Goal: Complete application form

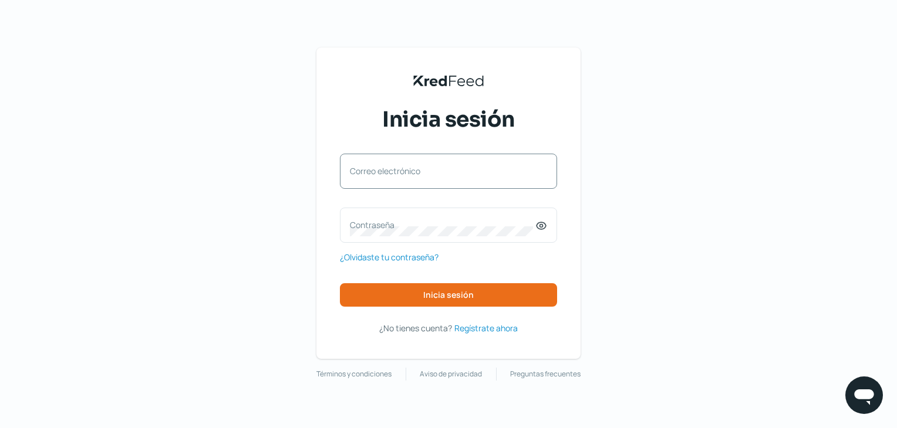
click at [404, 154] on div "Correo electrónico" at bounding box center [448, 171] width 217 height 35
type input "[EMAIL_ADDRESS][DOMAIN_NAME]"
click at [547, 231] on icon at bounding box center [541, 226] width 12 height 12
click at [436, 228] on label "Contraseña" at bounding box center [442, 224] width 185 height 11
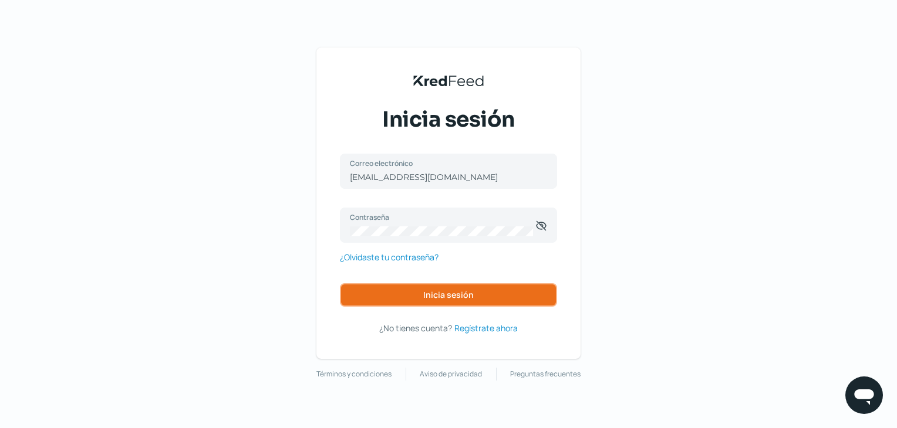
click at [412, 292] on button "Inicia sesión" at bounding box center [448, 294] width 217 height 23
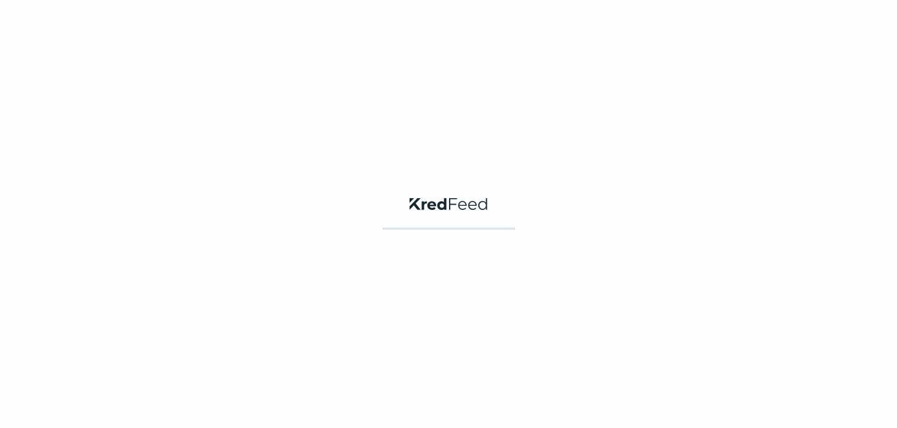
click at [412, 292] on div "KredFeed's Black Logo" at bounding box center [448, 214] width 897 height 428
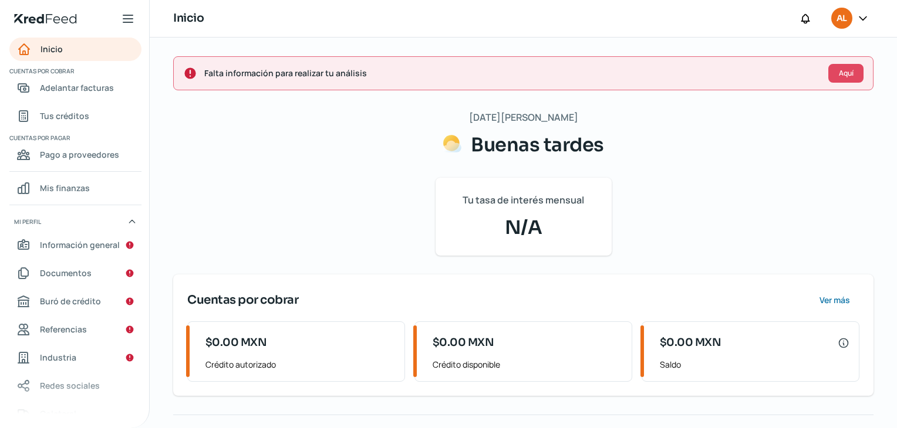
click at [753, 197] on div "[DATE][PERSON_NAME] Buenas tardes Tu tasa de interés mensual N/A Cuentas por co…" at bounding box center [523, 332] width 700 height 446
click at [852, 77] on span "Aquí" at bounding box center [845, 73] width 15 height 7
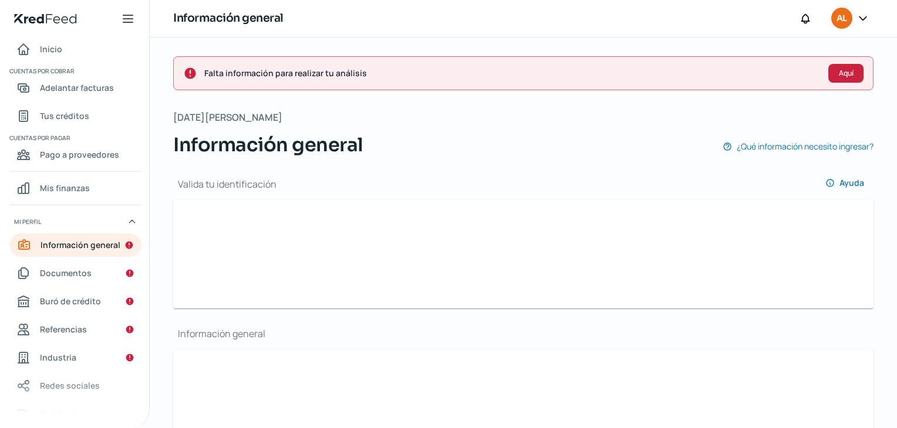
scroll to position [121, 0]
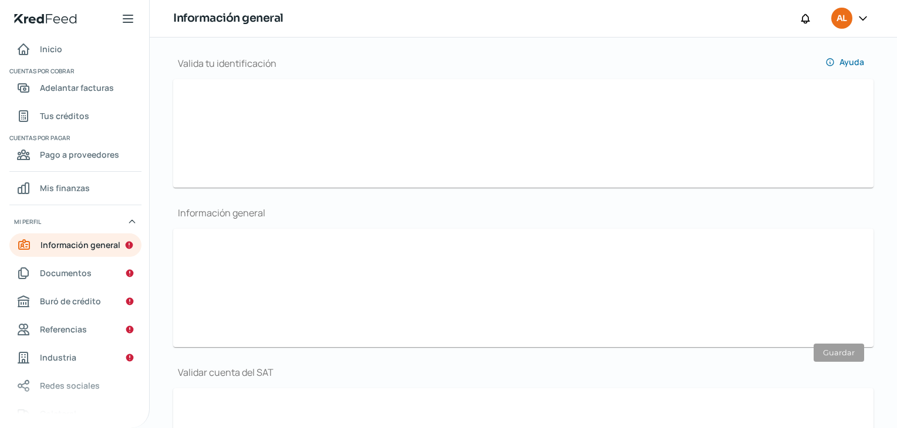
type input "[EMAIL_ADDRESS][DOMAIN_NAME]"
type input "55 - 7917 - 1468"
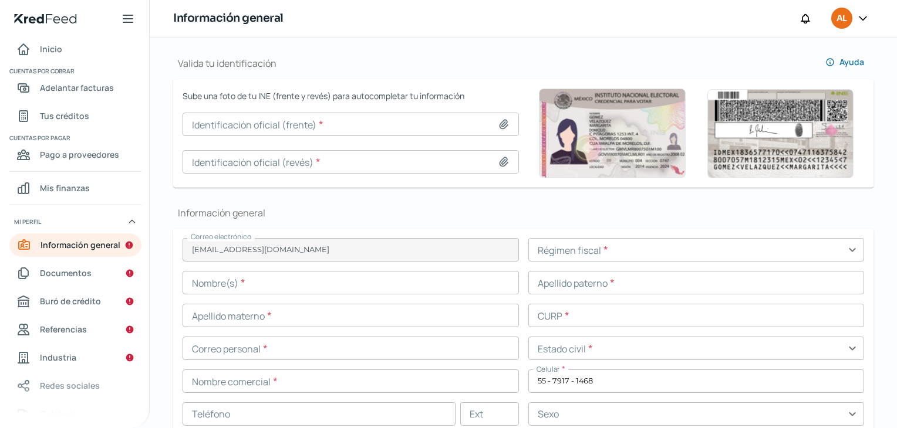
click at [498, 125] on icon at bounding box center [504, 125] width 12 height 12
type input "C:\fakepath\WhatsApp Image [DATE] 10.38.25 AM.jpeg"
type input "WhatsApp Image [DATE] 10.38.25 AM.jpeg"
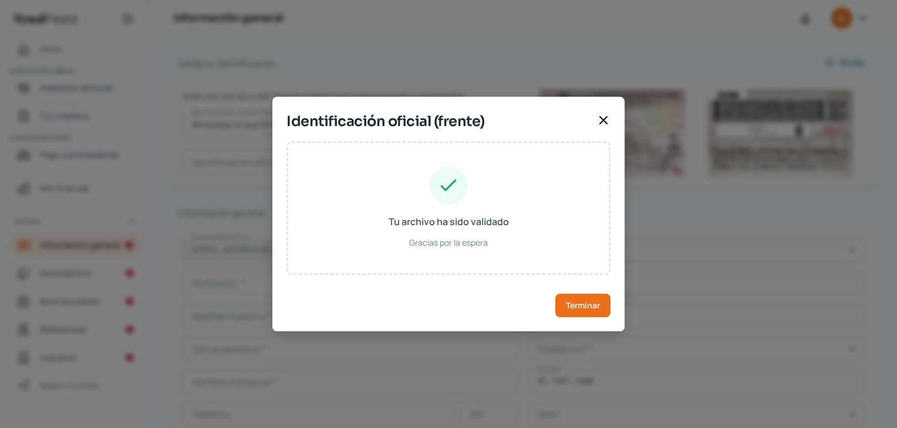
type input "[PERSON_NAME]"
type input "MAAG730128HDFRRD06"
type input "Hombre"
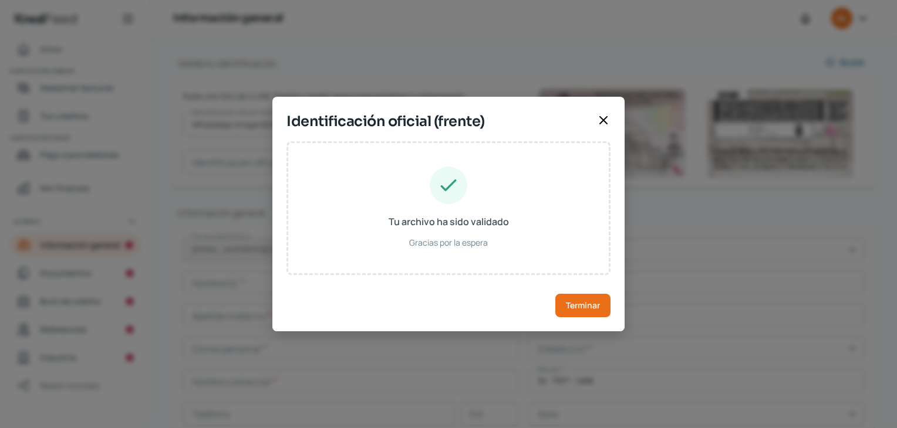
type input "MRARGD73012809H301"
type input "[DATE]"
click at [570, 306] on span "Terminar" at bounding box center [583, 306] width 34 height 8
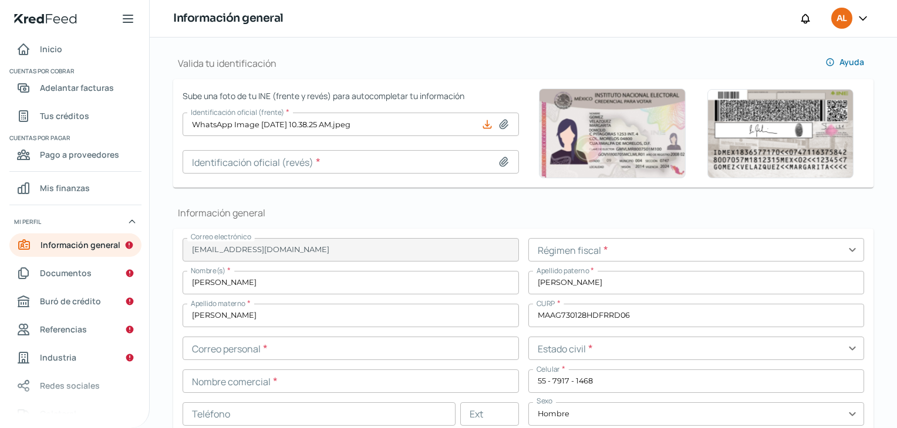
click at [498, 160] on icon at bounding box center [504, 162] width 12 height 12
type input "C:\fakepath\WhatsApp Image [DATE] 10.38.25 AM (1).jpeg"
type input "WhatsApp Image [DATE] 10.38.25 AM (1).jpeg"
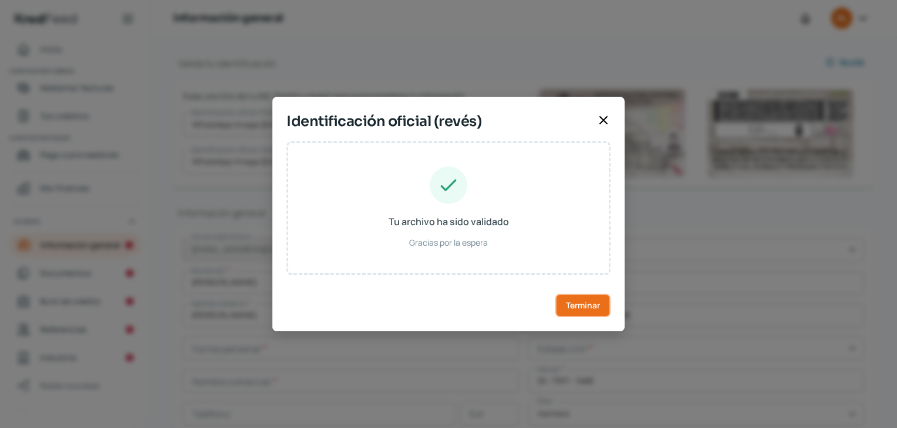
click at [584, 302] on span "Terminar" at bounding box center [583, 306] width 34 height 8
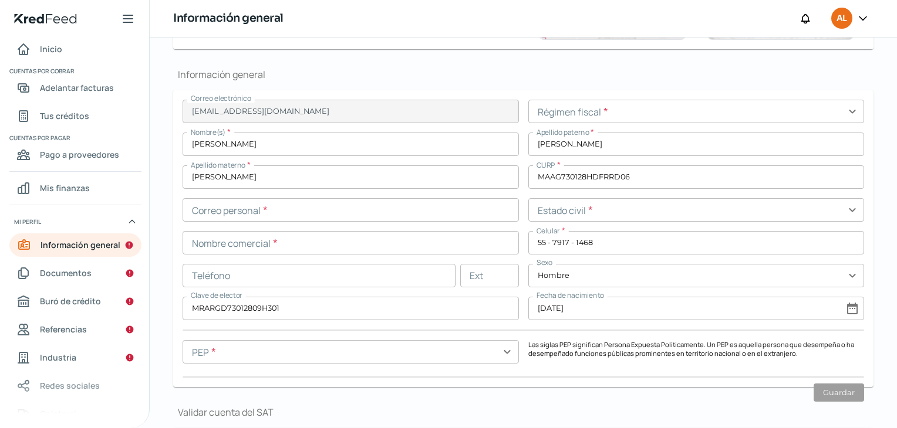
scroll to position [268, 0]
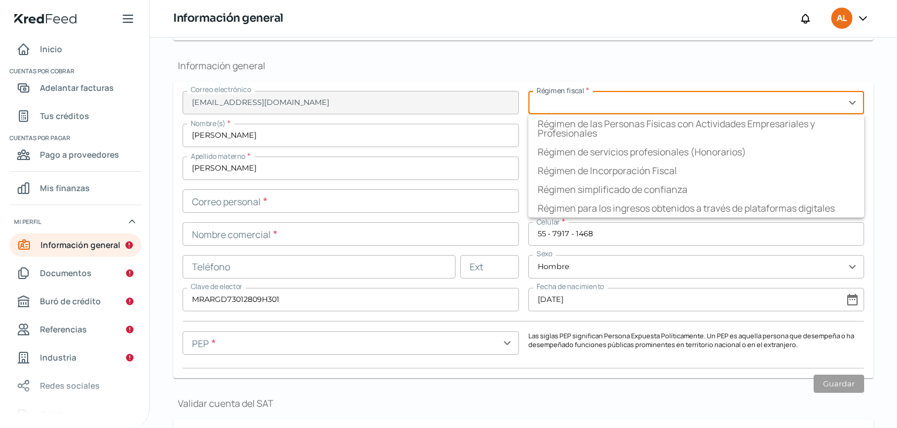
click at [807, 106] on input "text" at bounding box center [696, 102] width 336 height 23
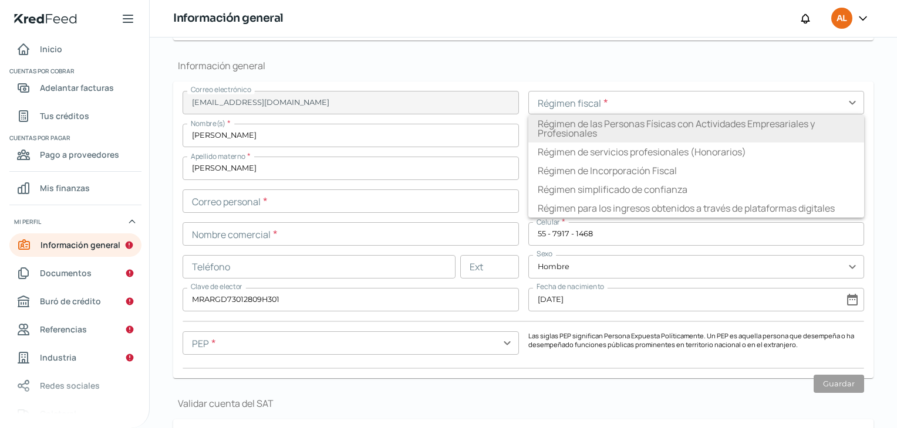
click at [739, 138] on li "Régimen de las Personas Físicas con Actividades Empresariales y Profesionales" at bounding box center [696, 128] width 336 height 28
type input "Régimen de las Personas Físicas con Actividades Empresariales y Profesionales"
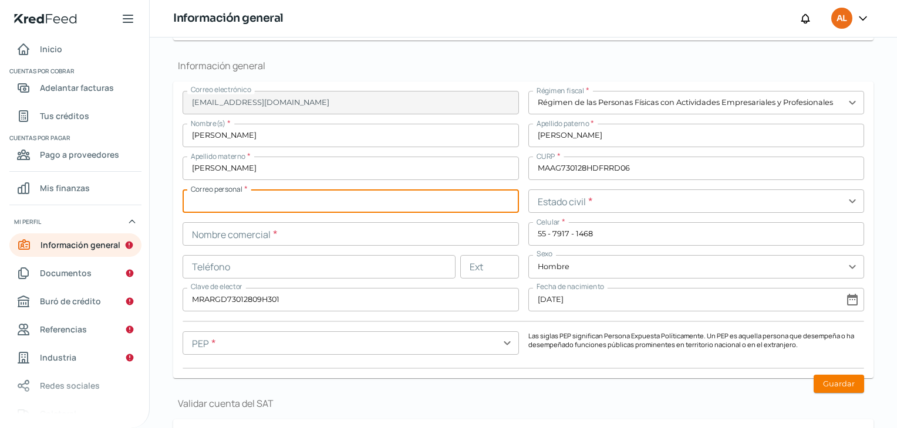
click at [402, 202] on input "text" at bounding box center [350, 201] width 336 height 23
type input "[EMAIL_ADDRESS][DOMAIN_NAME]"
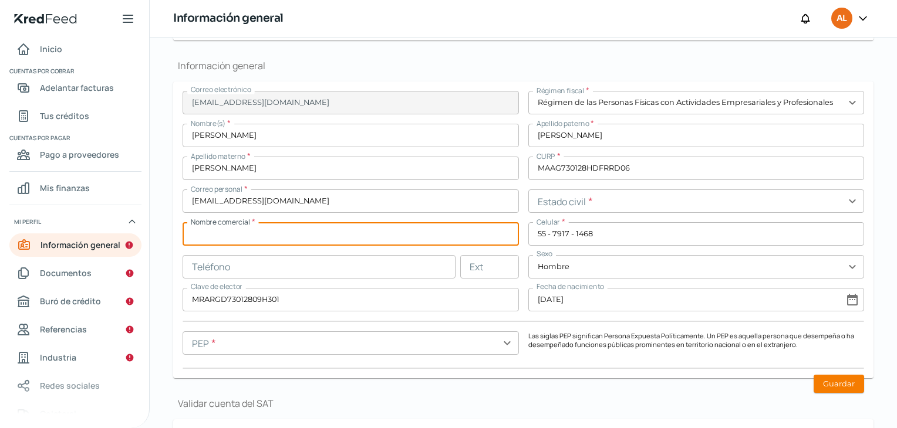
click at [317, 230] on input "text" at bounding box center [350, 233] width 336 height 23
click at [324, 242] on input "text" at bounding box center [350, 233] width 336 height 23
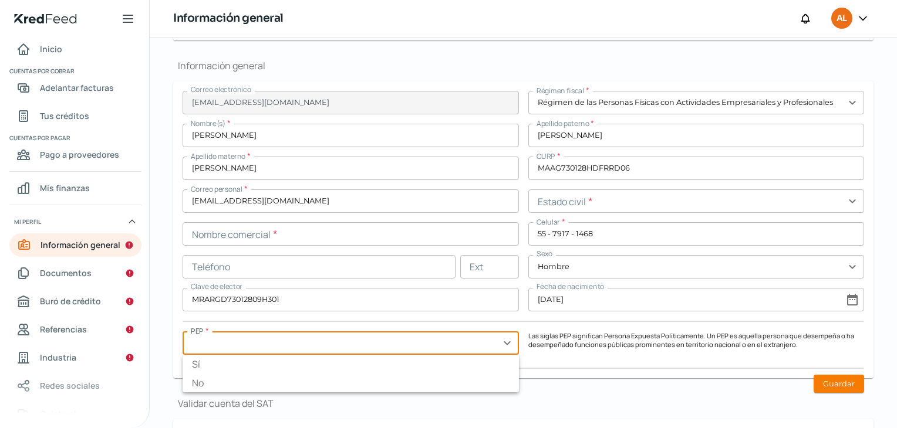
click at [303, 343] on input "text" at bounding box center [350, 342] width 336 height 23
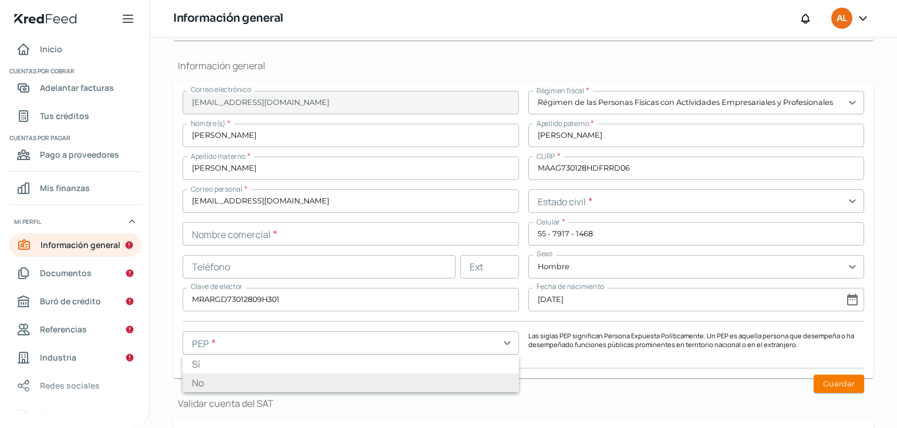
click at [279, 380] on li "No" at bounding box center [350, 383] width 336 height 19
type input "No"
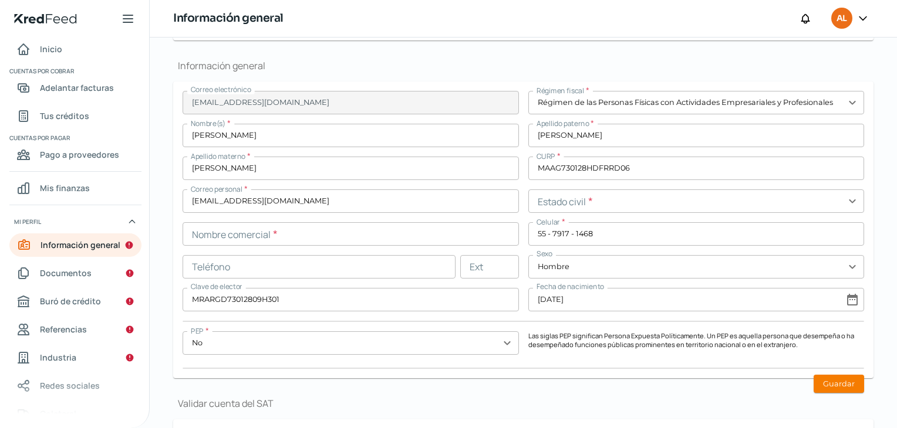
click at [326, 365] on div "Correo electrónico [EMAIL_ADDRESS][DOMAIN_NAME] Régimen fiscal * Régimen de las…" at bounding box center [522, 230] width 681 height 278
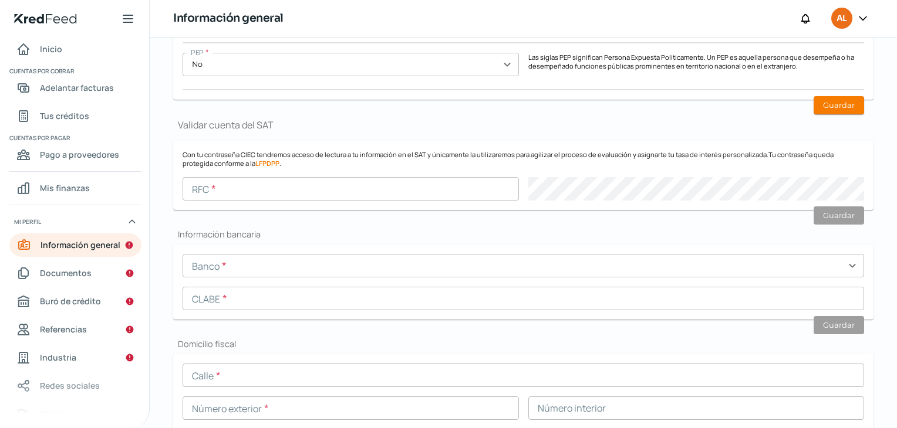
scroll to position [550, 0]
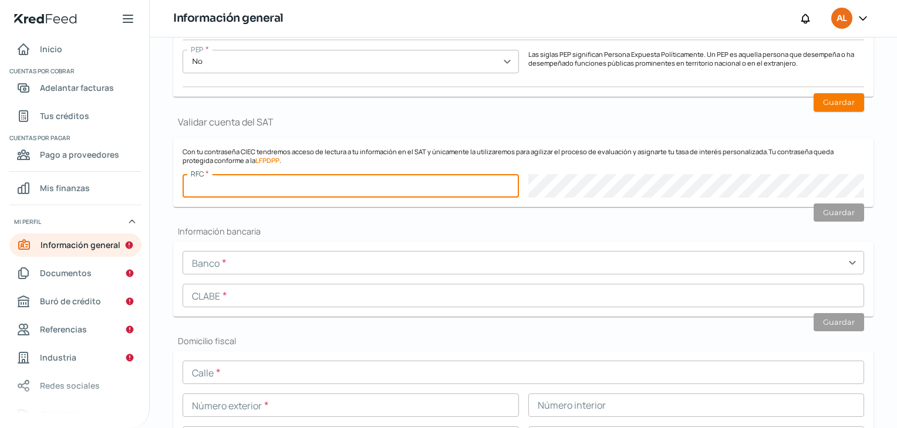
click at [262, 188] on input "text" at bounding box center [350, 185] width 336 height 23
click at [273, 188] on input "text" at bounding box center [350, 185] width 336 height 23
paste input "MAAG730128DI5"
type input "MAAG730128DI5"
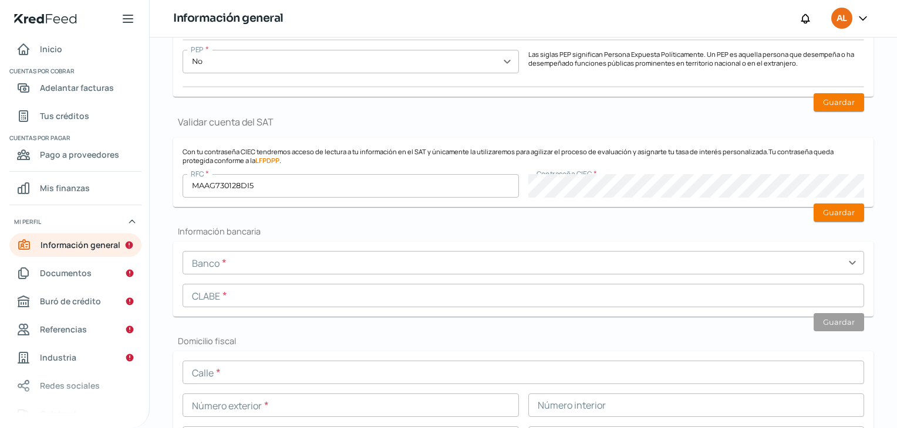
click at [607, 214] on div "Valida tu identificación Ayuda Sube una foto de tu INE (frente y revés) para au…" at bounding box center [523, 256] width 700 height 1294
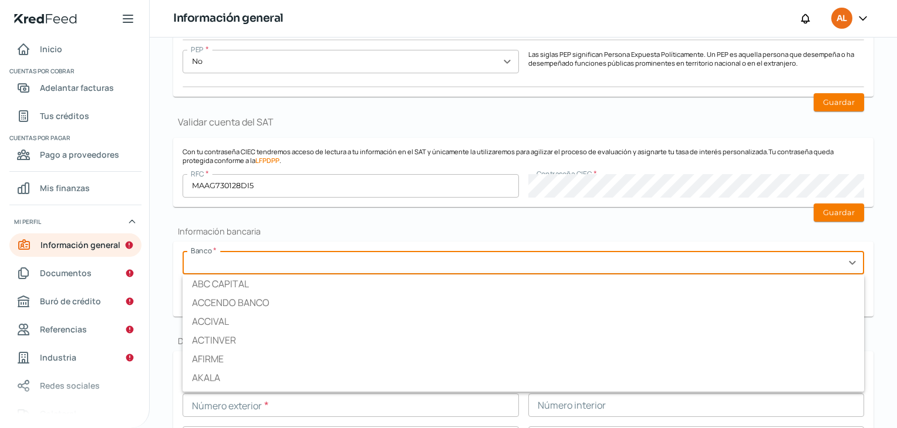
click at [226, 265] on input "text" at bounding box center [522, 262] width 681 height 23
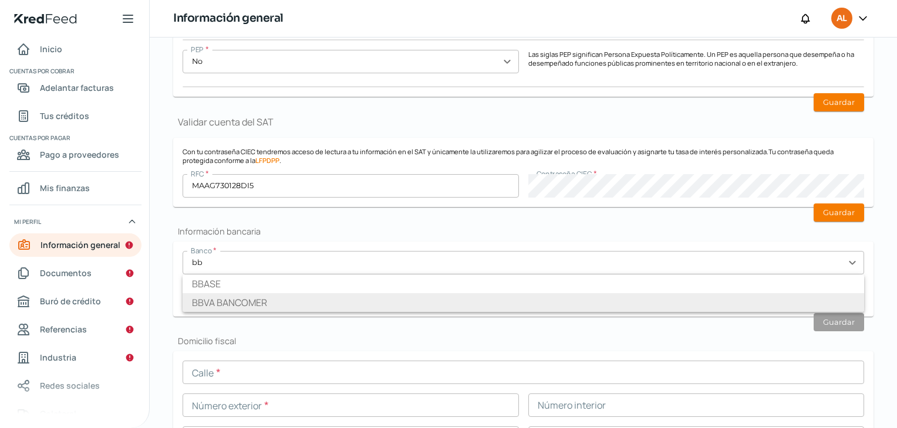
click at [231, 304] on li "BBVA BANCOMER" at bounding box center [522, 302] width 681 height 19
type input "BBVA BANCOMER"
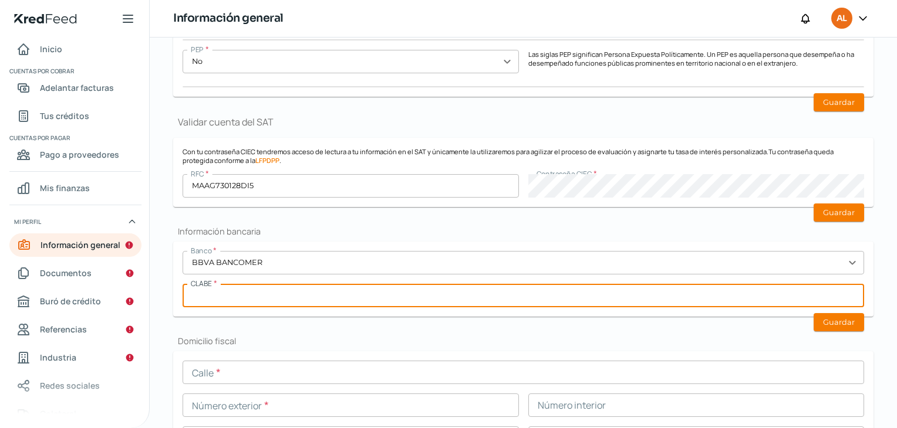
click at [224, 297] on input "text" at bounding box center [522, 295] width 681 height 23
paste input "012180004779773608"
type input "012180004779773608"
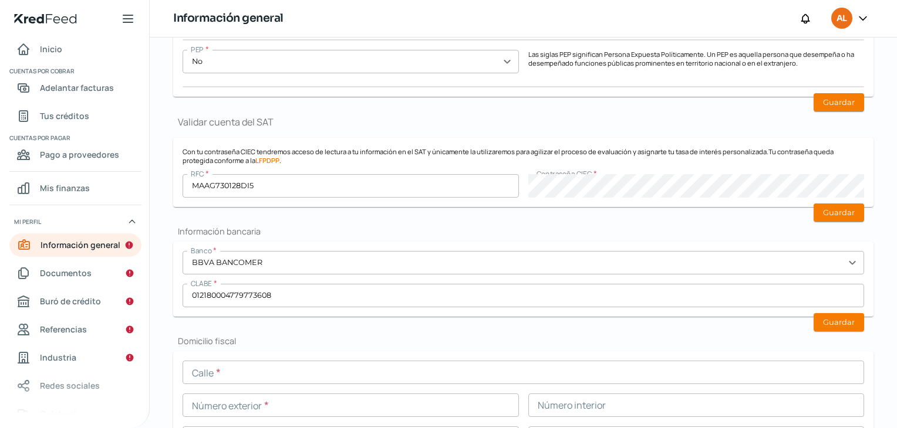
click at [270, 330] on div "Valida tu identificación Ayuda Sube una foto de tu INE (frente y revés) para au…" at bounding box center [523, 256] width 700 height 1294
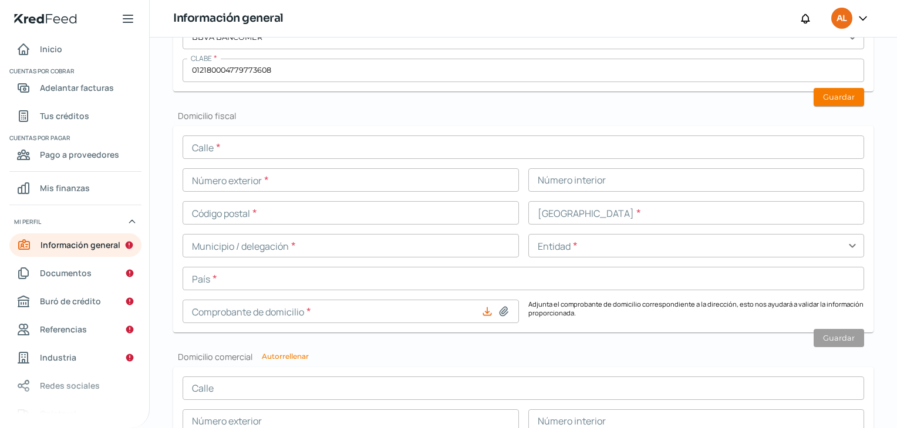
scroll to position [808, 0]
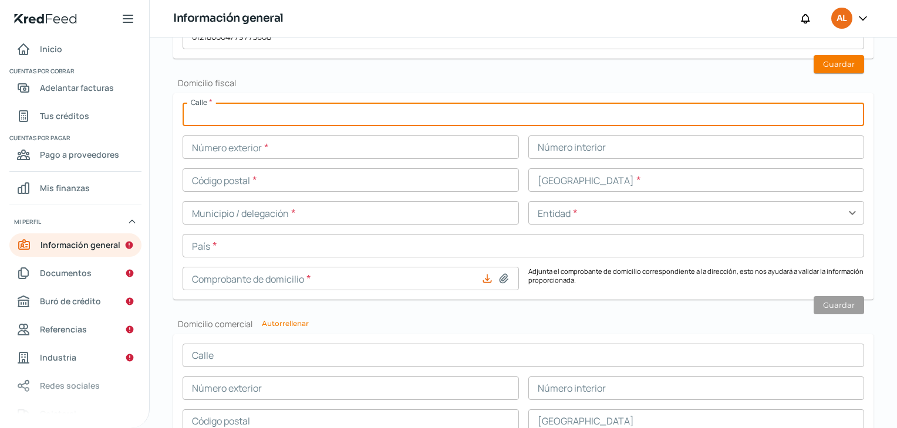
click at [255, 111] on input "text" at bounding box center [522, 114] width 681 height 23
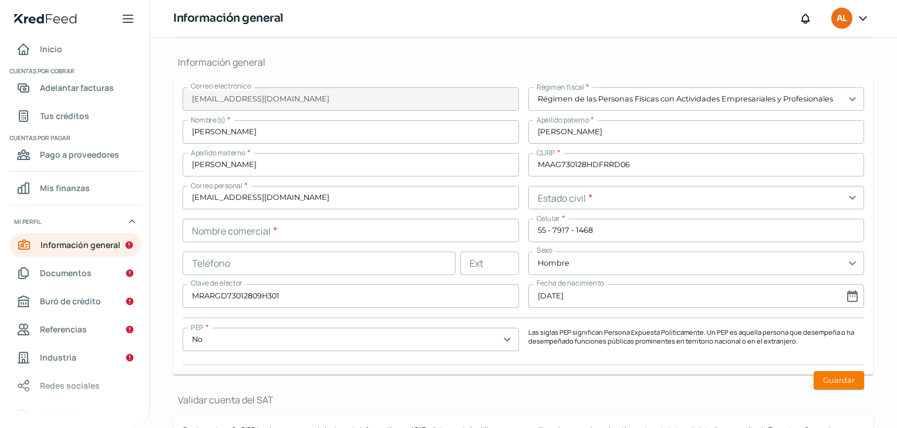
scroll to position [245, 0]
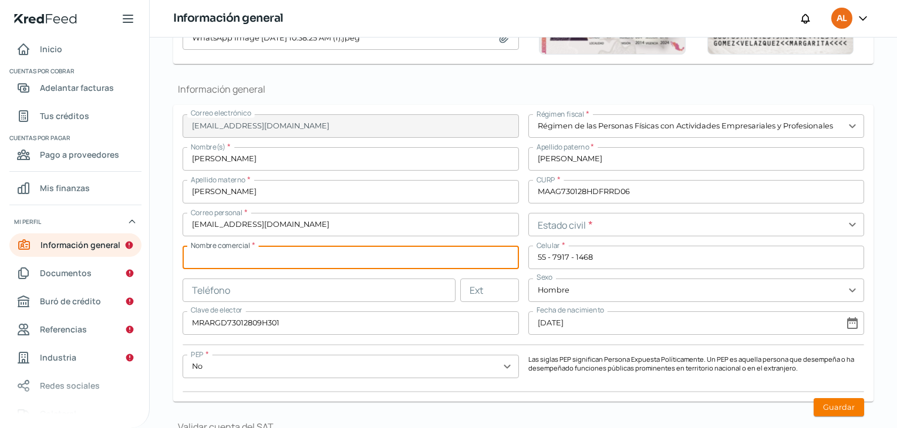
click at [265, 255] on input "text" at bounding box center [350, 257] width 336 height 23
type input "a"
type input "ARCASA"
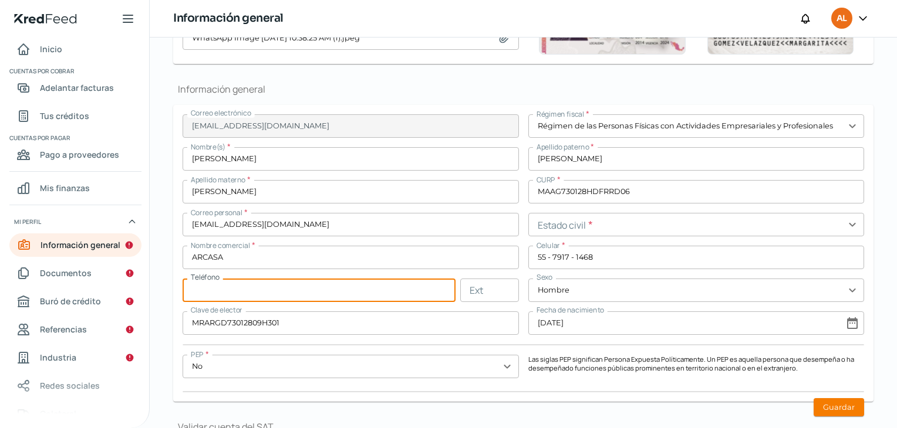
click at [298, 293] on input "text" at bounding box center [318, 290] width 273 height 23
type input "55 - 7917 - 1468"
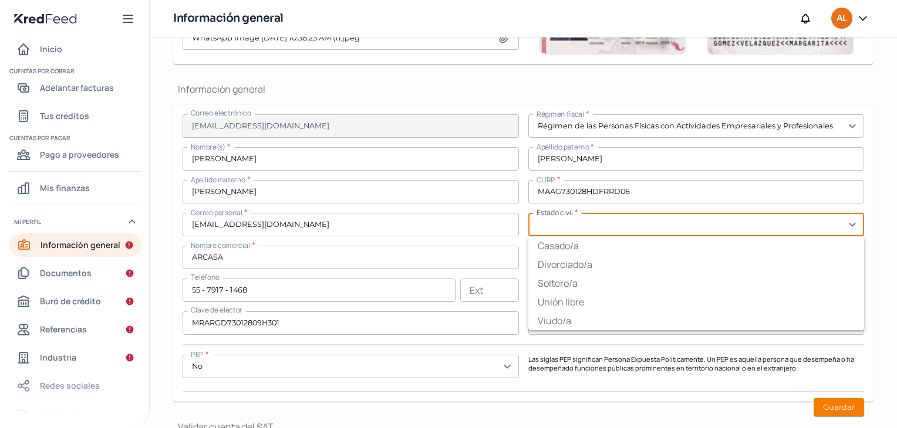
click at [627, 228] on input "text" at bounding box center [696, 224] width 336 height 23
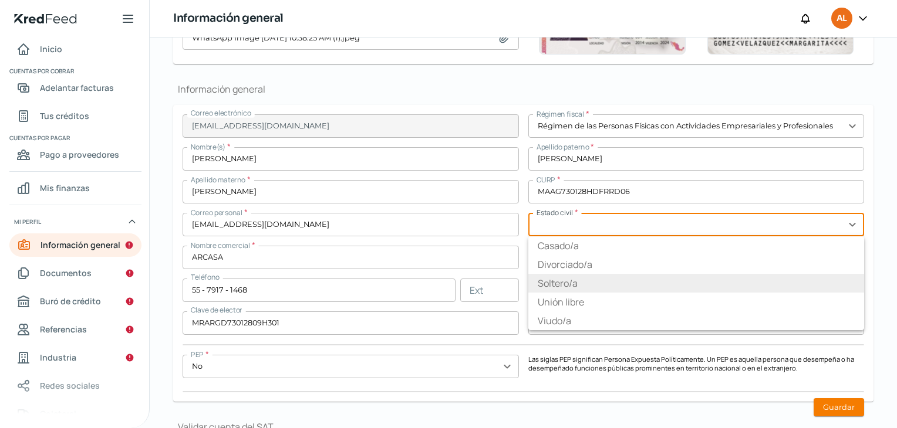
click at [556, 280] on li "Soltero/a" at bounding box center [696, 283] width 336 height 19
type input "Soltero/a"
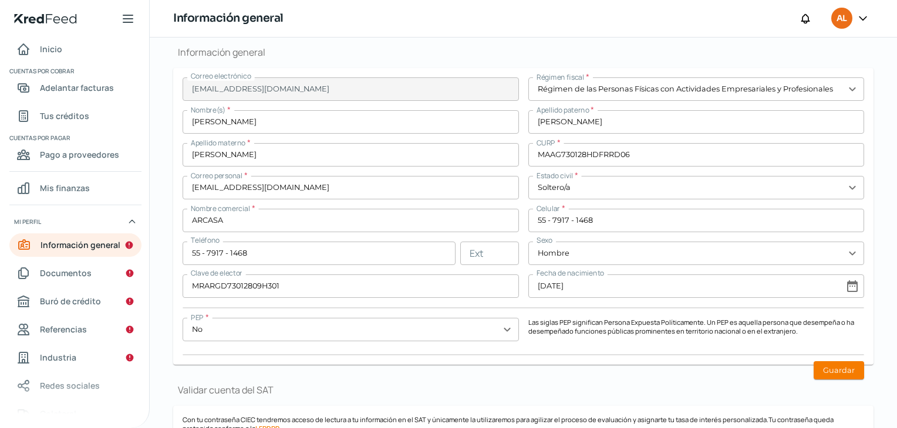
scroll to position [299, 0]
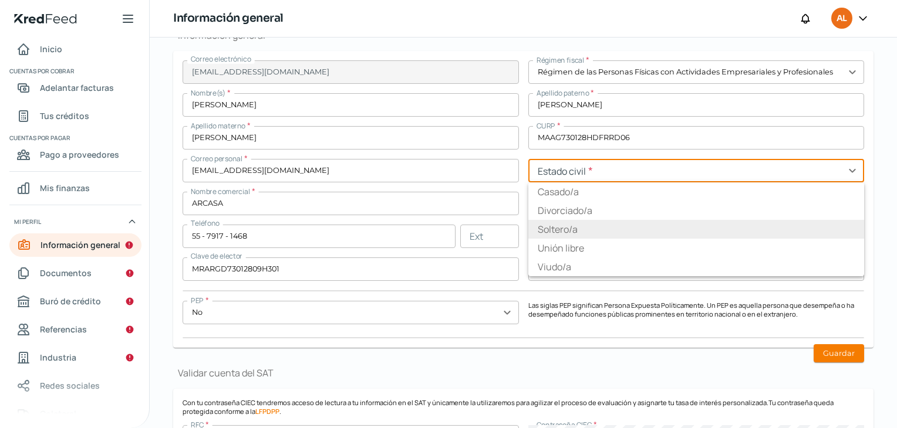
click at [852, 163] on input "text" at bounding box center [696, 170] width 336 height 23
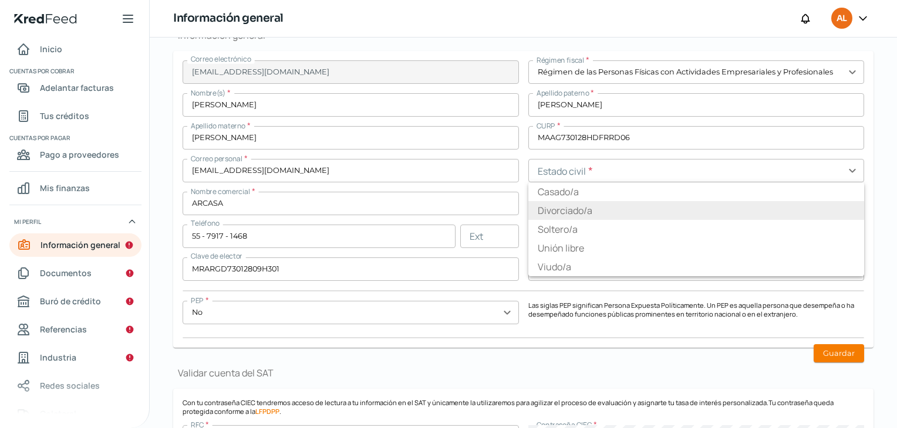
click at [552, 213] on li "Divorciado/a" at bounding box center [696, 210] width 336 height 19
type input "Divorciado/a"
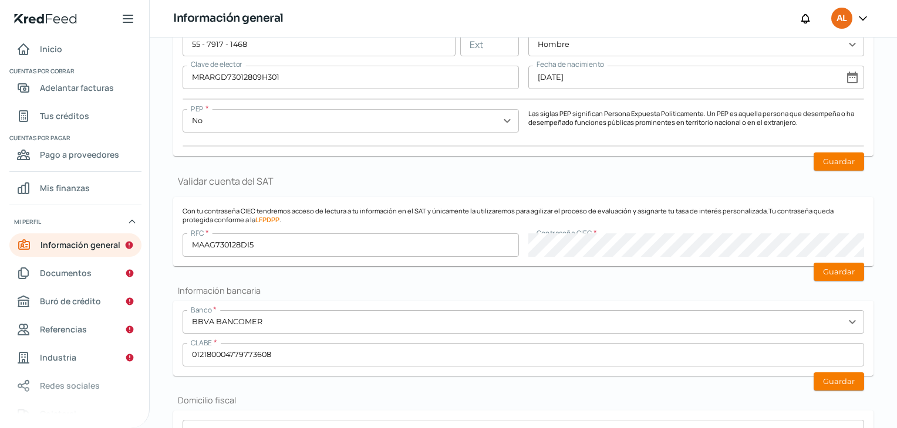
scroll to position [488, 0]
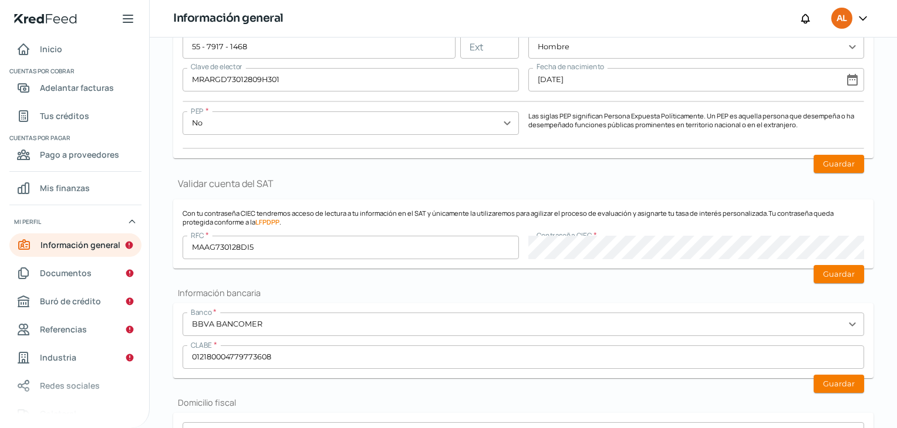
click at [482, 300] on div "Valida tu identificación Ayuda Sube una foto de tu INE (frente y revés) para au…" at bounding box center [523, 318] width 700 height 1294
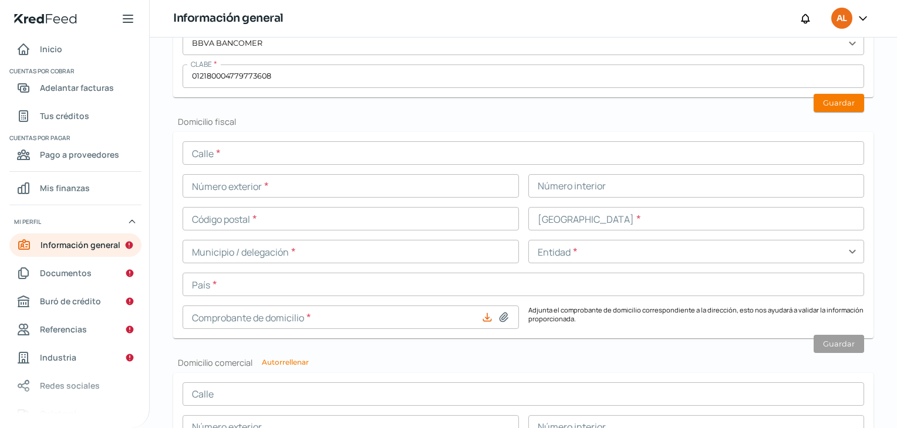
scroll to position [770, 0]
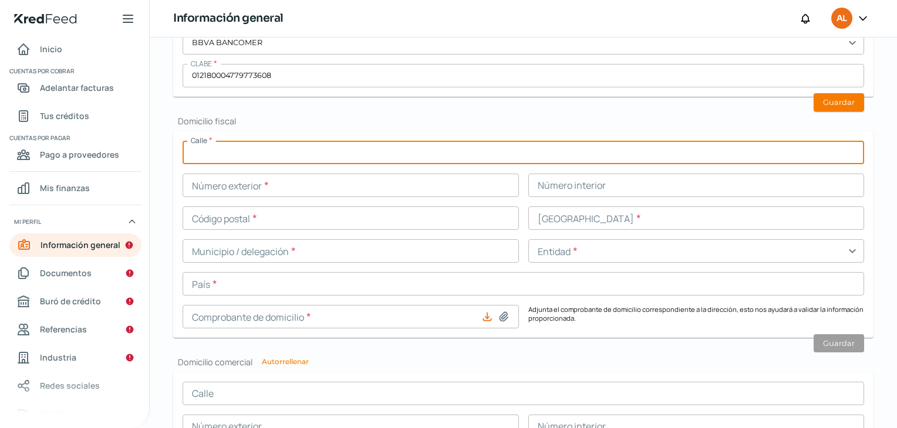
click at [275, 151] on input "text" at bounding box center [522, 152] width 681 height 23
type input "CORREGIDORA"
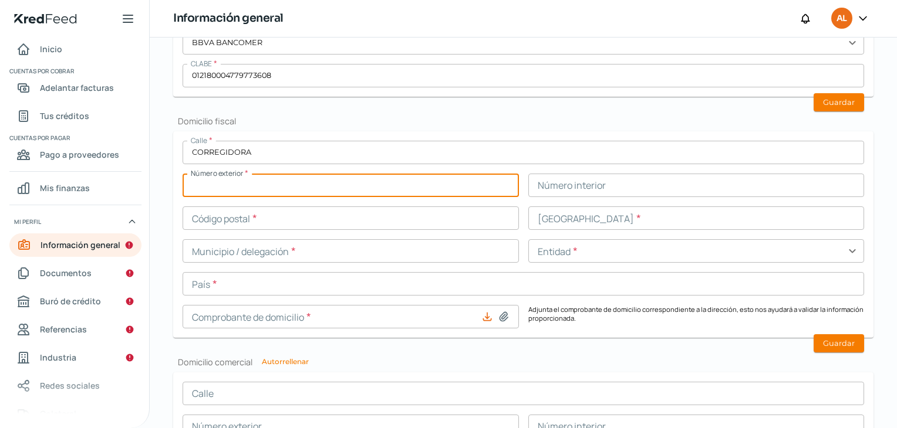
click at [287, 180] on input "text" at bounding box center [350, 185] width 336 height 23
type input "117"
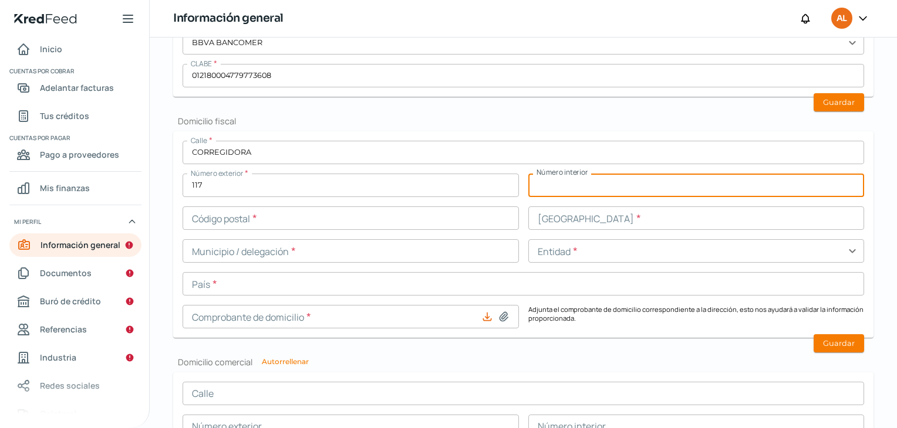
click at [537, 185] on input "text" at bounding box center [696, 185] width 336 height 23
type input "E402"
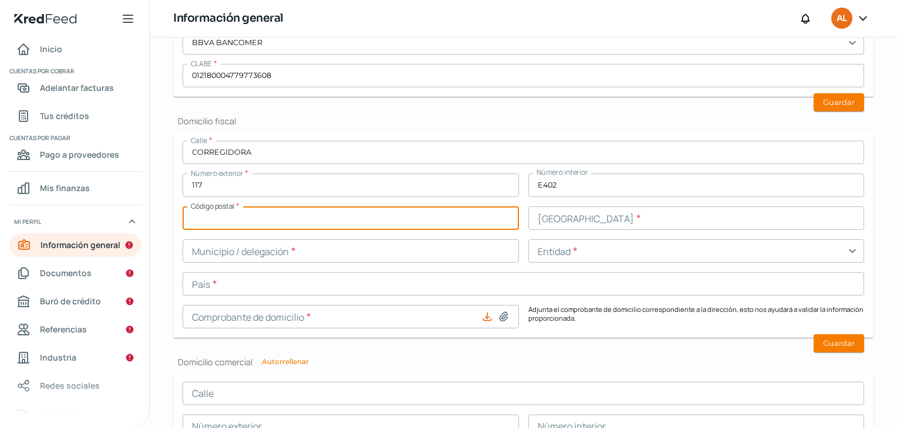
click at [286, 214] on input "text" at bounding box center [350, 218] width 336 height 23
type input "08300"
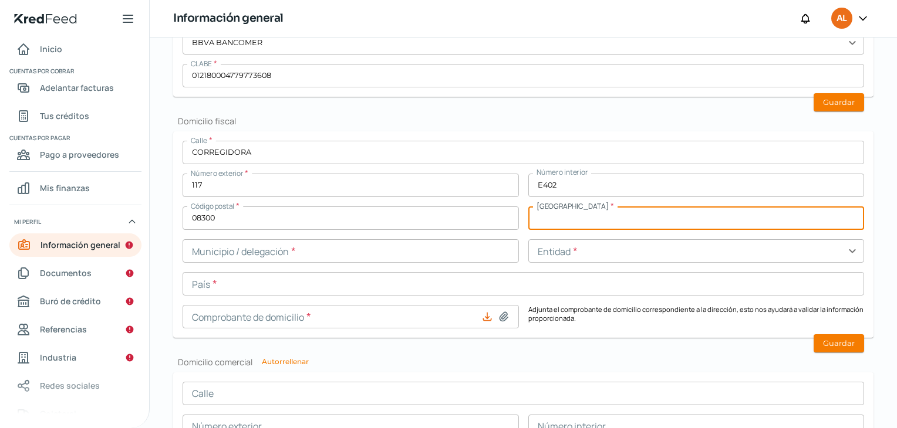
click at [547, 216] on input "text" at bounding box center [696, 218] width 336 height 23
type input "SANTA [PERSON_NAME]"
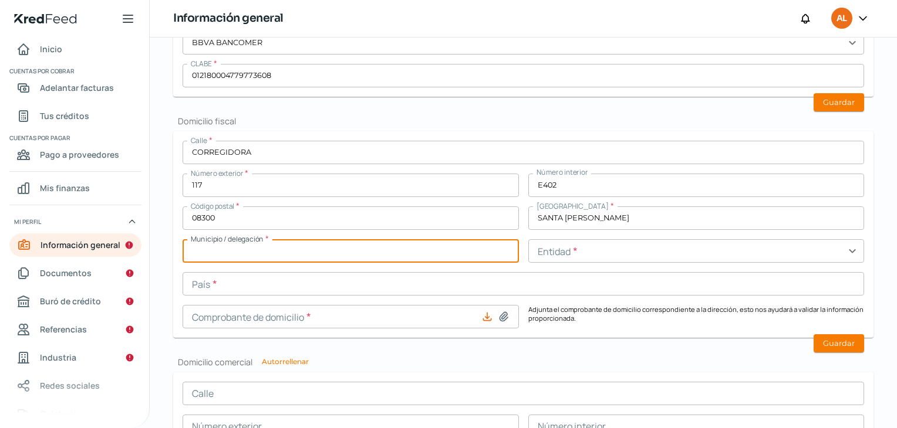
click at [346, 253] on input "text" at bounding box center [350, 250] width 336 height 23
type input "IZTACALCO"
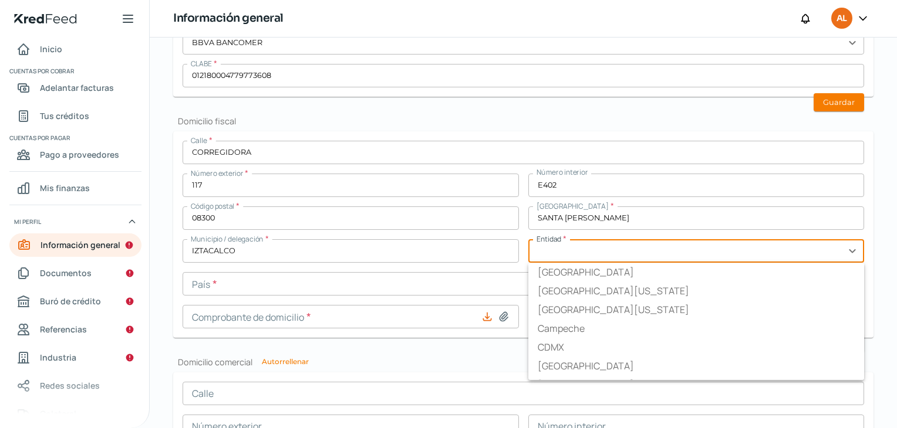
click at [563, 249] on input "text" at bounding box center [696, 250] width 336 height 23
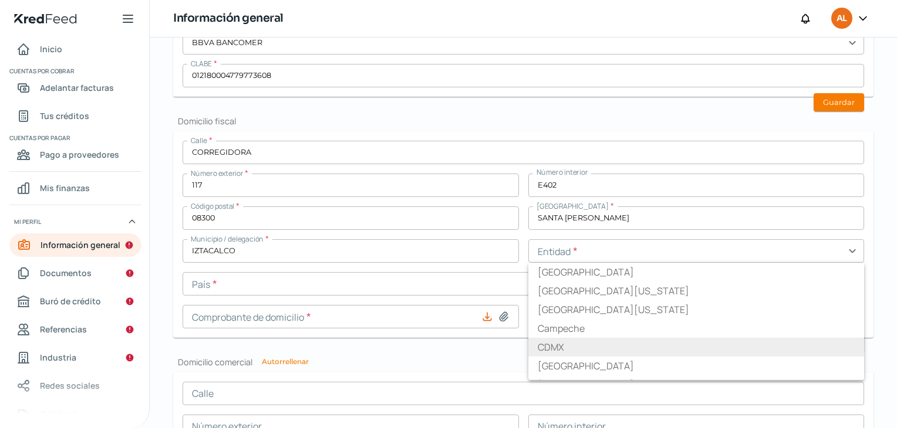
click at [572, 343] on li "CDMX" at bounding box center [696, 347] width 336 height 19
type input "CDMX"
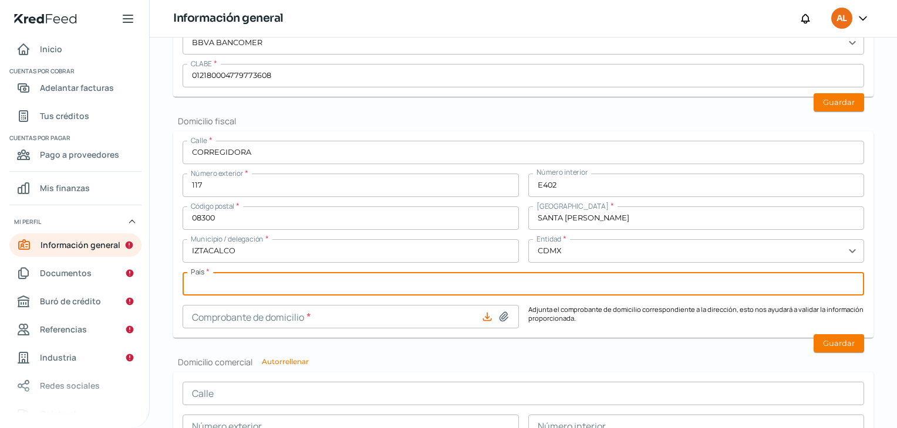
click at [374, 278] on input "text" at bounding box center [522, 283] width 681 height 23
type input "[GEOGRAPHIC_DATA]"
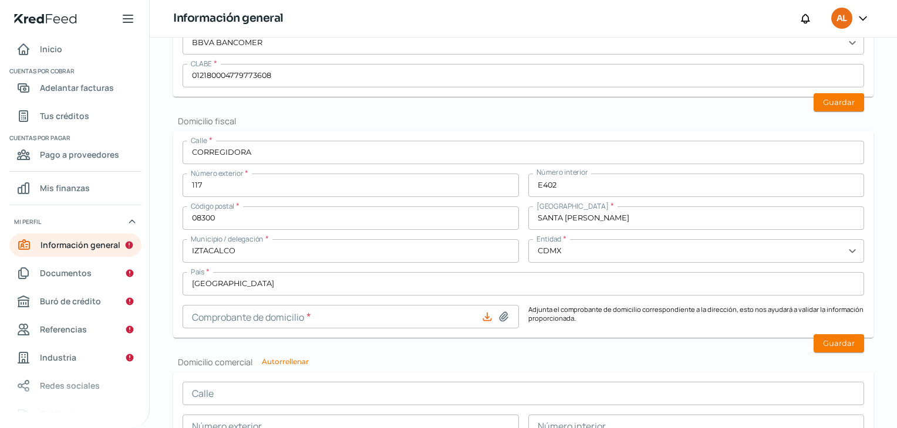
click at [481, 312] on icon at bounding box center [487, 317] width 12 height 12
click at [481, 316] on icon at bounding box center [487, 317] width 12 height 12
click at [485, 319] on icon at bounding box center [487, 317] width 8 height 8
click at [501, 318] on icon at bounding box center [504, 317] width 12 height 12
type input "C:\fakepath\WhatsApp Image [DATE] 1.46.12 PM.jpeg"
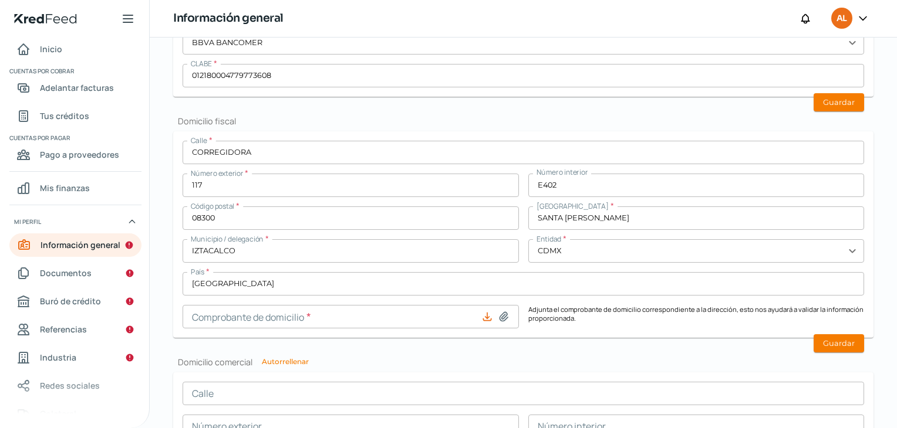
type input "WhatsApp Image [DATE] 1.46.12 PM.jpeg"
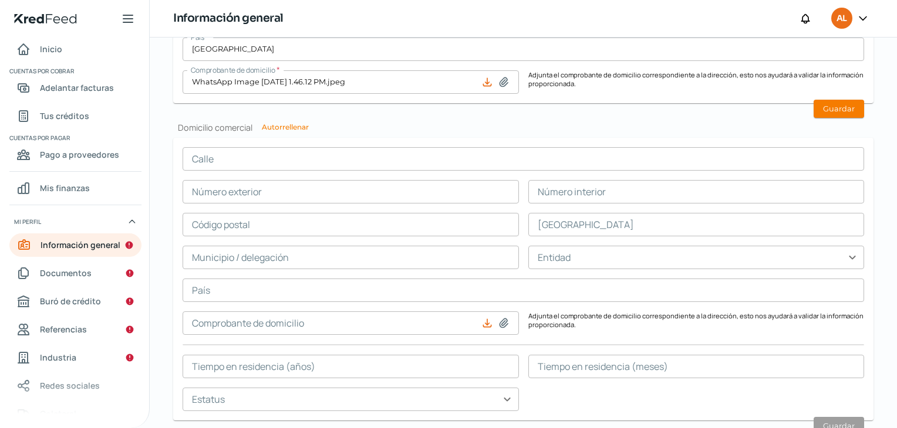
scroll to position [1019, 0]
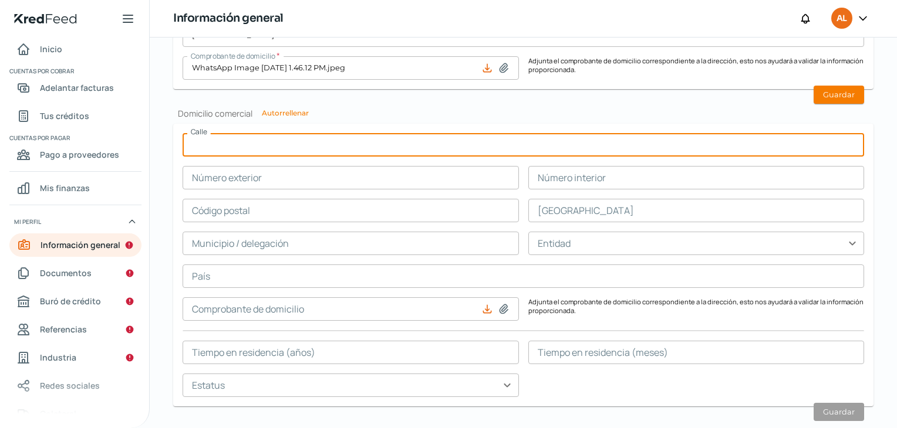
click at [340, 144] on input "text" at bounding box center [522, 144] width 681 height 23
type input "ALONDRAS"
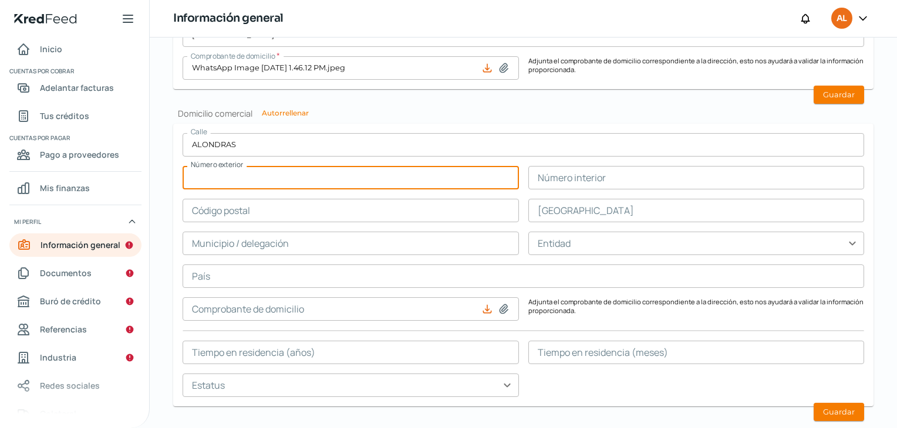
click at [323, 186] on input "text" at bounding box center [350, 177] width 336 height 23
type input "15"
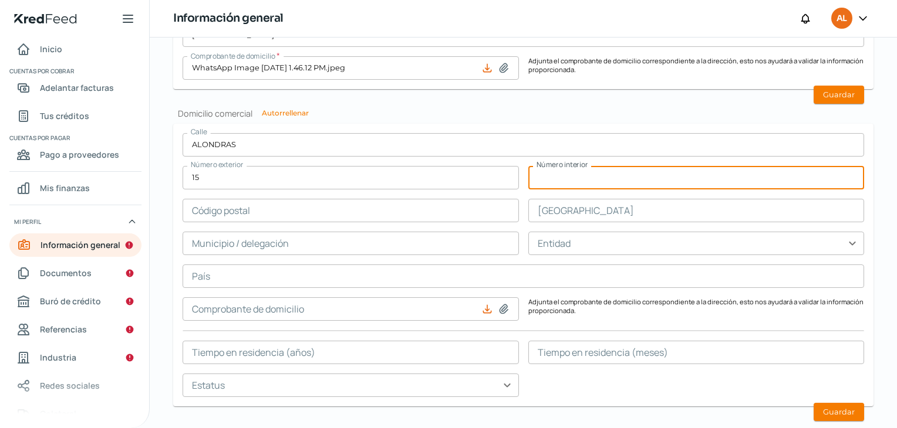
click at [546, 176] on input "text" at bounding box center [696, 177] width 336 height 23
type input "MZ3 LT 24 LOC 1"
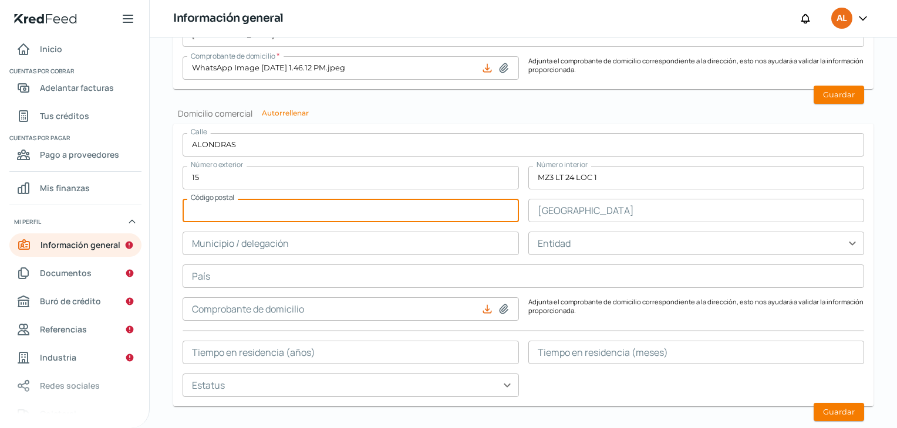
click at [373, 215] on input "text" at bounding box center [350, 210] width 336 height 23
type input "55050"
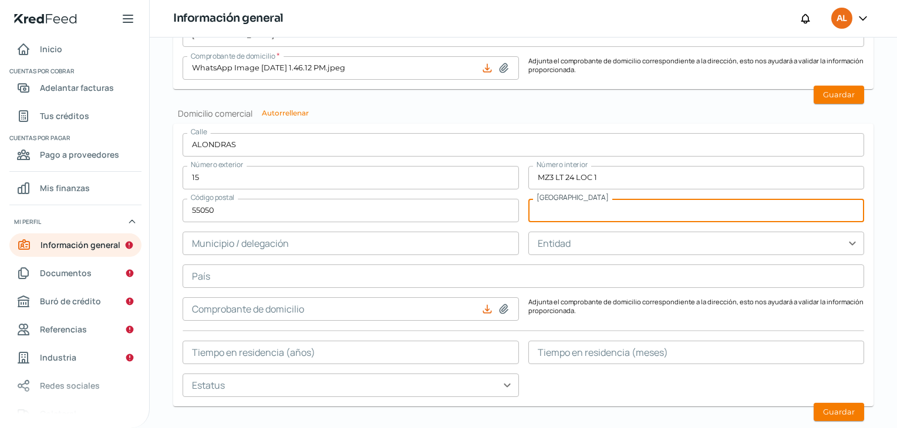
click at [567, 215] on input "text" at bounding box center [696, 210] width 336 height 23
type input "IZCALLI JARD"
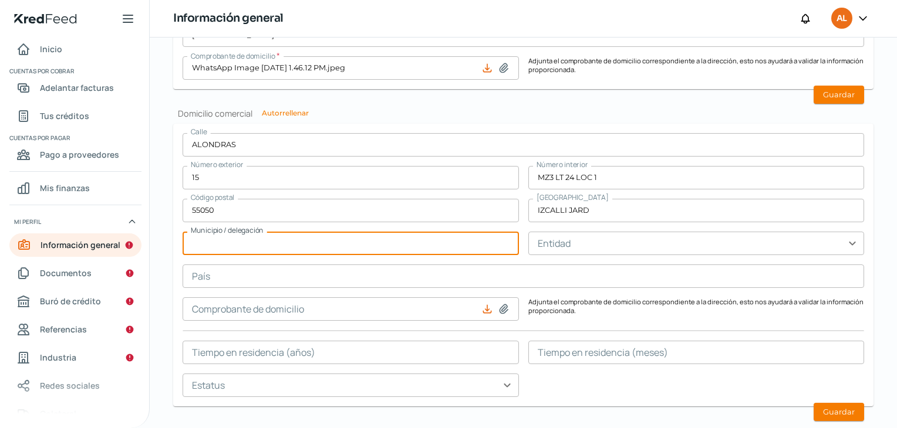
click at [313, 244] on input "text" at bounding box center [350, 243] width 336 height 23
type input "ECATEPEC [PERSON_NAME]"
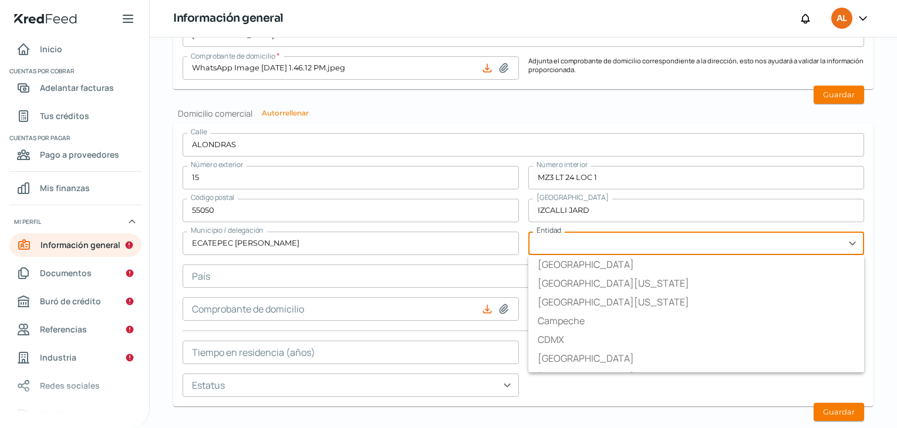
click at [559, 233] on input "text" at bounding box center [696, 243] width 336 height 23
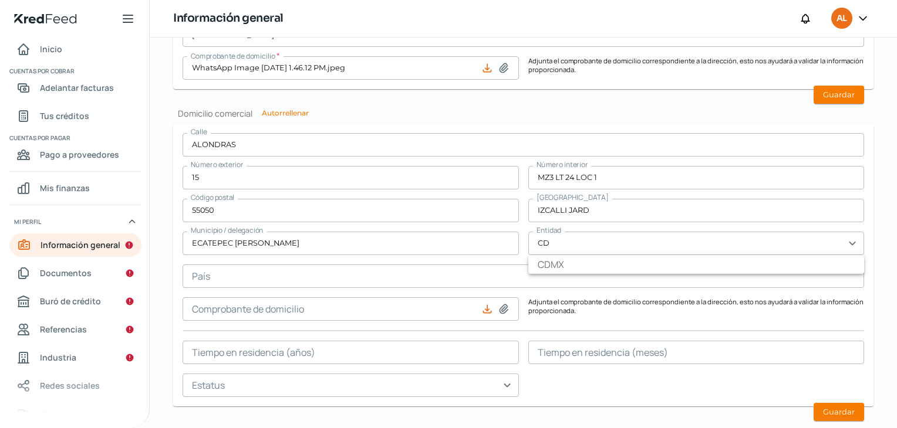
click at [557, 256] on li "CDMX" at bounding box center [696, 264] width 336 height 19
type input "CDMX"
click at [557, 256] on div "[GEOGRAPHIC_DATA] Número exterior 15 Número interior MZ3 LT 24 LOC 1 Código pos…" at bounding box center [522, 265] width 681 height 264
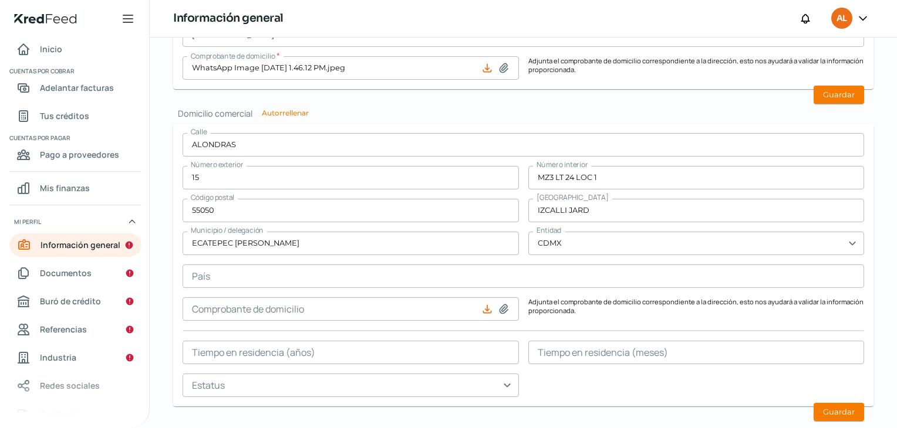
click at [557, 256] on div "[GEOGRAPHIC_DATA] Número exterior 15 Número interior MZ3 LT 24 LOC 1 Código pos…" at bounding box center [522, 265] width 681 height 264
click at [557, 256] on div "[STREET_ADDRESS][PERSON_NAME] Entidad CDMX expand_more País Comprobante de domi…" at bounding box center [522, 265] width 681 height 264
click at [466, 278] on input "text" at bounding box center [522, 276] width 681 height 23
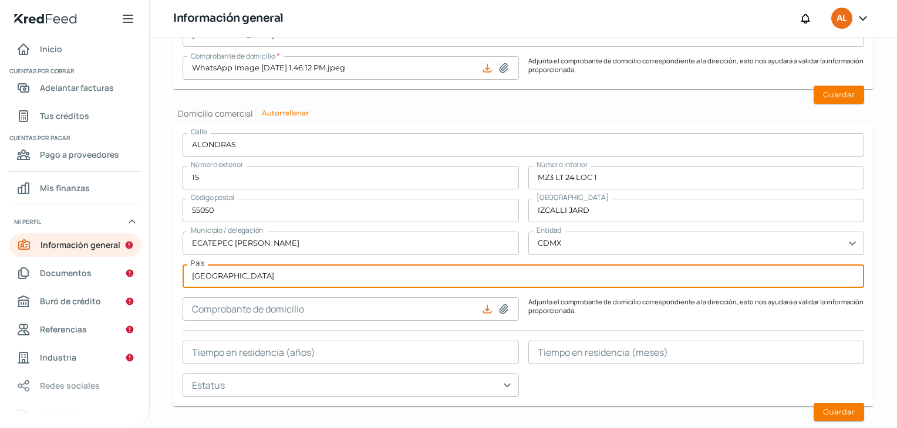
type input "[GEOGRAPHIC_DATA]"
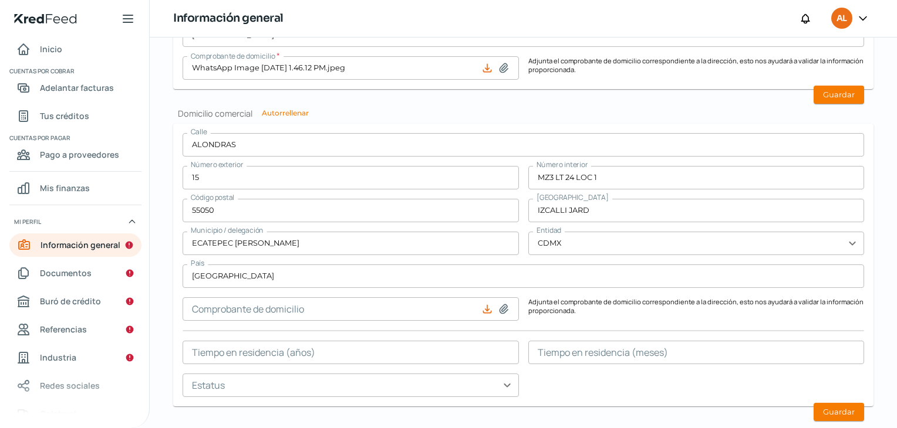
click at [501, 305] on icon at bounding box center [504, 309] width 12 height 12
type input "C:\fakepath\WhatsApp Image [DATE] 1.45.43 PM.jpeg"
type input "WhatsApp Image [DATE] 1.45.43 PM.jpeg"
click at [582, 383] on div "[STREET_ADDRESS] [GEOGRAPHIC_DATA] Municipio / delegación ECATEPEC [PERSON_NAME…" at bounding box center [522, 265] width 681 height 264
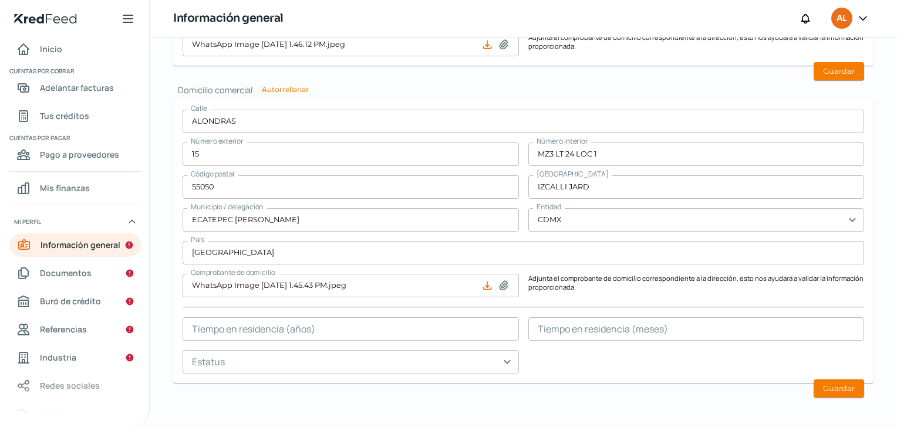
scroll to position [1042, 0]
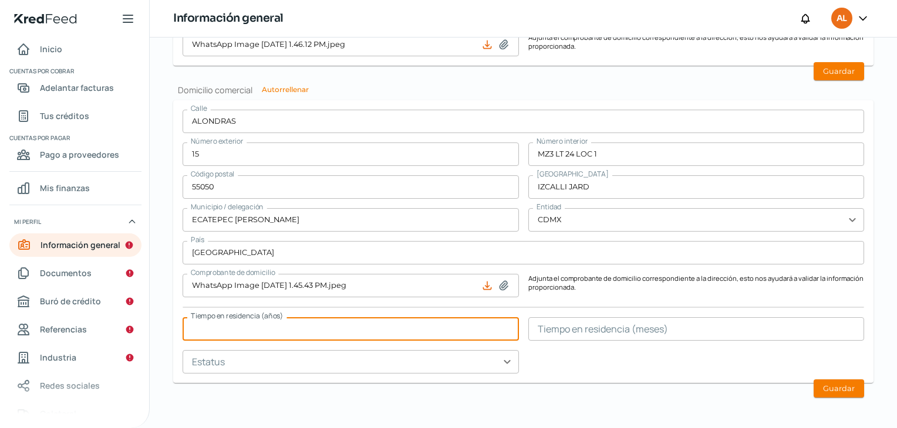
click at [401, 331] on input "text" at bounding box center [350, 328] width 336 height 23
drag, startPoint x: 401, startPoint y: 331, endPoint x: 443, endPoint y: 333, distance: 42.3
click at [443, 333] on input "text" at bounding box center [350, 328] width 336 height 23
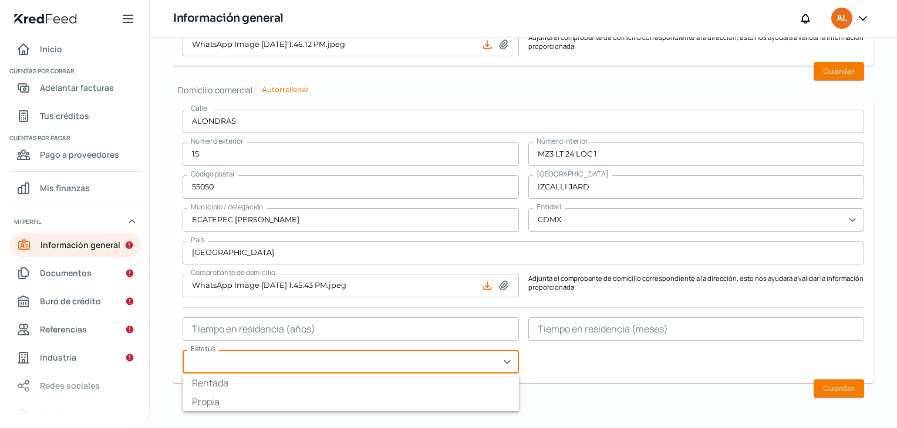
click at [465, 360] on input "text" at bounding box center [350, 361] width 336 height 23
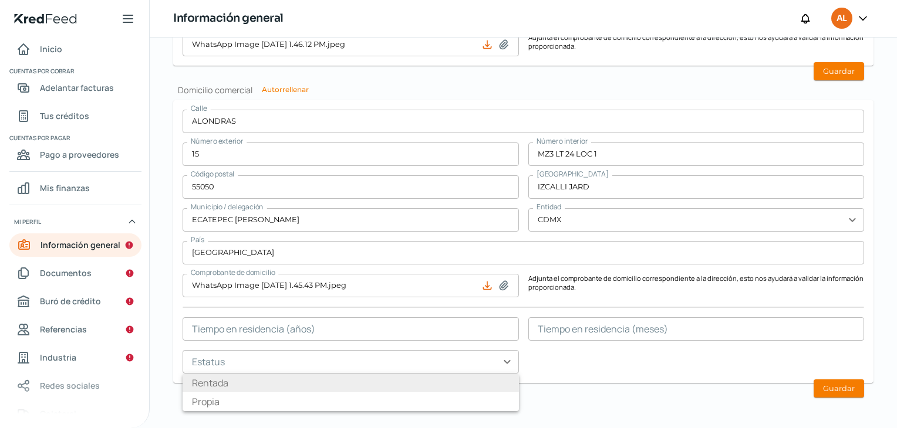
click at [449, 379] on li "Rentada" at bounding box center [350, 383] width 336 height 19
type input "Rentada"
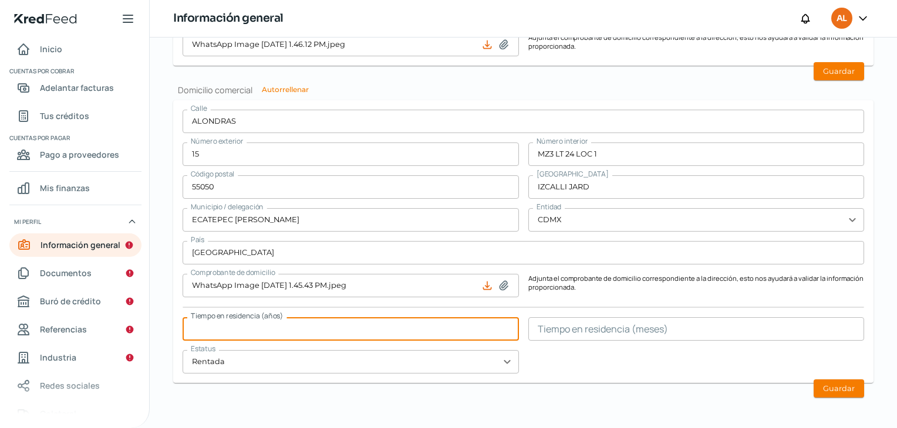
click at [424, 331] on input "text" at bounding box center [350, 328] width 336 height 23
click at [221, 330] on input "text" at bounding box center [350, 328] width 336 height 23
type input "22"
click at [559, 328] on input "text" at bounding box center [696, 328] width 336 height 23
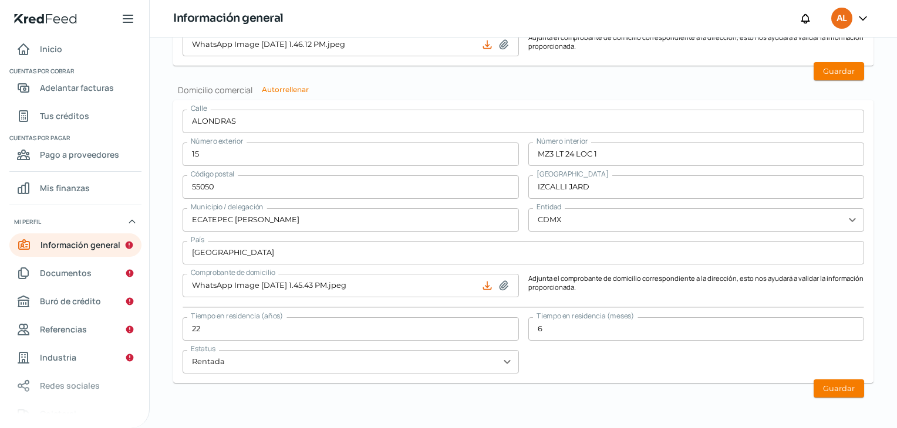
click at [552, 362] on div "[STREET_ADDRESS] [GEOGRAPHIC_DATA] Municipio / delegación ECATEPEC [PERSON_NAME…" at bounding box center [522, 242] width 681 height 264
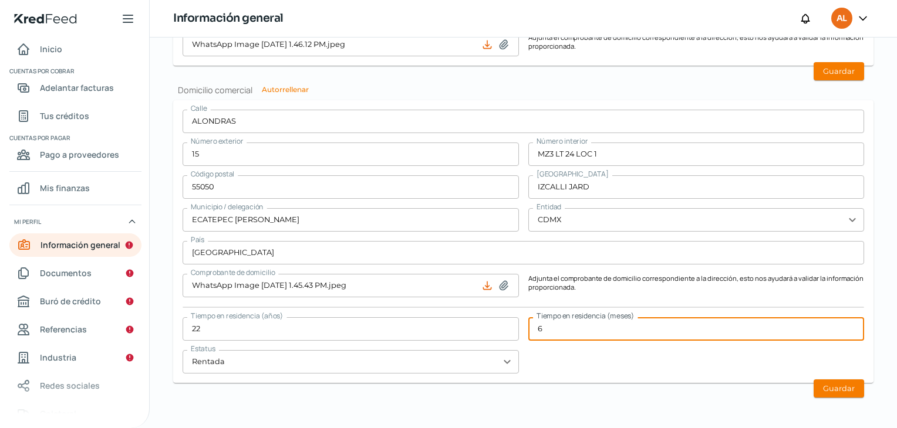
click at [546, 325] on input "6" at bounding box center [696, 328] width 336 height 23
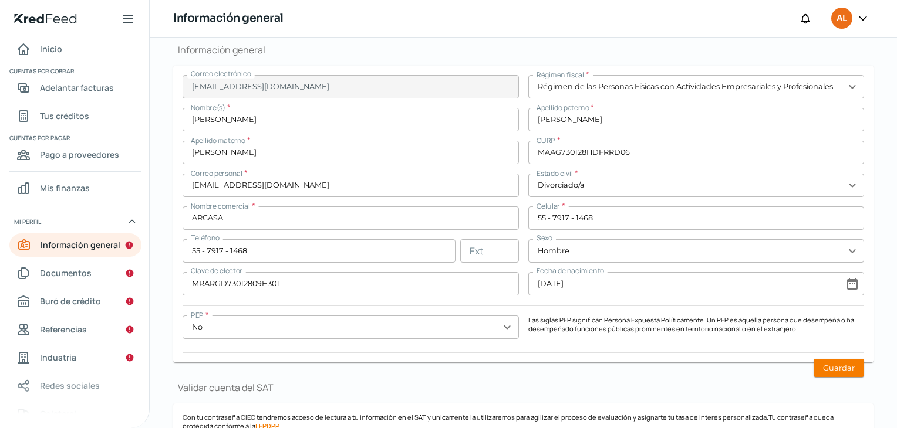
scroll to position [287, 0]
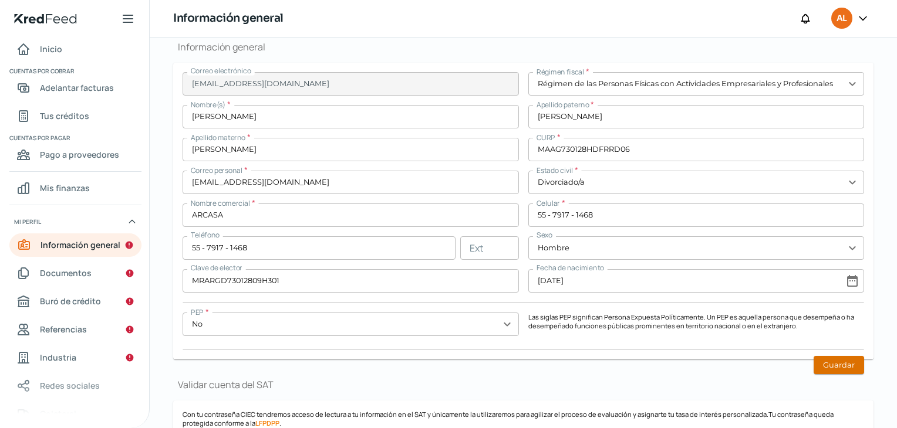
type input "8"
click at [840, 360] on button "Guardar" at bounding box center [838, 365] width 50 height 18
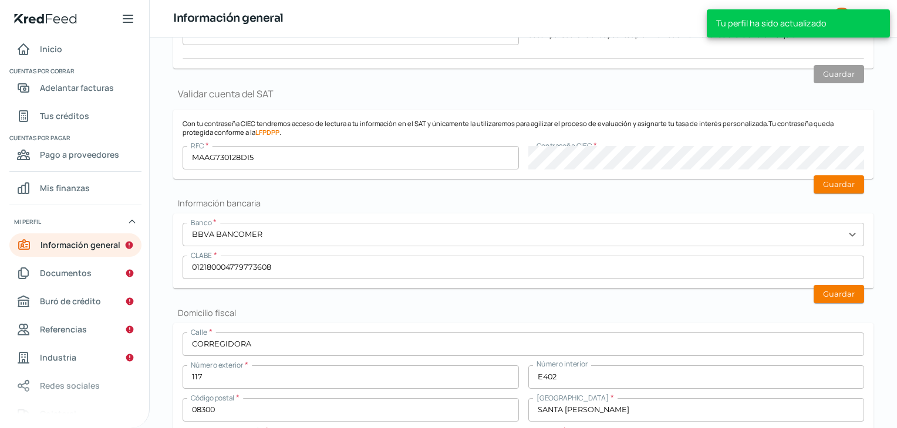
scroll to position [601, 0]
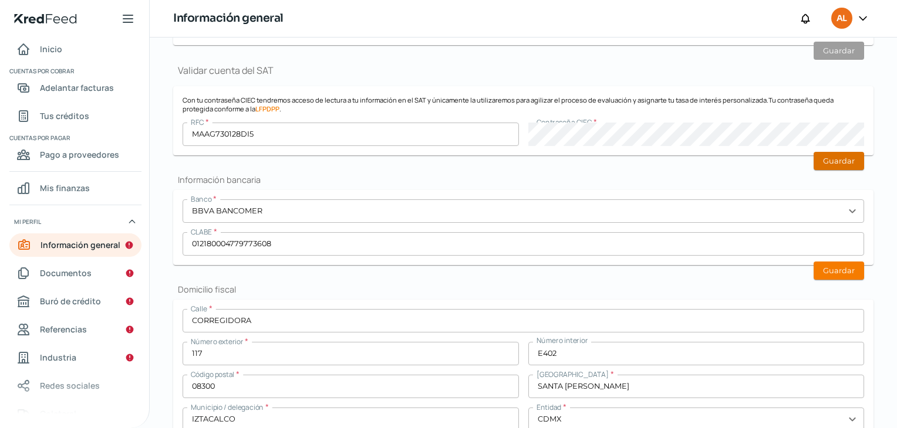
click at [840, 163] on button "Guardar" at bounding box center [838, 161] width 50 height 18
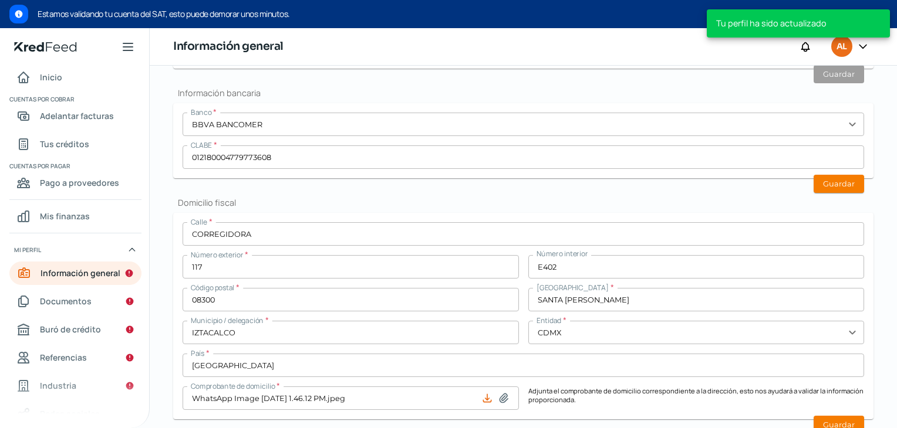
scroll to position [765, 0]
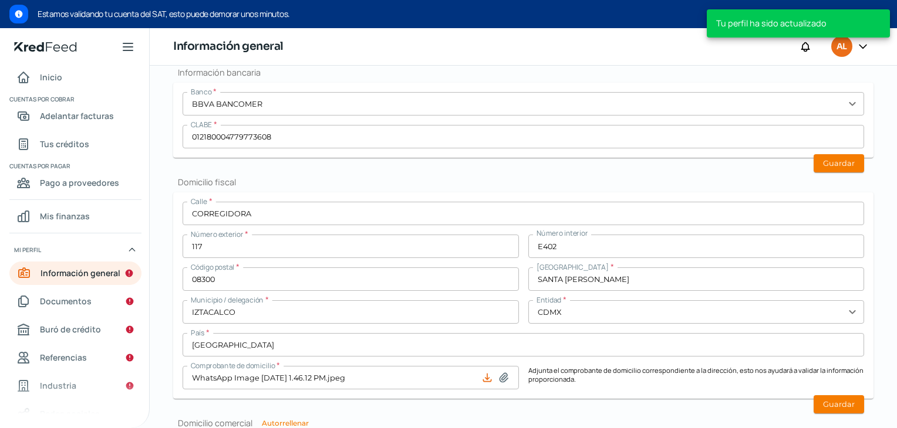
click at [840, 163] on button "Guardar" at bounding box center [838, 163] width 50 height 18
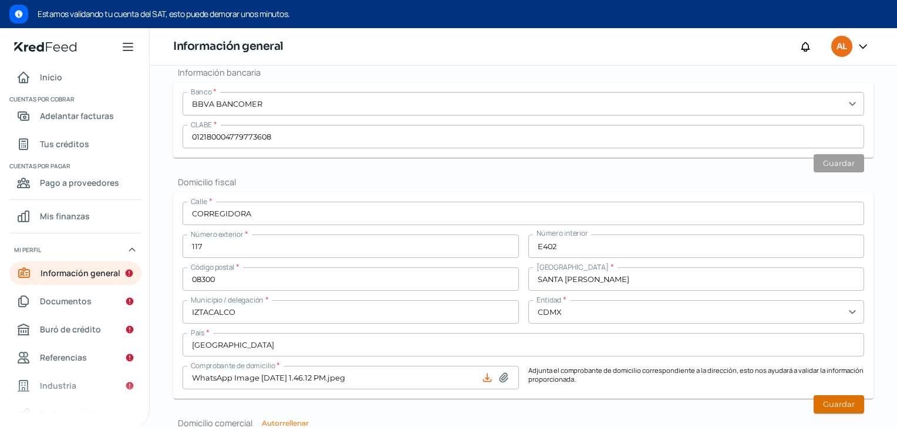
click at [834, 395] on button "Guardar" at bounding box center [838, 404] width 50 height 18
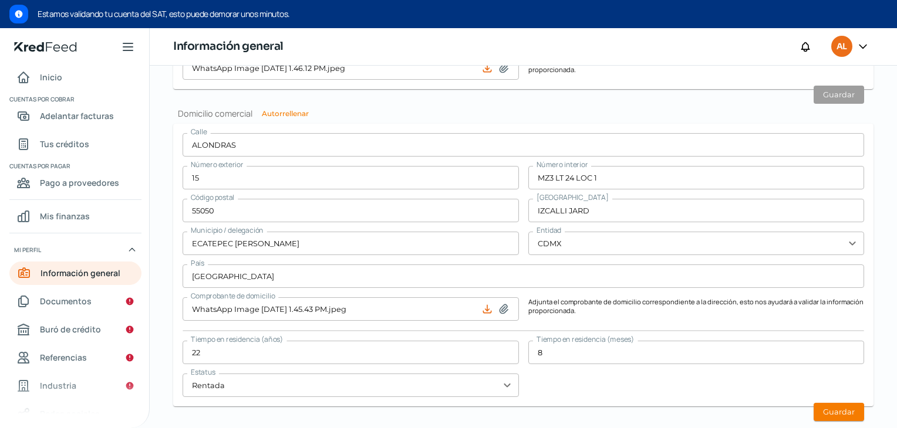
scroll to position [1046, 0]
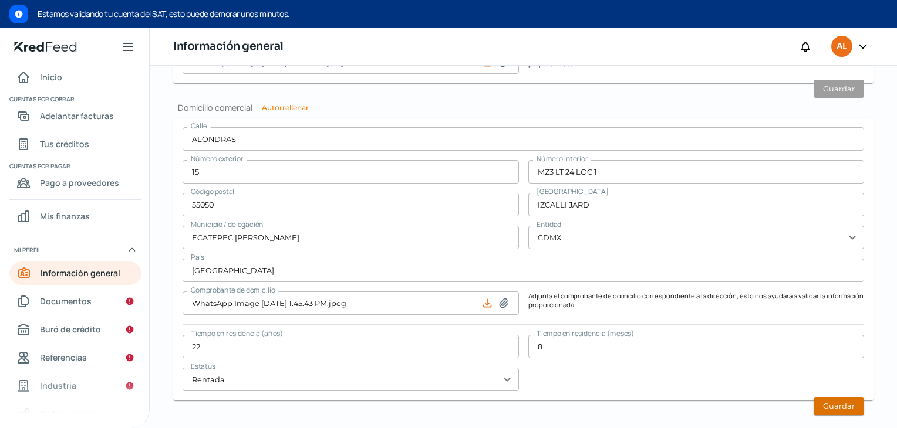
click at [828, 400] on button "Guardar" at bounding box center [838, 406] width 50 height 18
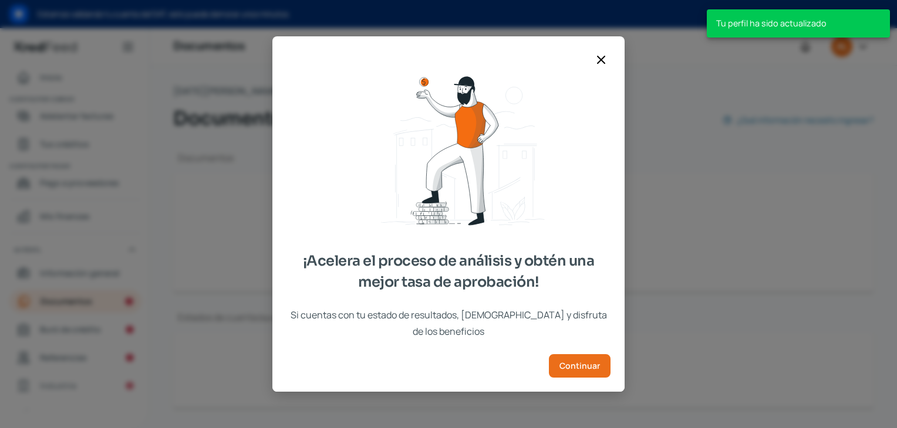
scroll to position [80, 0]
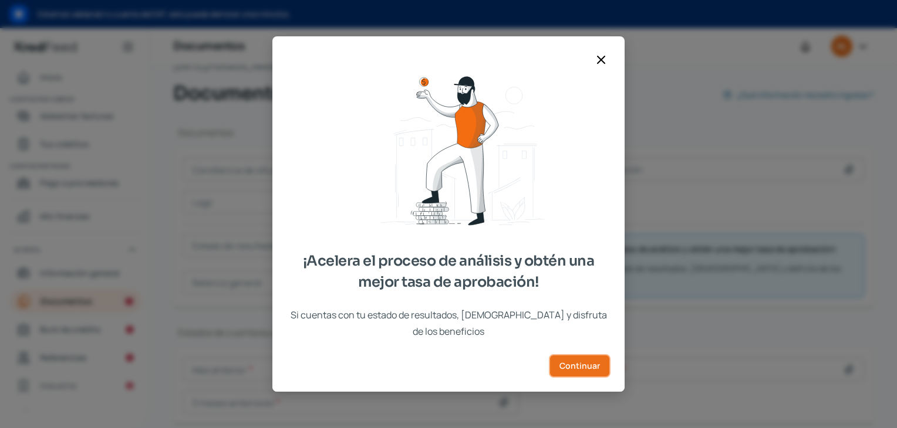
click at [573, 362] on span "Continuar" at bounding box center [579, 366] width 40 height 8
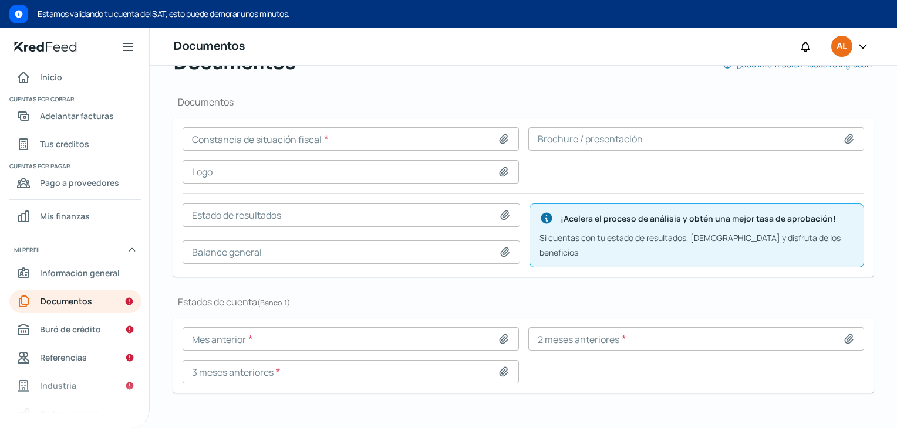
scroll to position [113, 0]
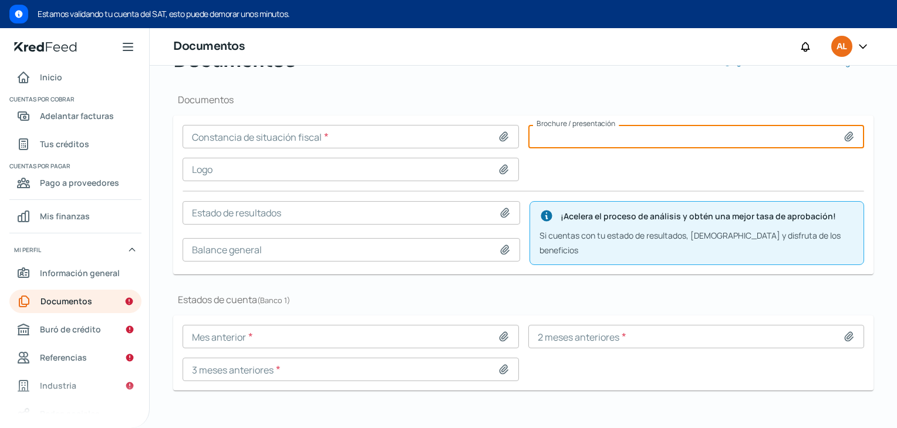
click at [601, 133] on input at bounding box center [696, 136] width 336 height 23
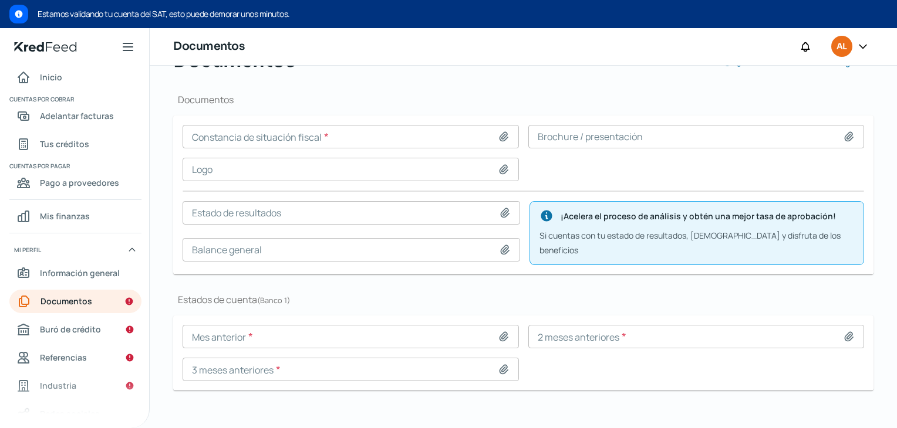
type input "C:\fakepath\Presentación Nuestra Empresa Tecnología Moderno Azul (1).pdf"
type input "Presentación Nuestra Empresa Tecnología Moderno Azul (1).pdf"
click at [498, 133] on icon at bounding box center [504, 137] width 12 height 12
type input "C:\fakepath\SAT (4).pdf"
type input "SAT (4).pdf"
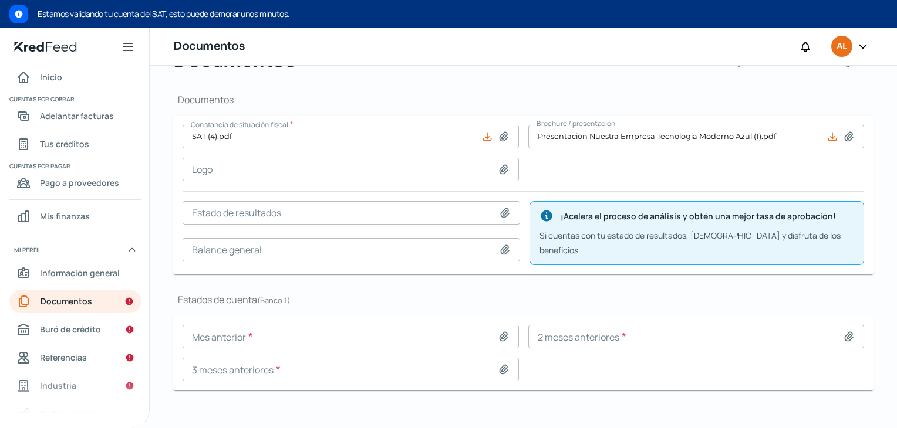
click at [498, 331] on icon at bounding box center [504, 337] width 12 height 12
type input "C:\fakepath\Estado de Cuenta (47).pdf"
type input "Estado de Cuenta (47).pdf"
click at [843, 331] on icon at bounding box center [849, 337] width 12 height 12
type input "C:\fakepath\Estado de Cuenta (46).pdf"
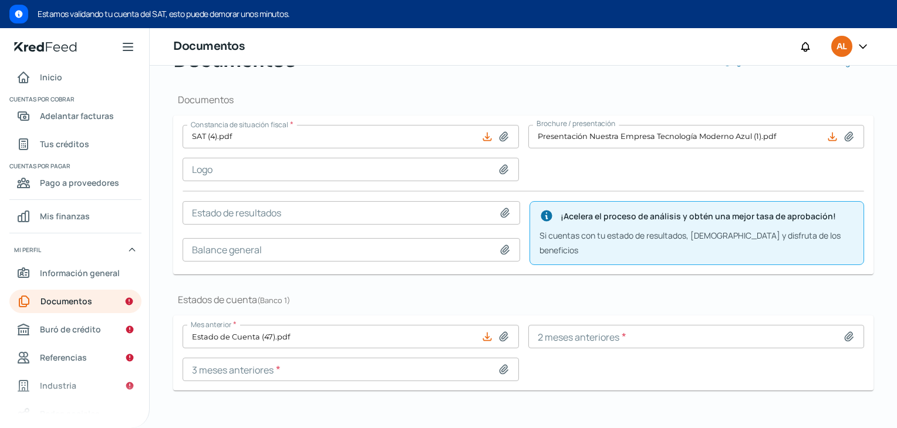
type input "Estado de Cuenta (46).pdf"
click at [501, 364] on icon at bounding box center [504, 370] width 12 height 12
type input "C:\fakepath\Estado de Cuenta (48).pdf"
type input "Estado de Cuenta (48).pdf"
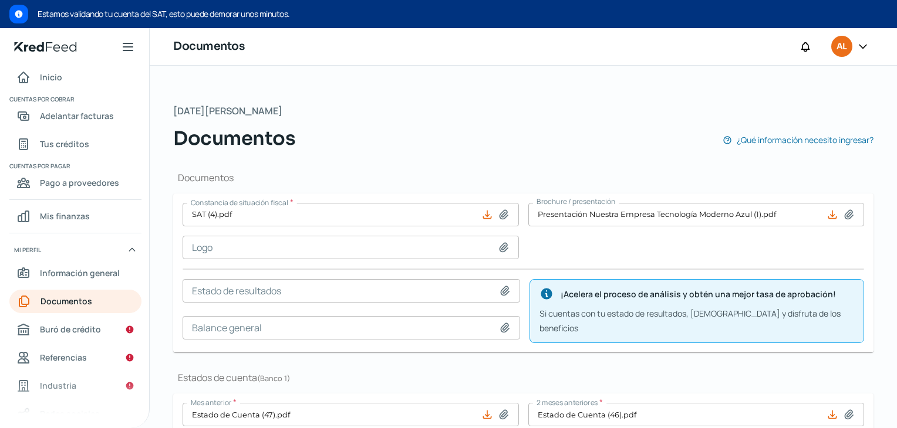
scroll to position [0, 0]
click at [83, 327] on span "Buró de crédito" at bounding box center [70, 329] width 61 height 15
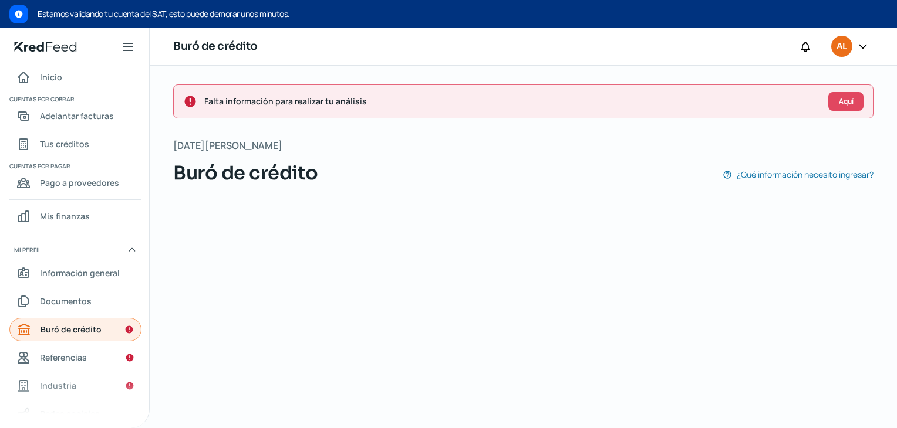
scroll to position [0, 5]
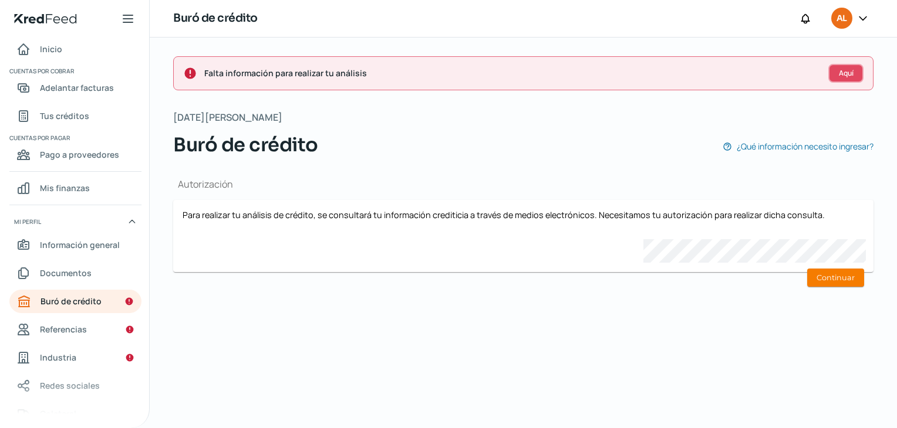
click at [854, 73] on button "Aquí" at bounding box center [845, 73] width 35 height 19
click at [833, 276] on button "Continuar" at bounding box center [835, 278] width 57 height 18
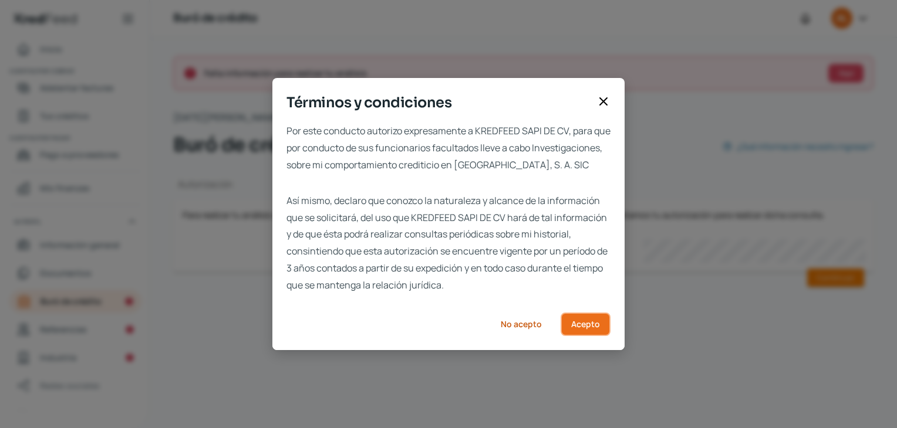
click at [594, 329] on span "Acepto" at bounding box center [585, 324] width 29 height 8
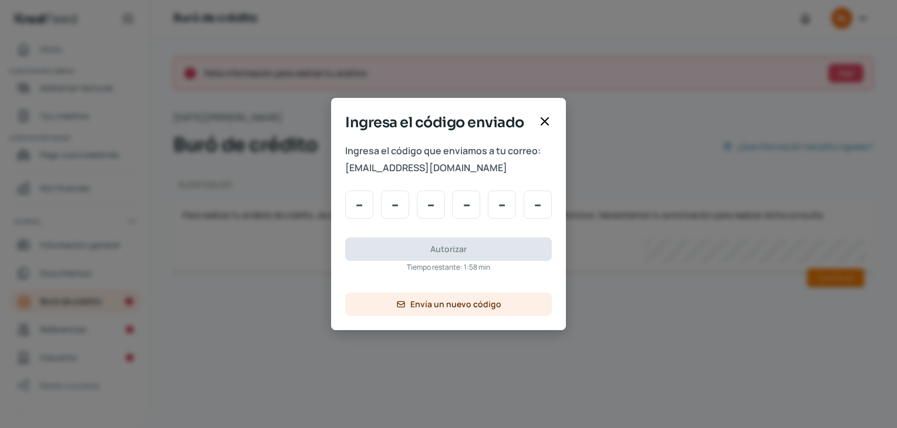
type input "2"
type input "0"
type input "9"
type input "5"
type input "3"
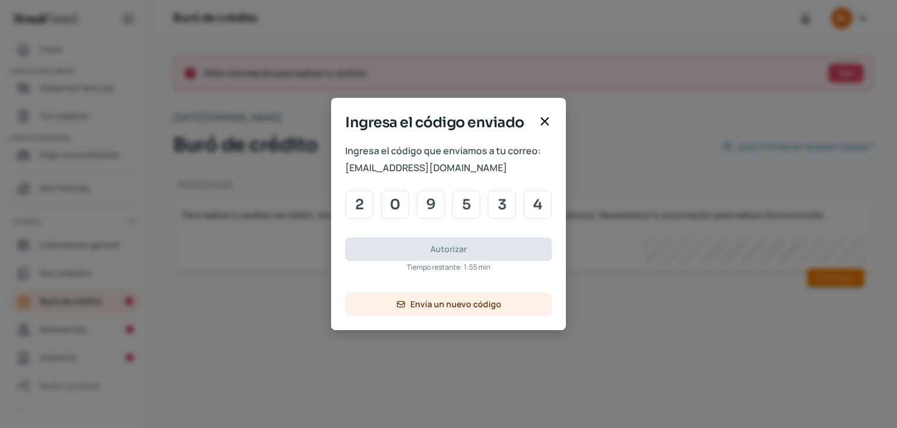
type input "4"
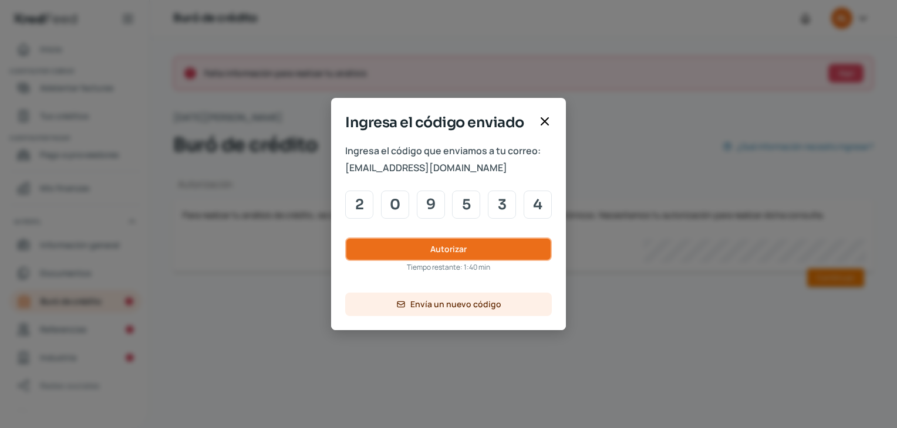
click at [463, 250] on span "Autorizar" at bounding box center [448, 249] width 36 height 8
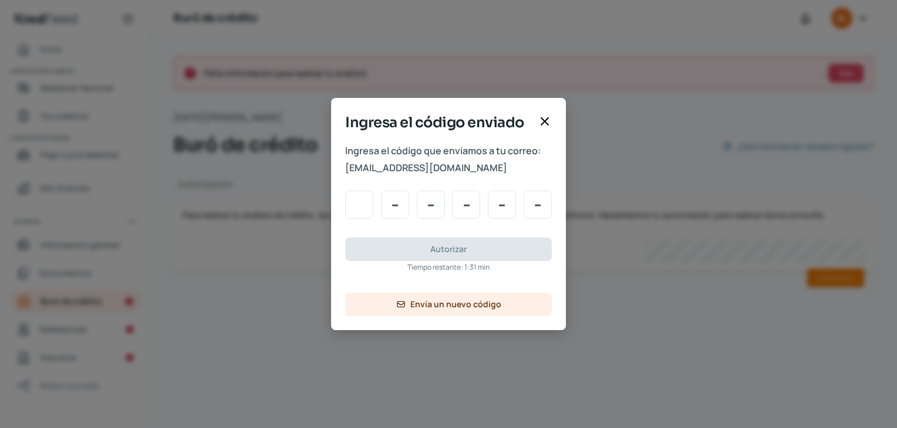
type input "2"
type input "0"
type input "9"
type input "5"
type input "3"
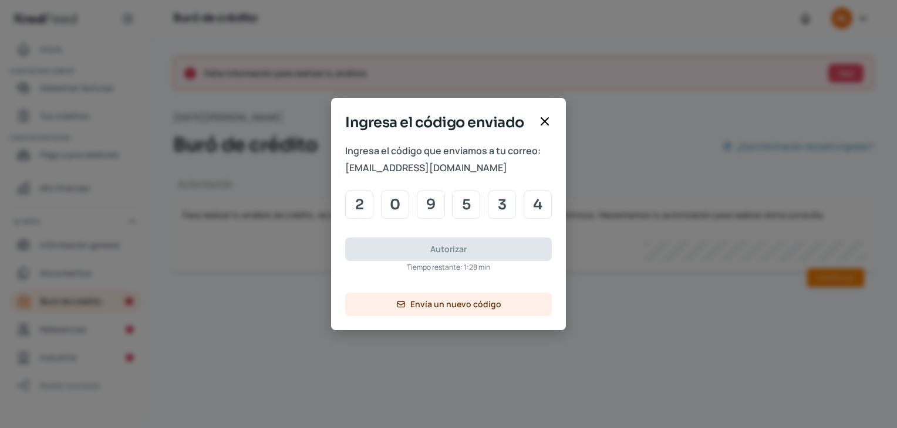
type input "4"
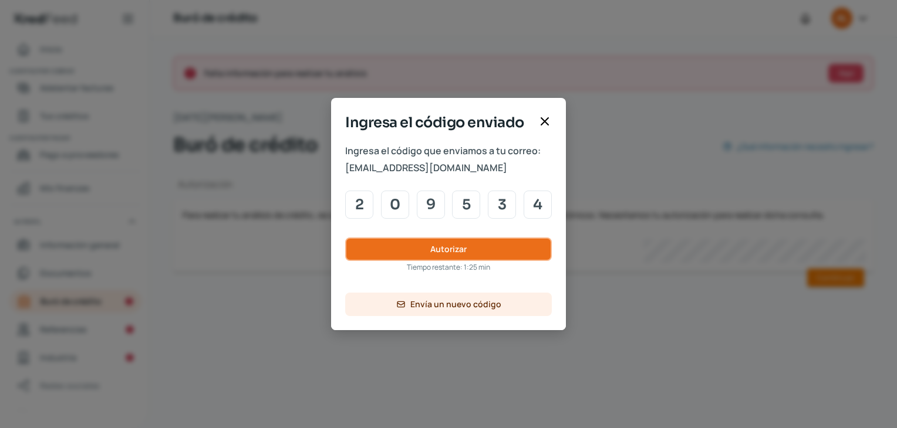
click at [492, 252] on button "Autorizar" at bounding box center [448, 249] width 207 height 23
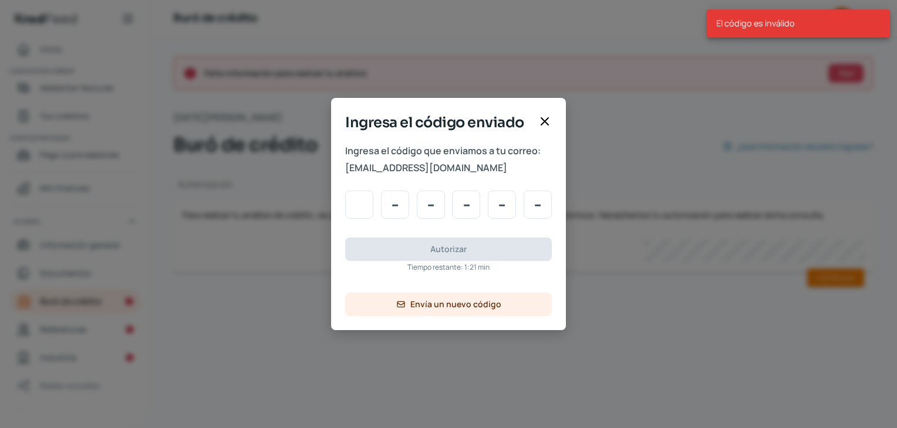
click at [354, 204] on input "Code input" at bounding box center [359, 205] width 28 height 28
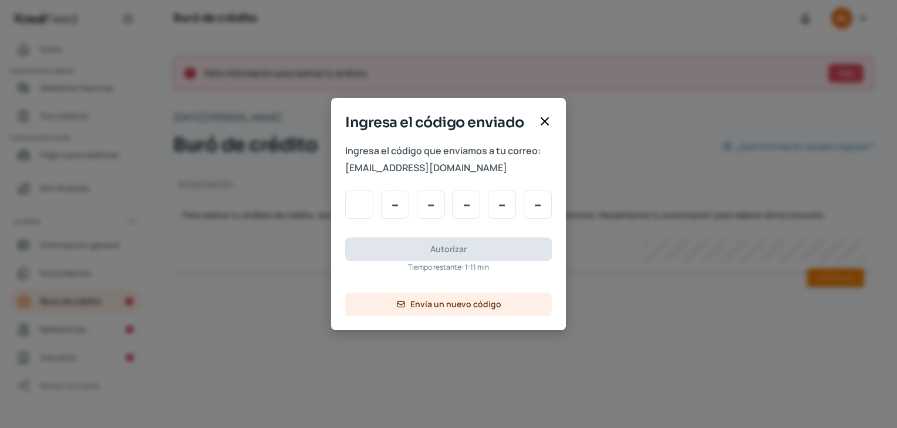
click at [358, 204] on input "Code input" at bounding box center [359, 205] width 28 height 28
type input "2"
type input "0"
type input "9"
type input "5"
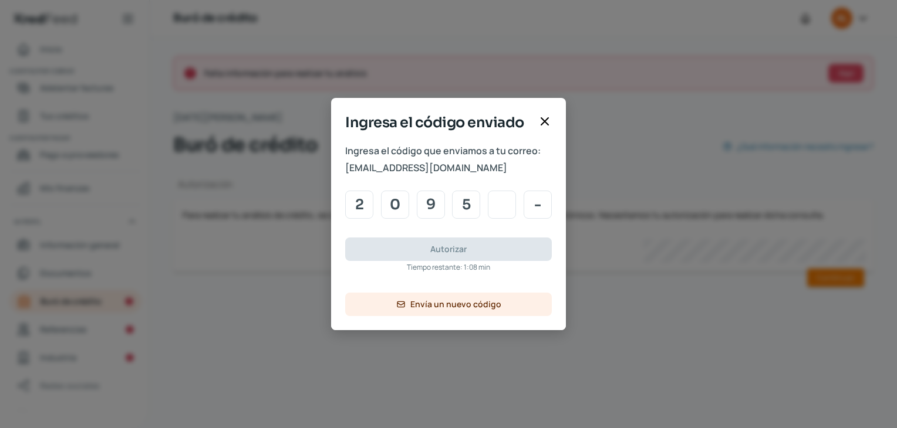
type input "3"
type input "4"
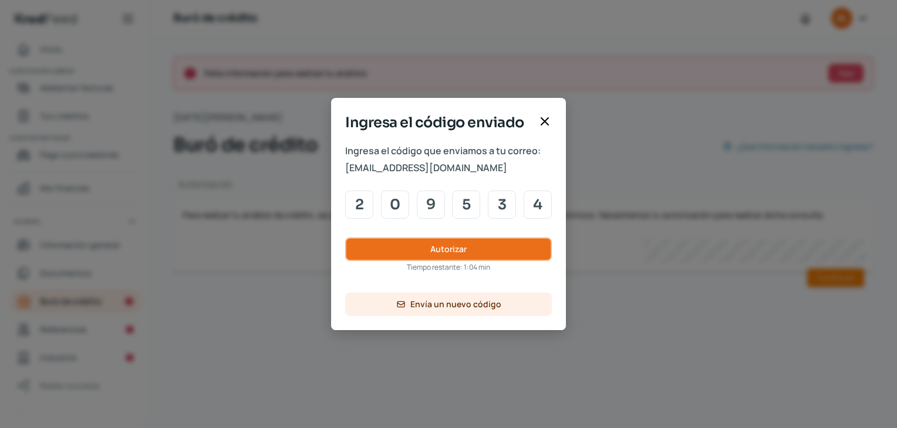
click at [445, 242] on button "Autorizar" at bounding box center [448, 249] width 207 height 23
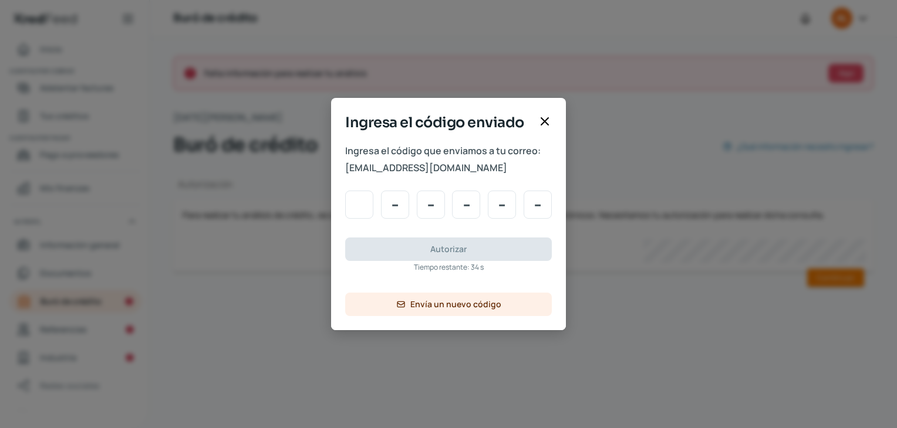
click at [364, 196] on input "Code input" at bounding box center [359, 205] width 28 height 28
type input "2"
type input "0"
type input "9"
type input "5"
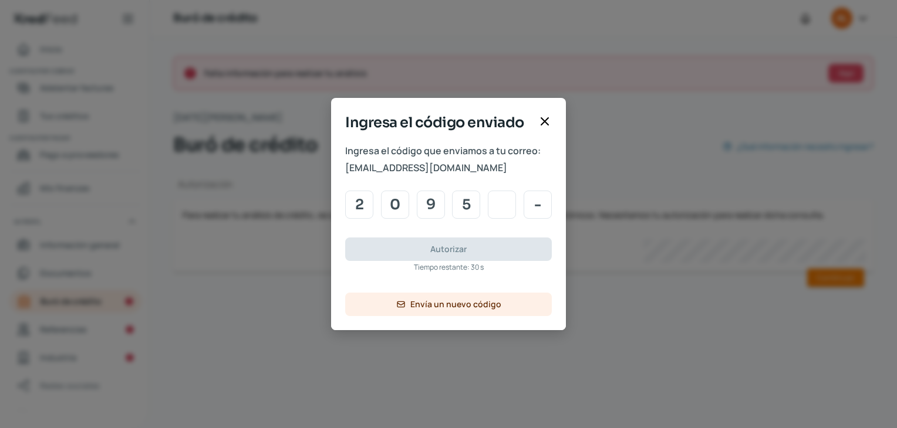
type input "3"
type input "4"
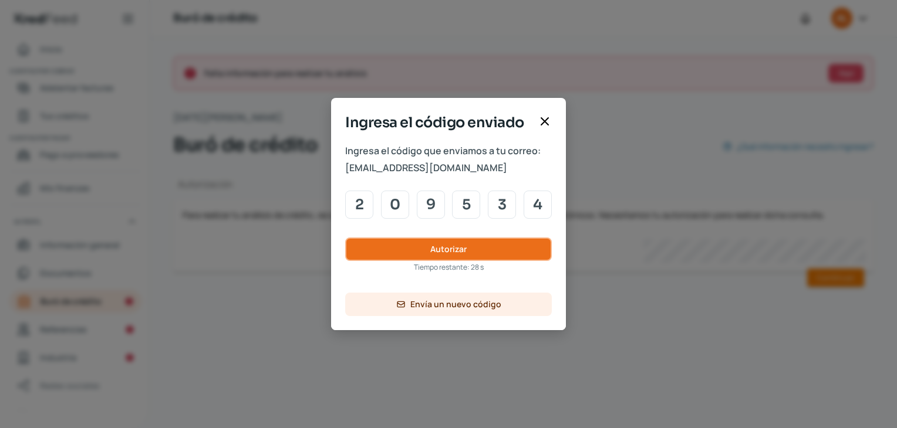
click at [404, 249] on button "Autorizar" at bounding box center [448, 249] width 207 height 23
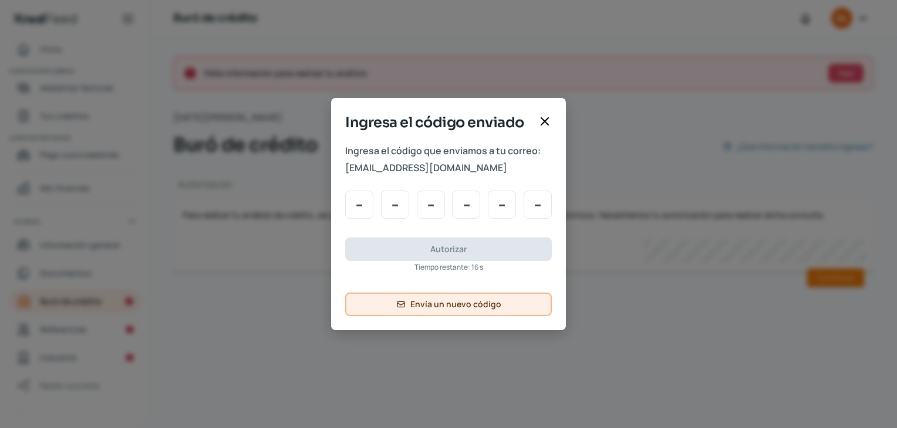
click at [451, 302] on span "Envía un nuevo código" at bounding box center [455, 304] width 91 height 8
type input "5"
type input "7"
type input "0"
type input "2"
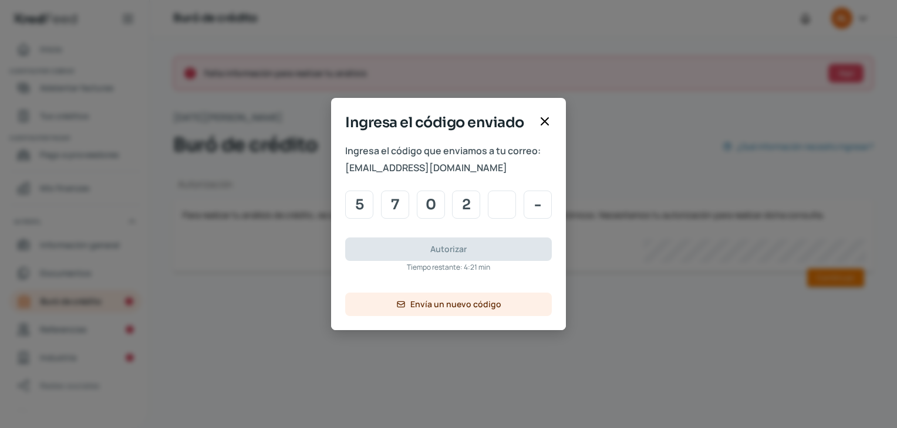
type input "1"
type input "9"
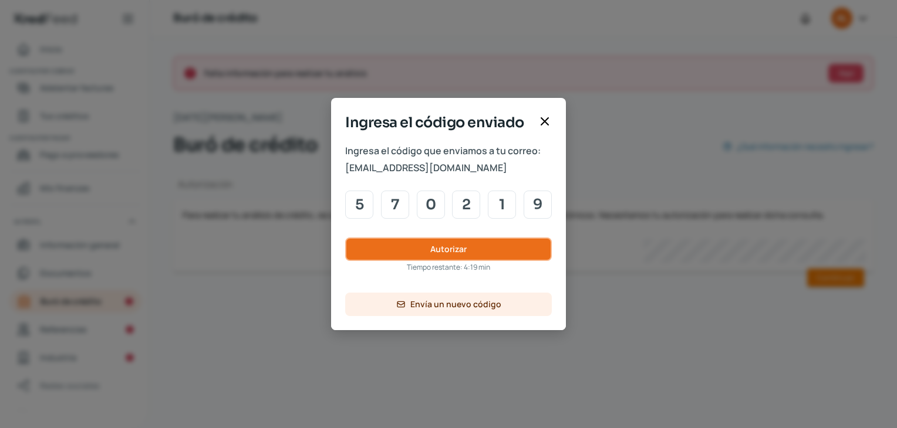
click at [412, 252] on button "Autorizar" at bounding box center [448, 249] width 207 height 23
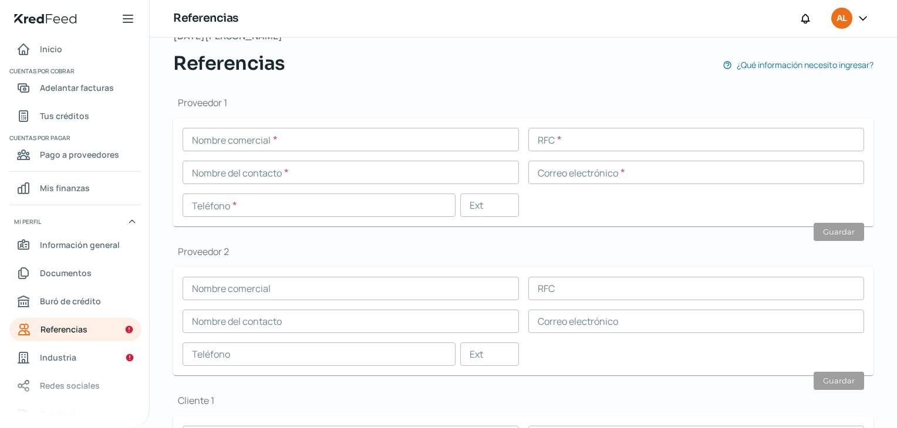
scroll to position [84, 0]
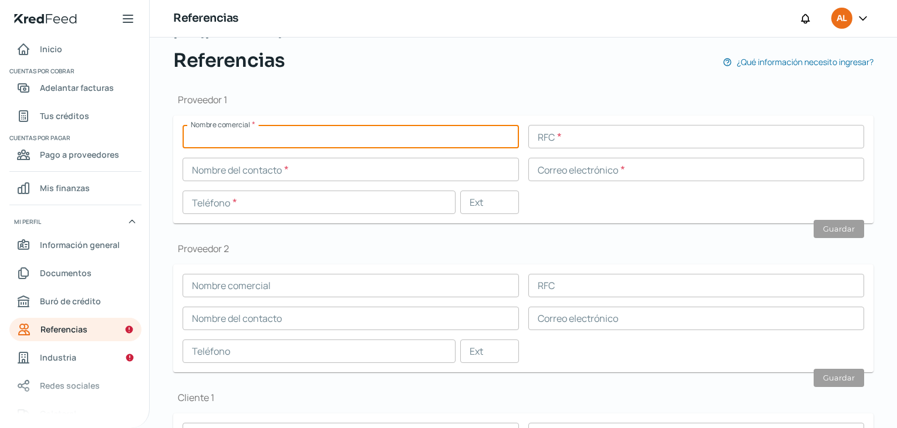
click at [484, 129] on input "text" at bounding box center [350, 136] width 336 height 23
click at [387, 141] on input "text" at bounding box center [350, 136] width 336 height 23
click at [238, 134] on input "text" at bounding box center [350, 136] width 336 height 23
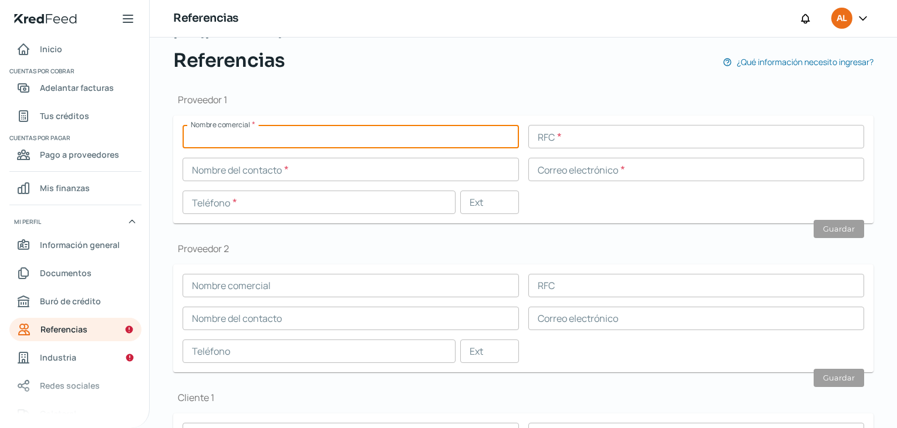
click at [238, 134] on input "text" at bounding box center [350, 136] width 336 height 23
click at [263, 144] on input "text" at bounding box center [350, 136] width 336 height 23
click at [248, 135] on input "text" at bounding box center [350, 136] width 336 height 23
click at [297, 133] on input "text" at bounding box center [350, 136] width 336 height 23
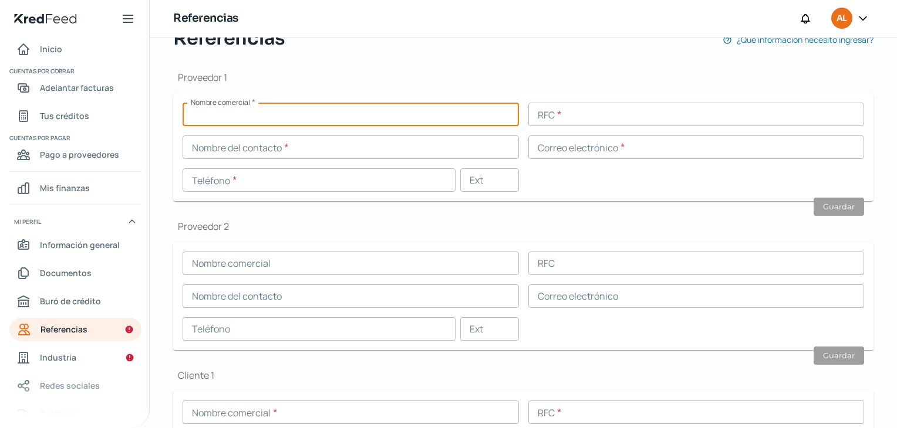
scroll to position [127, 0]
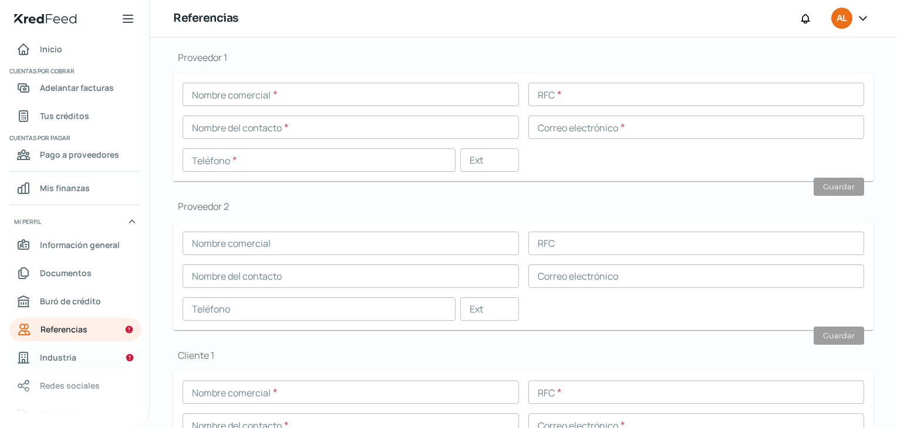
click at [82, 355] on link "Industria" at bounding box center [75, 357] width 132 height 23
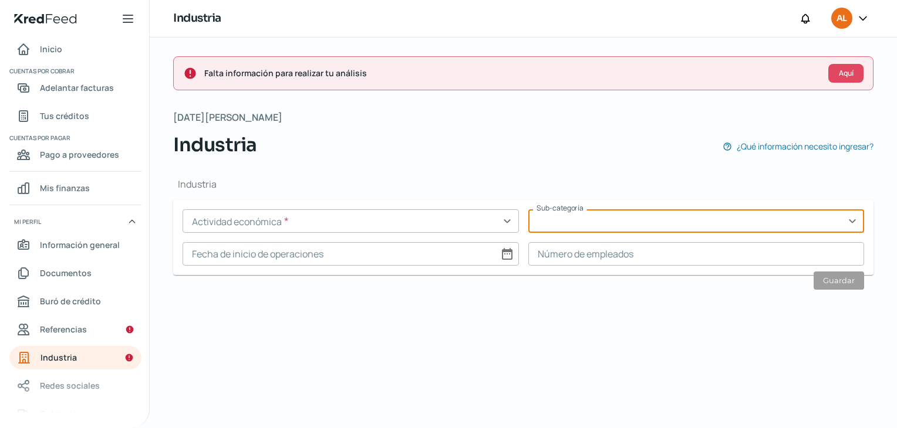
click at [669, 224] on input "text" at bounding box center [696, 220] width 336 height 23
click at [856, 221] on input "text" at bounding box center [696, 220] width 336 height 23
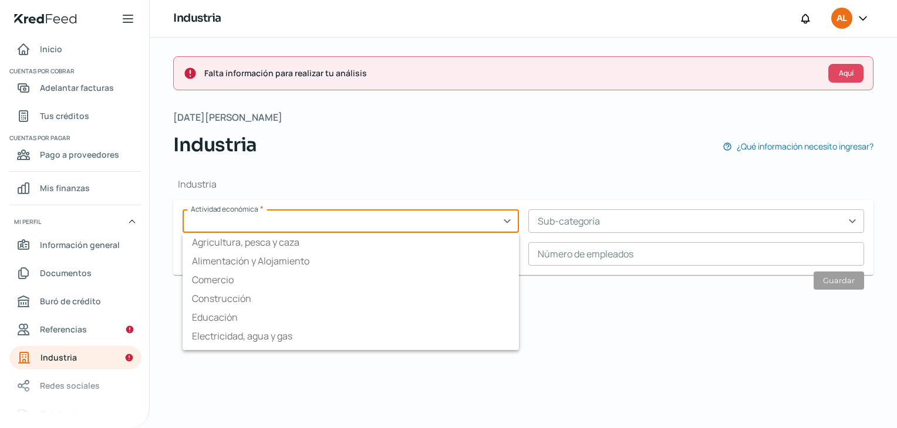
click at [501, 218] on input "text" at bounding box center [350, 220] width 336 height 23
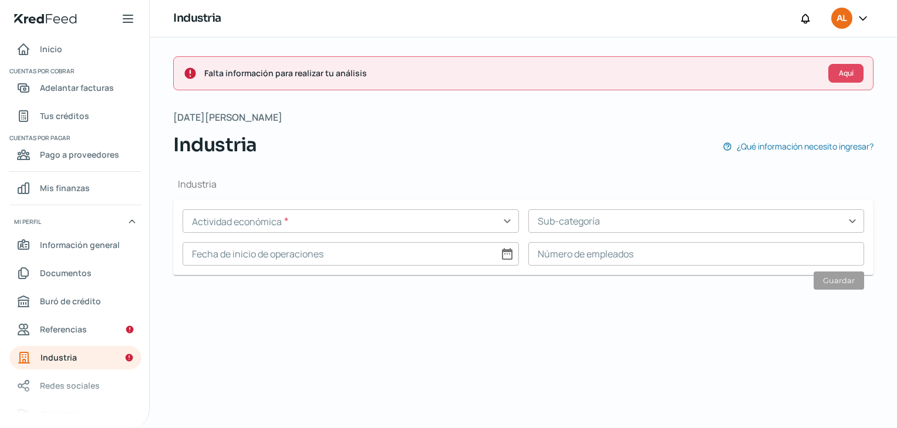
click at [581, 341] on div "Falta información para realizar tu análisis Aquí [DATE][PERSON_NAME] Industria …" at bounding box center [523, 233] width 747 height 391
click at [641, 217] on input "text" at bounding box center [696, 220] width 336 height 23
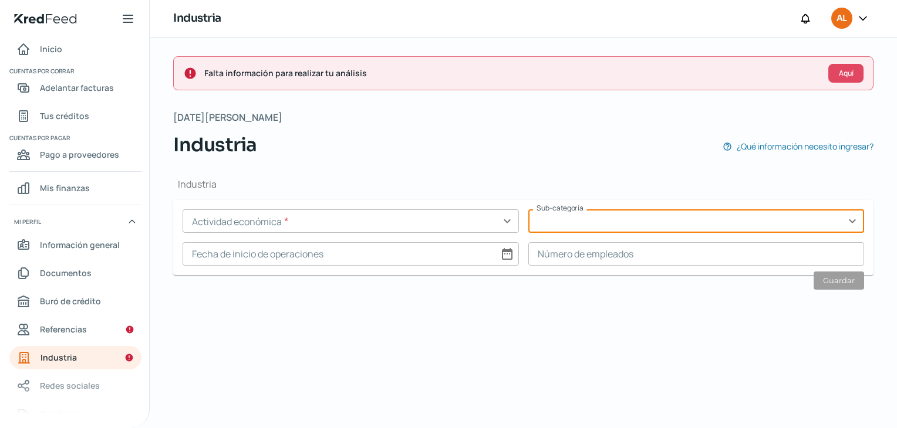
click at [854, 219] on input "text" at bounding box center [696, 220] width 336 height 23
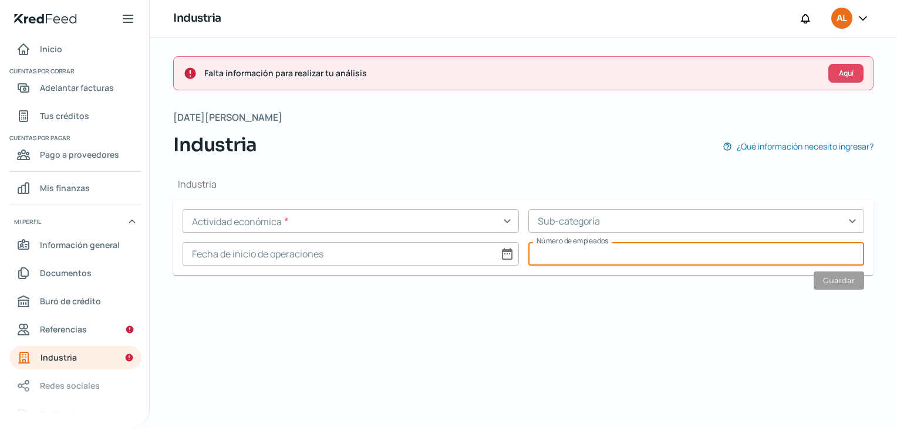
click at [725, 255] on input at bounding box center [696, 253] width 336 height 23
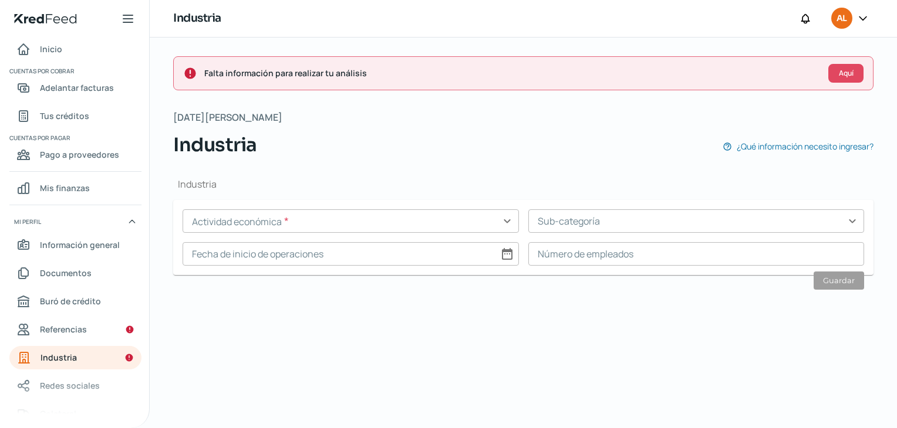
click at [610, 289] on div "Industria Actividad económica * expand_more Sub-categoría expand_more Fecha de …" at bounding box center [523, 231] width 700 height 144
click at [82, 336] on link "Referencias" at bounding box center [75, 329] width 132 height 23
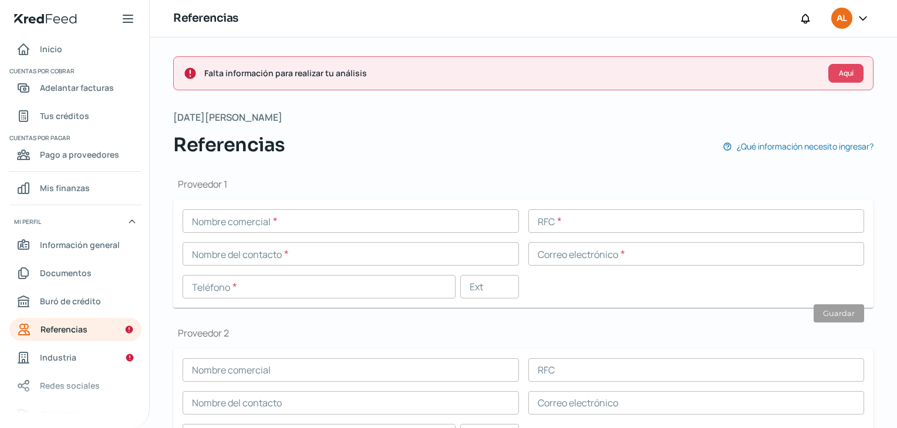
click at [337, 142] on div "Referencias ¿Qué información necesito ingresar?" at bounding box center [523, 145] width 700 height 28
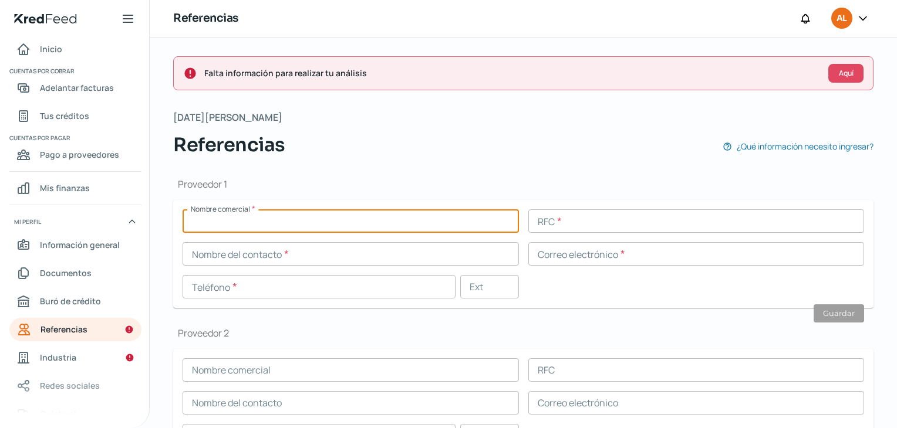
click at [286, 221] on input "text" at bounding box center [350, 220] width 336 height 23
type input "b"
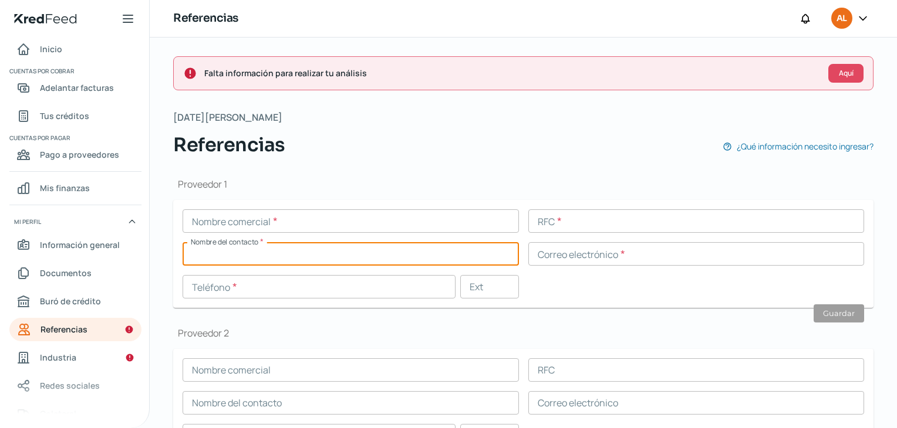
click at [280, 255] on input "text" at bounding box center [350, 253] width 336 height 23
type input "b"
type input "[PERSON_NAME]"
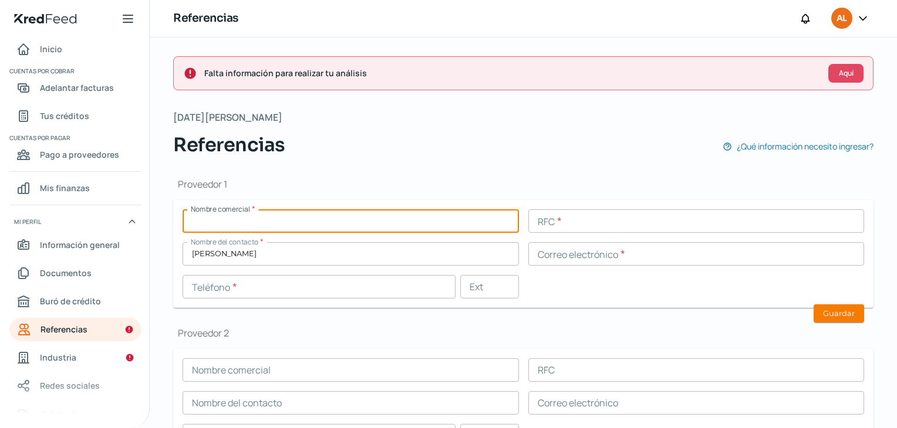
click at [278, 210] on input "text" at bounding box center [350, 220] width 336 height 23
type input "CR"
click at [289, 255] on input "[PERSON_NAME]" at bounding box center [350, 253] width 336 height 23
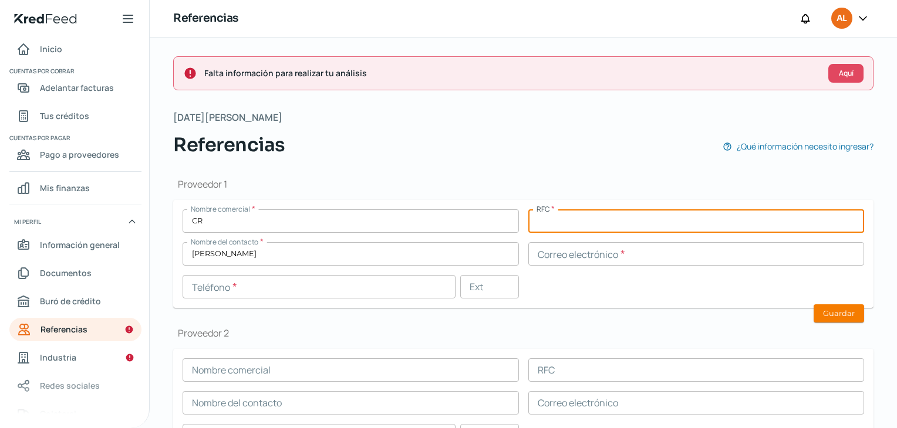
click at [567, 224] on input "text" at bounding box center [696, 220] width 336 height 23
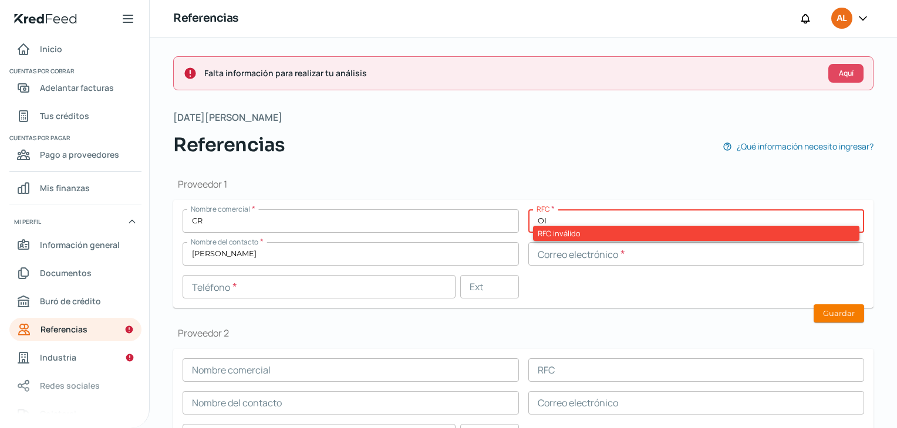
type input "O"
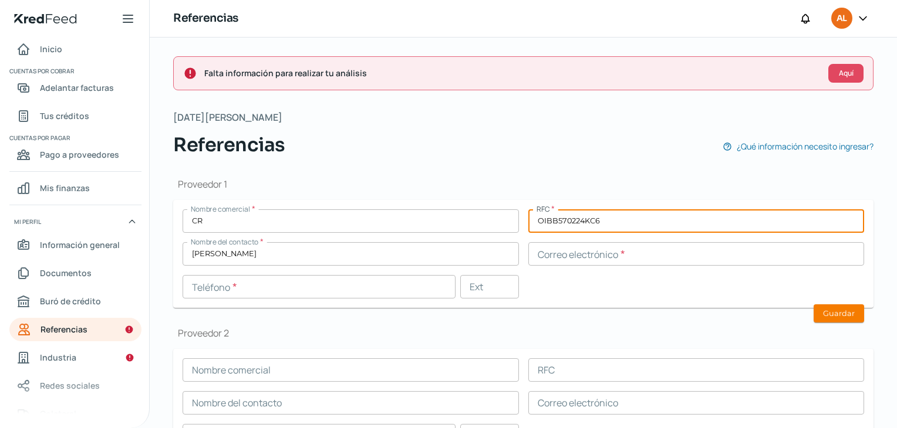
type input "OIBB570224KC6"
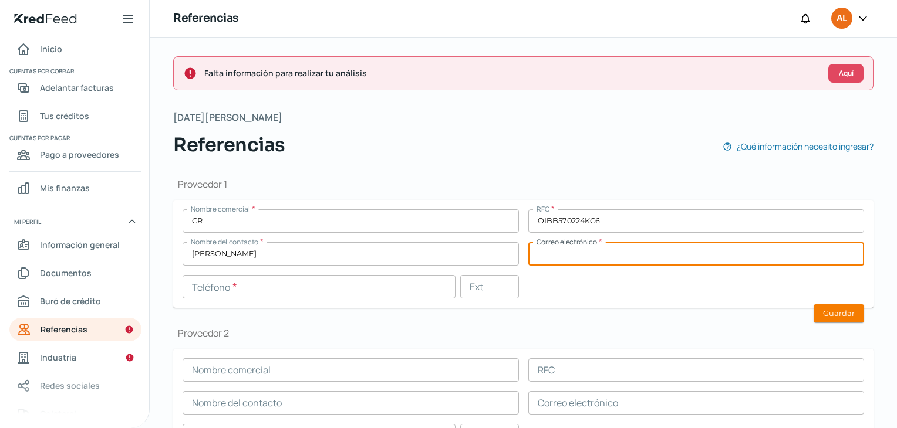
click at [555, 255] on input "text" at bounding box center [696, 253] width 336 height 23
type input "[EMAIL_ADDRESS][DOMAIN_NAME]"
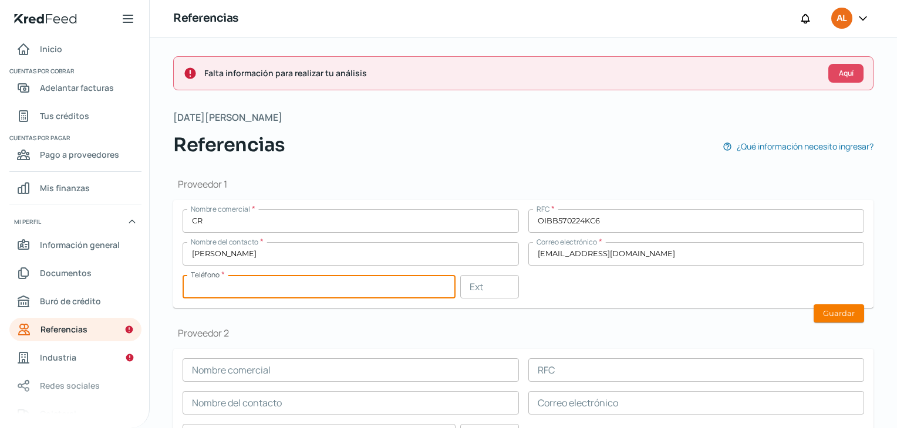
click at [325, 283] on input "text" at bounding box center [318, 286] width 273 height 23
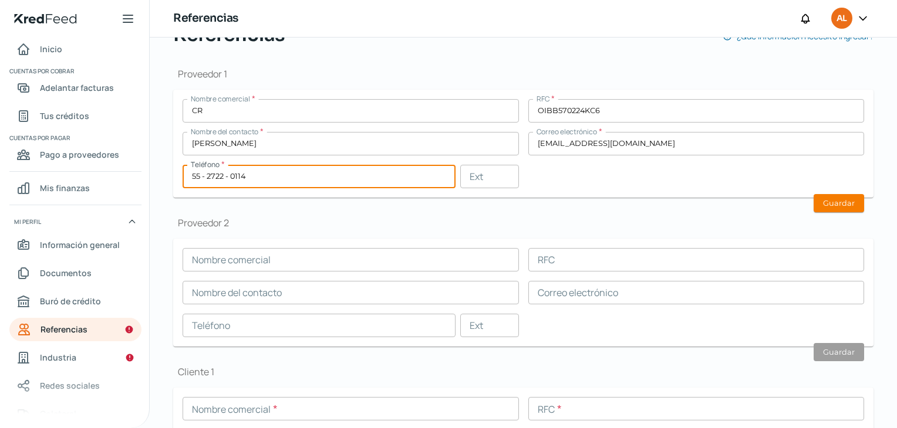
scroll to position [111, 0]
type input "55 - 2722 - 0114"
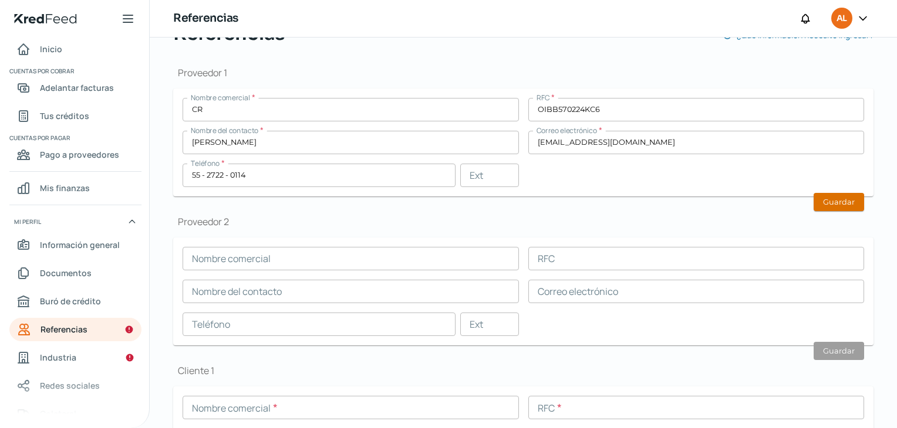
click at [851, 198] on button "Guardar" at bounding box center [838, 202] width 50 height 18
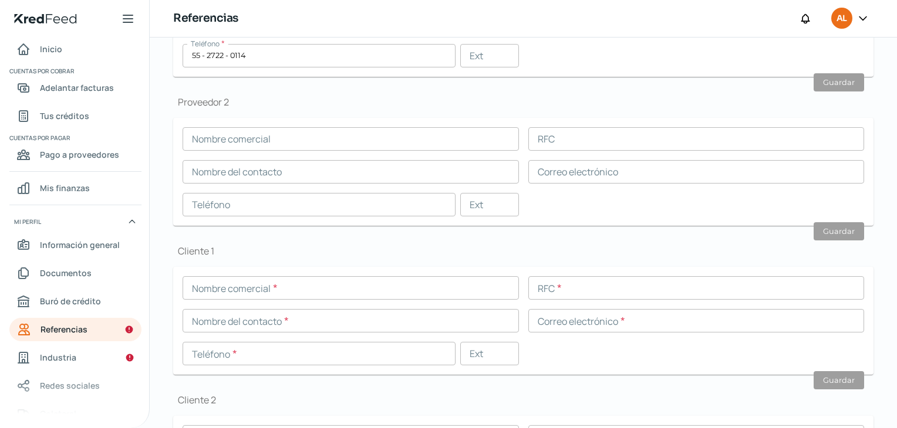
scroll to position [232, 0]
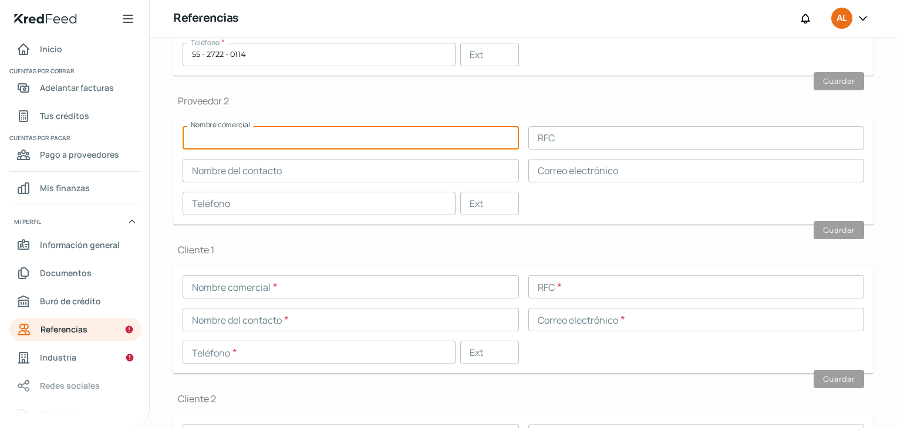
click at [371, 135] on input "text" at bounding box center [350, 137] width 336 height 23
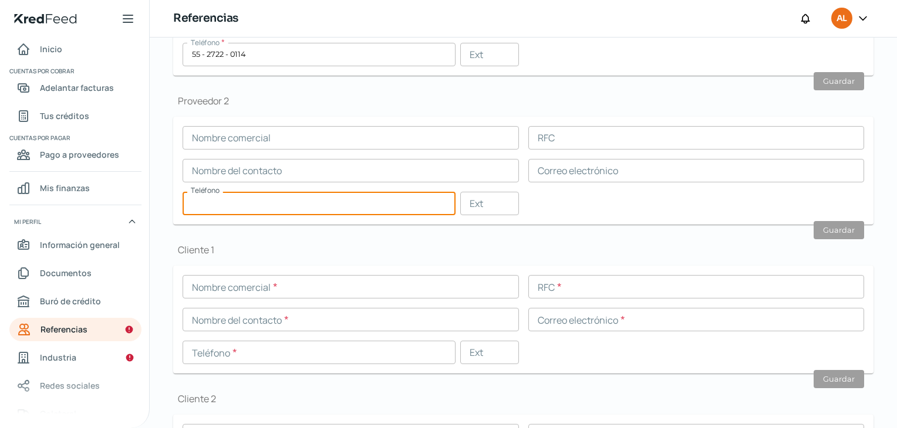
click at [359, 201] on input "text" at bounding box center [318, 203] width 273 height 23
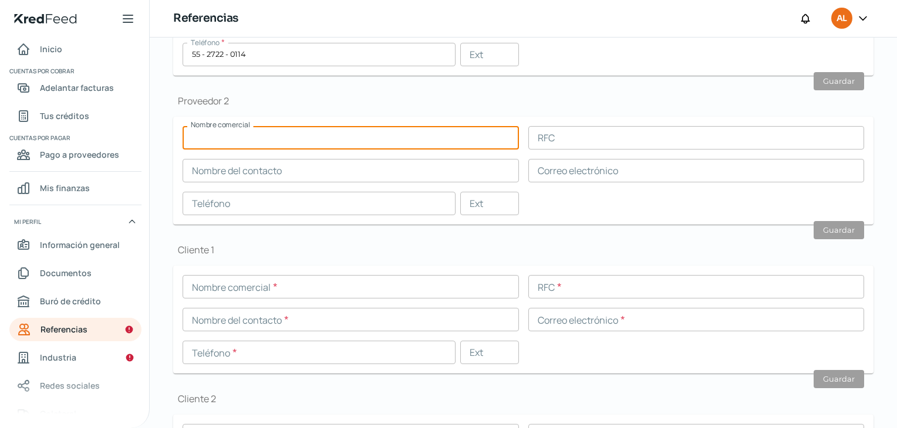
click at [261, 141] on input "text" at bounding box center [350, 137] width 336 height 23
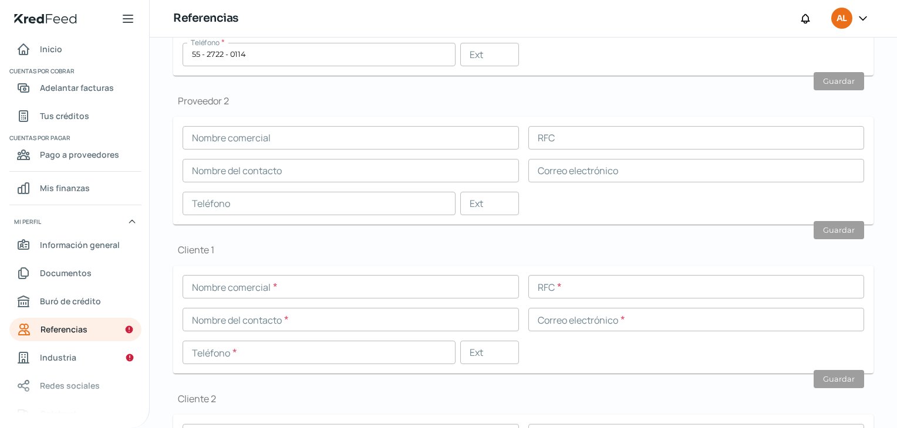
click at [458, 234] on div "Proveedor 1 Nombre comercial * CR RFC * OIBB570224KC6 Nombre del contacto * [PE…" at bounding box center [523, 239] width 700 height 624
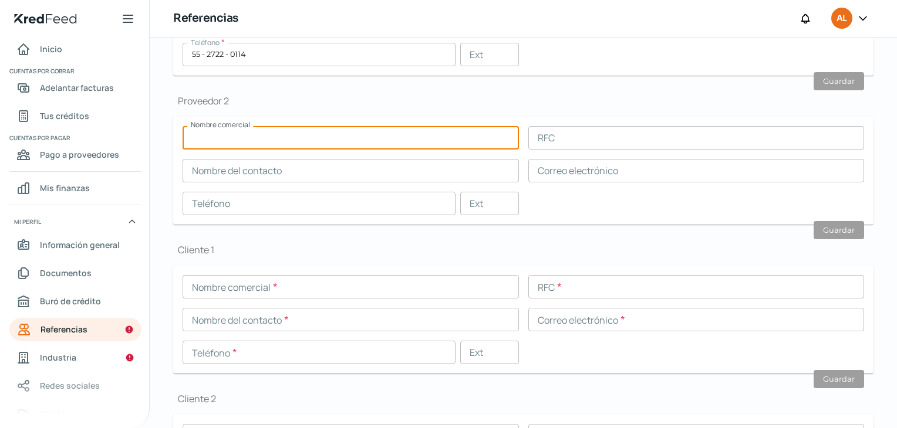
click at [338, 126] on input "text" at bounding box center [350, 137] width 336 height 23
click at [366, 97] on h1 "Proveedor 2" at bounding box center [523, 100] width 700 height 13
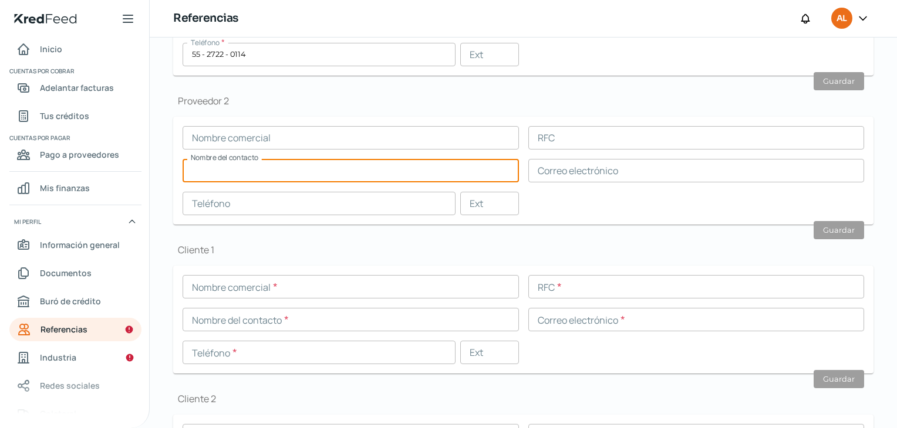
click at [341, 167] on input "text" at bounding box center [350, 170] width 336 height 23
type input "a"
type input "Aceros SISA"
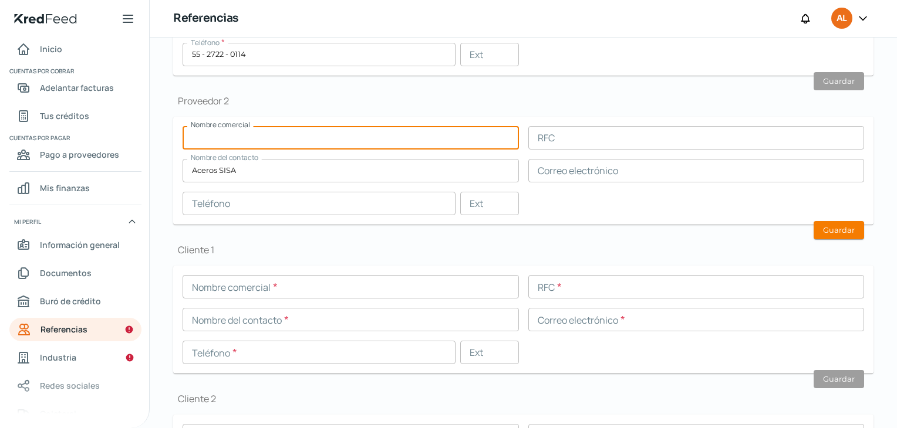
click at [327, 140] on input "text" at bounding box center [350, 137] width 336 height 23
type input "Servicio industrial SA DE CV"
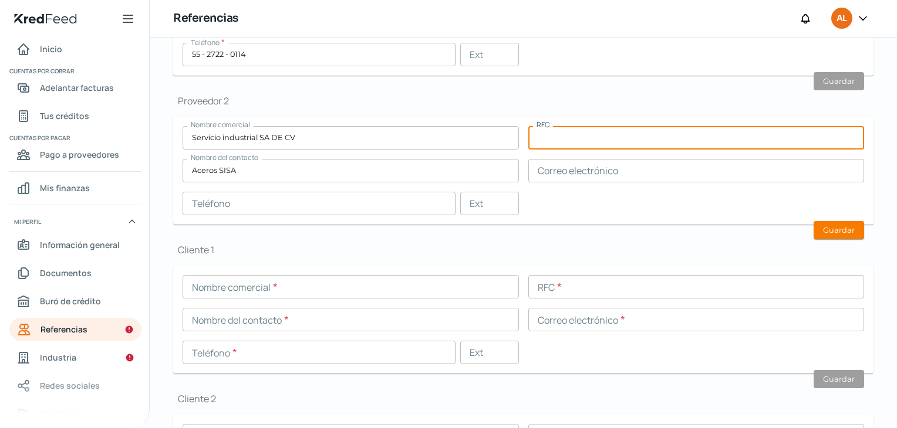
click at [544, 131] on input "text" at bounding box center [696, 137] width 336 height 23
type input "SIN840826EU4"
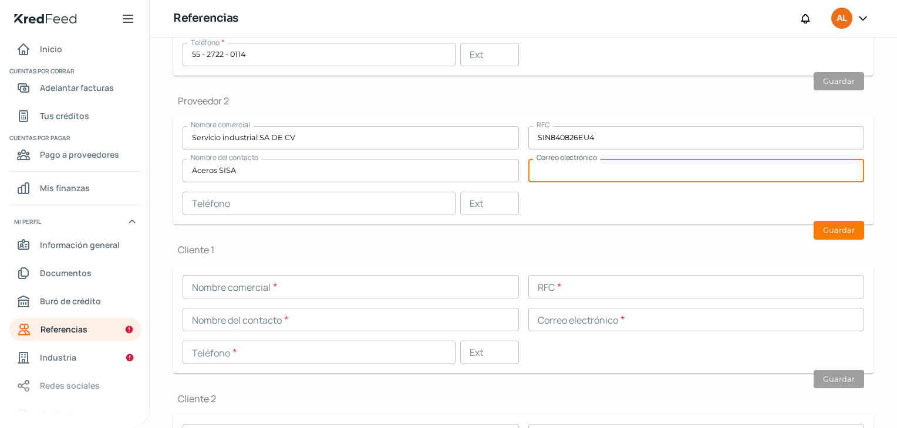
click at [584, 168] on input "text" at bounding box center [696, 170] width 336 height 23
type input "[EMAIL_ADDRESS][DOMAIN_NAME]"
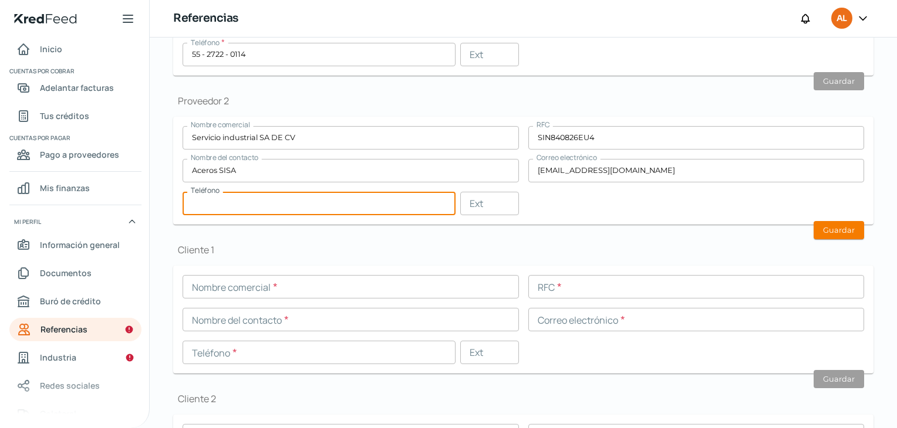
click at [329, 202] on input "text" at bounding box center [318, 203] width 273 height 23
type input "55 - 5576 - 4011"
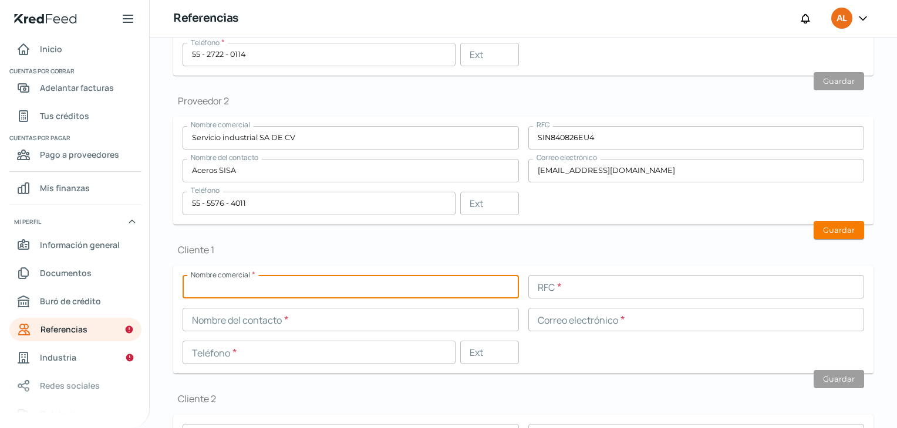
click at [418, 285] on input "text" at bounding box center [350, 286] width 336 height 23
type input "Conduit SA DE CV"
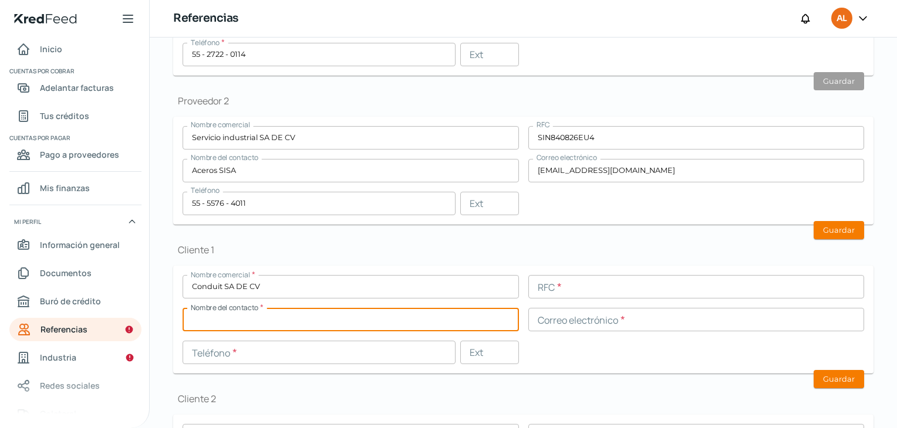
click at [377, 319] on input "text" at bounding box center [350, 319] width 336 height 23
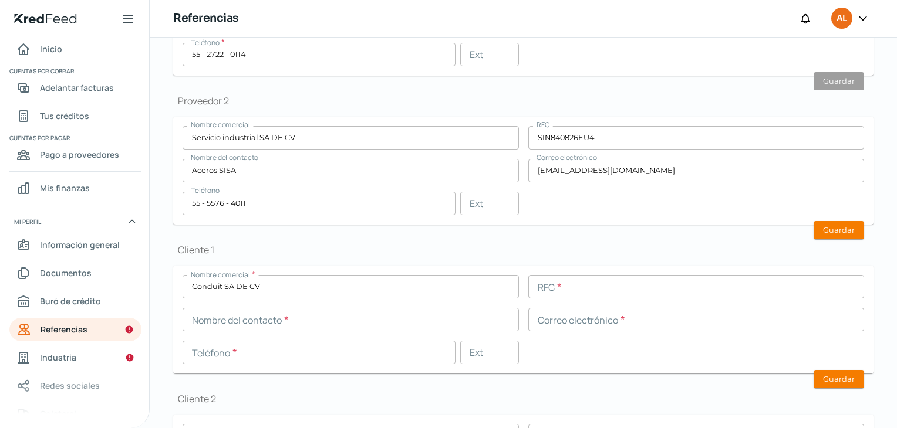
click at [442, 234] on div "Proveedor 1 Nombre comercial * CR RFC * OIBB570224KC6 Nombre del contacto * [PE…" at bounding box center [523, 239] width 700 height 624
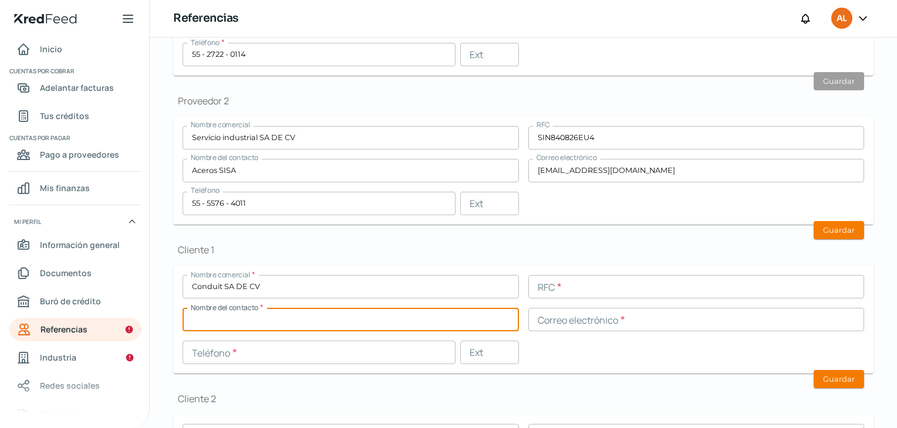
click at [290, 316] on input "text" at bounding box center [350, 319] width 336 height 23
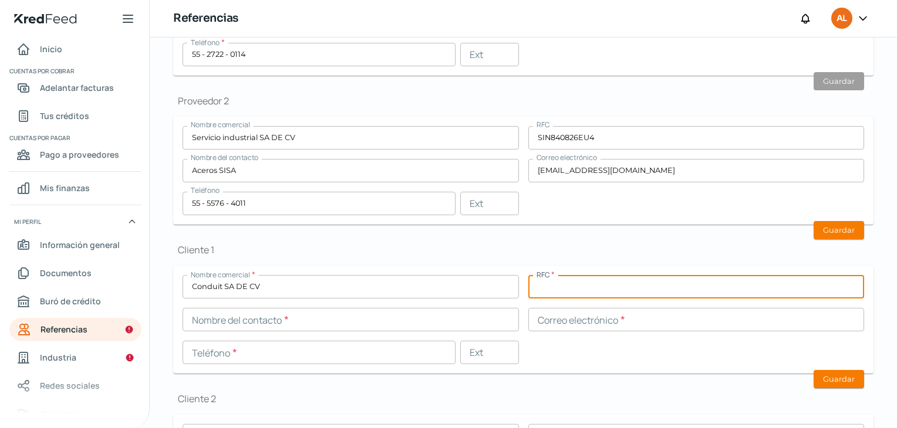
click at [553, 282] on input "text" at bounding box center [696, 286] width 336 height 23
type input "CON8402082V5"
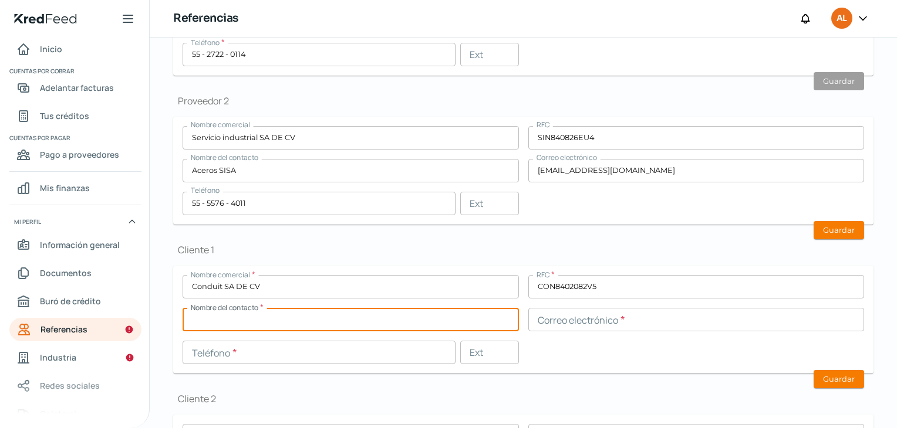
click at [434, 316] on input "text" at bounding box center [350, 319] width 336 height 23
type input "[PERSON_NAME]"
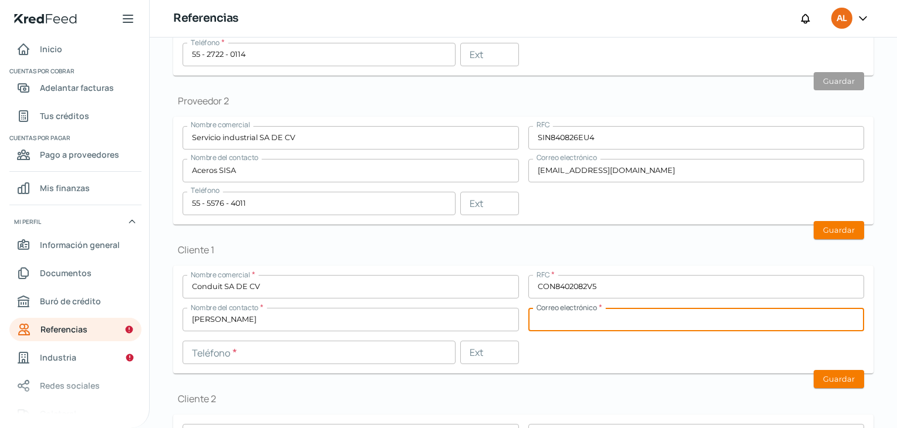
click at [553, 324] on input "text" at bounding box center [696, 319] width 336 height 23
type input "[EMAIL_ADDRESS][DOMAIN_NAME]"
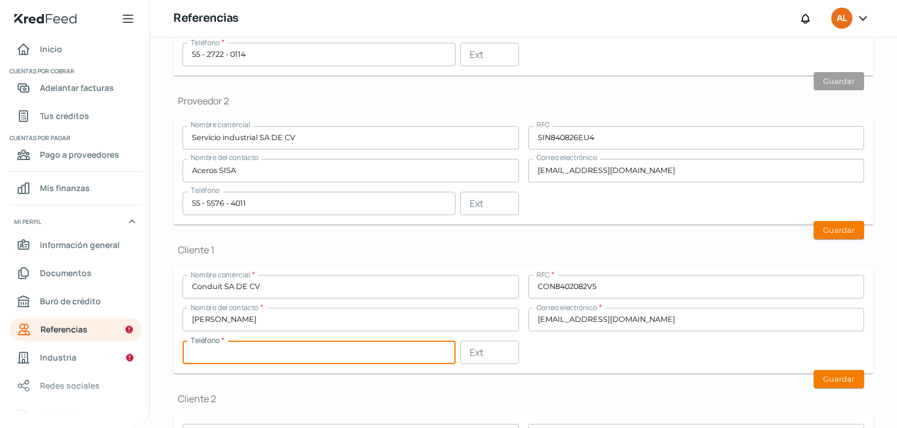
click at [306, 361] on input "text" at bounding box center [318, 352] width 273 height 23
type input "55 - 5779 - 8200"
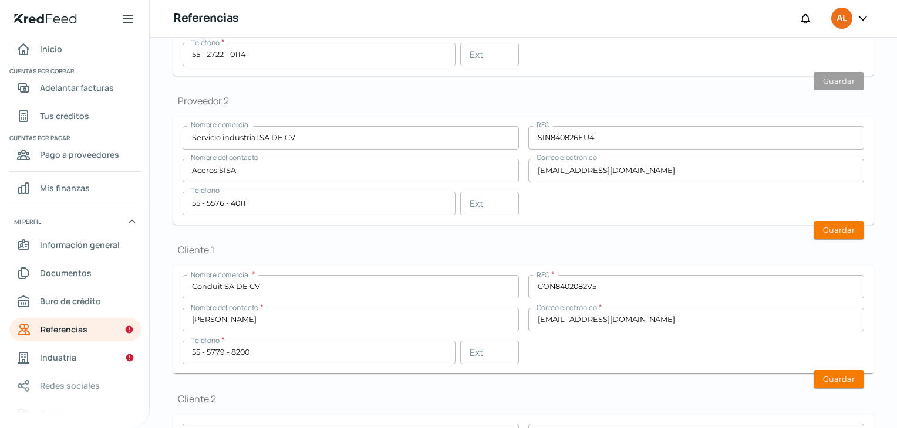
click at [626, 348] on div "Nombre comercial * Conduit SA DE CV RFC * CON8402082V5 Nombre del contacto * J …" at bounding box center [522, 319] width 681 height 89
click at [845, 228] on button "Guardar" at bounding box center [838, 230] width 50 height 18
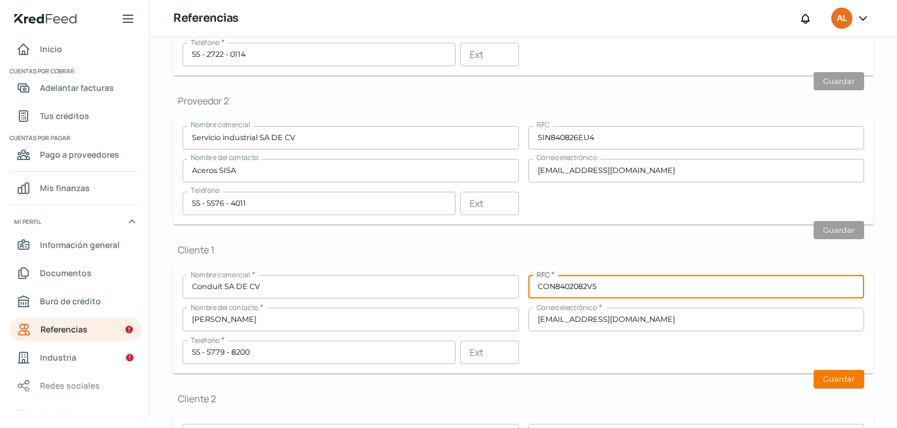
click at [695, 286] on input "CON8402082V5" at bounding box center [696, 286] width 336 height 23
type input "CON8402082V5"
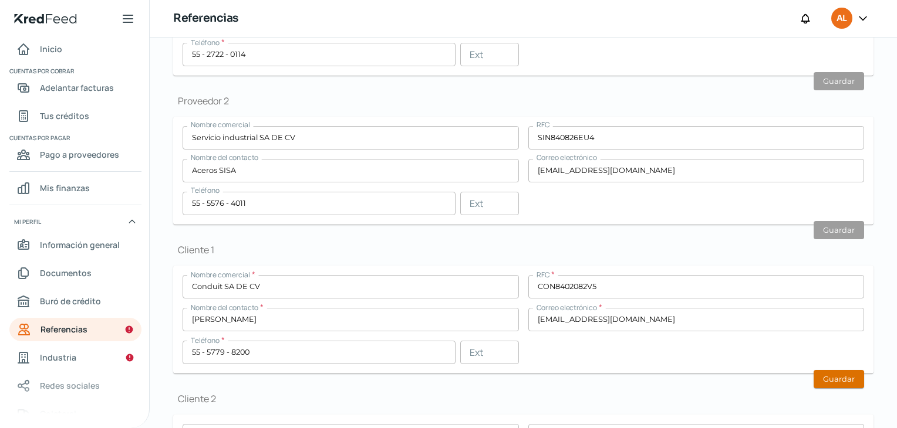
click at [817, 373] on button "Guardar" at bounding box center [838, 379] width 50 height 18
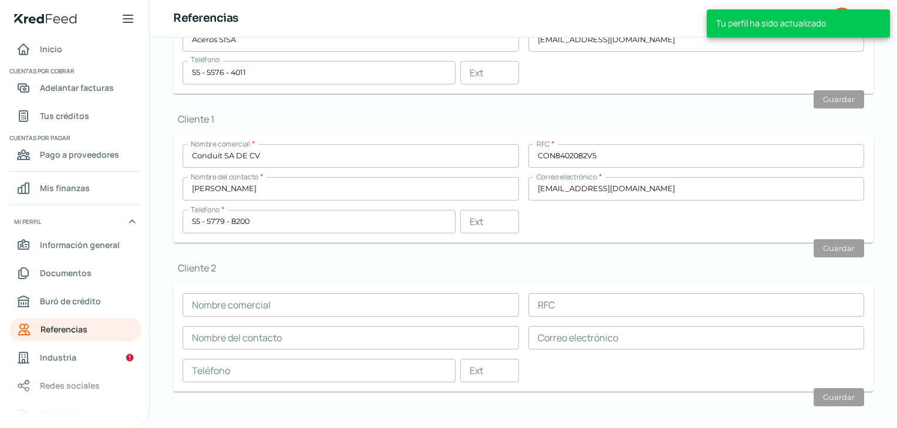
scroll to position [338, 0]
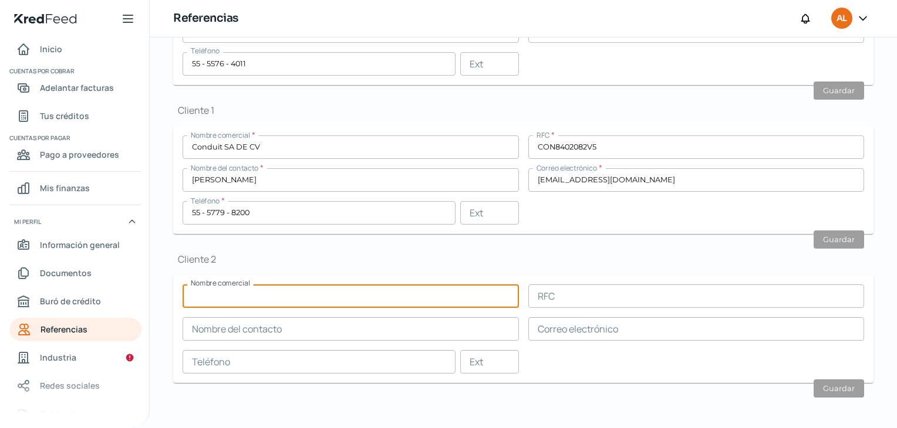
click at [259, 296] on input "text" at bounding box center [350, 296] width 336 height 23
type input "p"
type input "PRODUCTORA SHN SA DE CV"
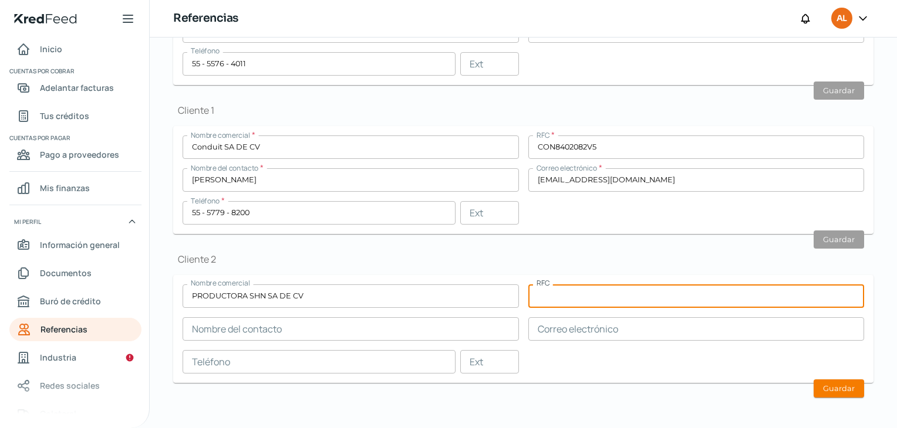
click at [537, 295] on input "text" at bounding box center [696, 296] width 336 height 23
type input "PSH060627DH8"
click at [291, 331] on input "text" at bounding box center [350, 328] width 336 height 23
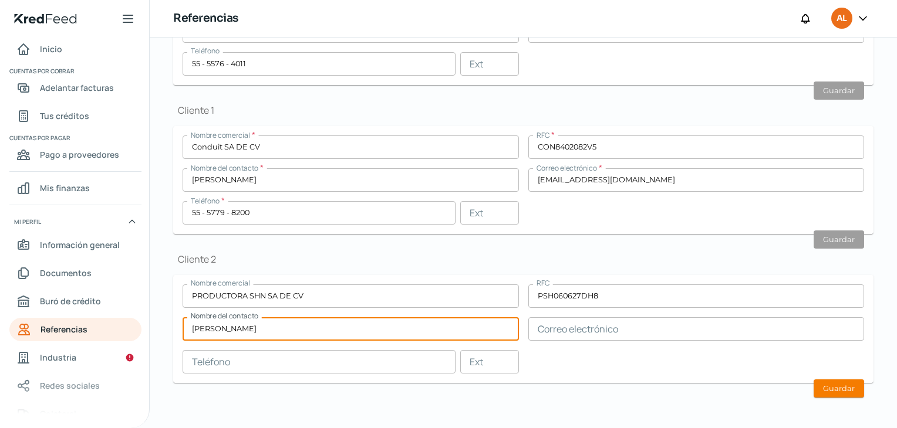
type input "[PERSON_NAME]"
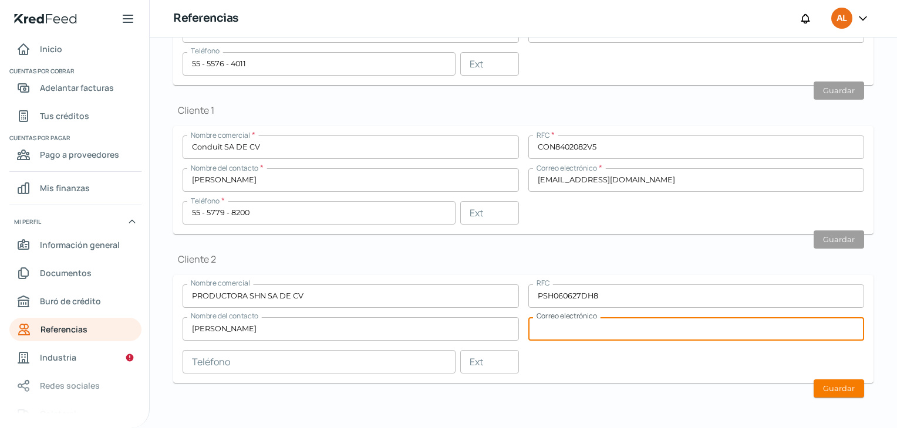
click at [589, 330] on input "text" at bounding box center [696, 328] width 336 height 23
type input "J"
type input "[EMAIL_ADDRESS][DOMAIN_NAME]"
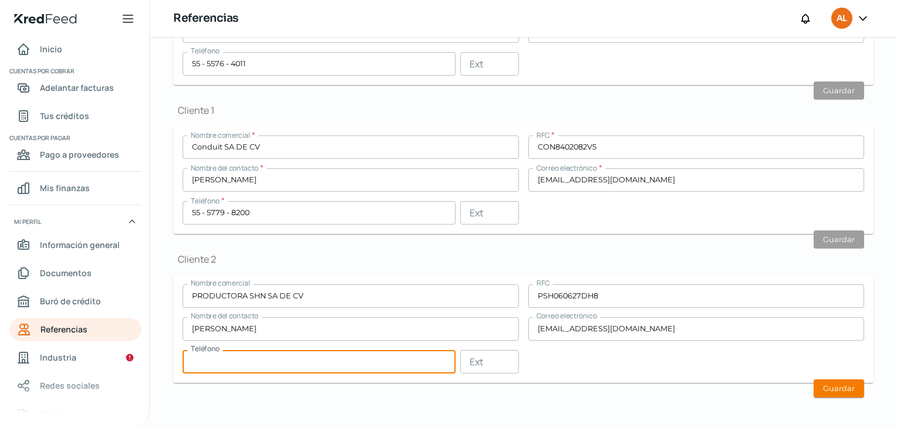
click at [312, 362] on input "text" at bounding box center [318, 361] width 273 height 23
type input "55 - 4330 - 2864"
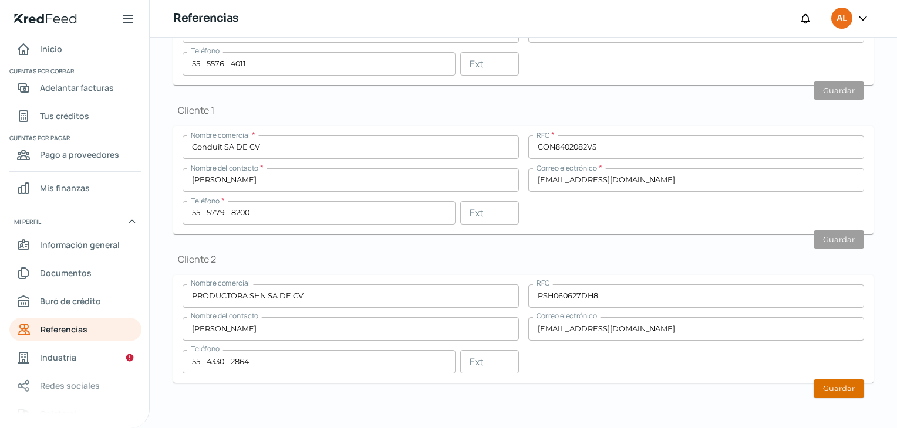
click at [836, 387] on button "Guardar" at bounding box center [838, 389] width 50 height 18
click at [70, 241] on span "Información general" at bounding box center [80, 245] width 80 height 15
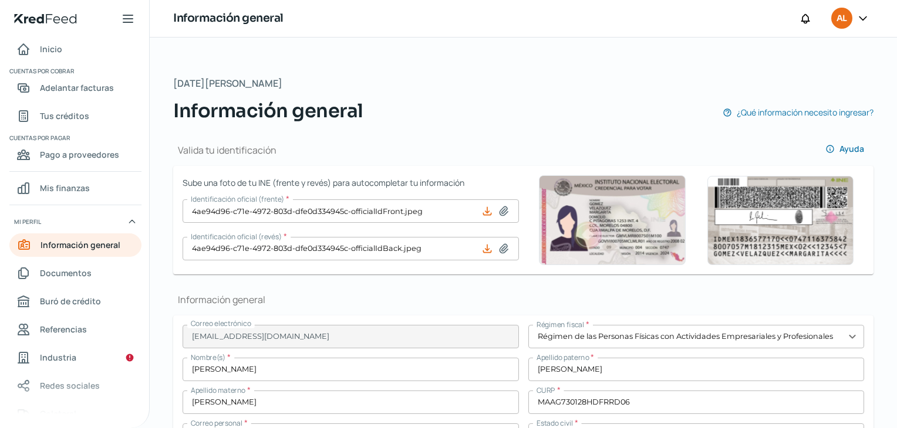
type input "MAAG730128DI5"
type input "ALONDRAS"
type input "15"
type input "MZ3 LT 24 LOC 1"
type input "55050"
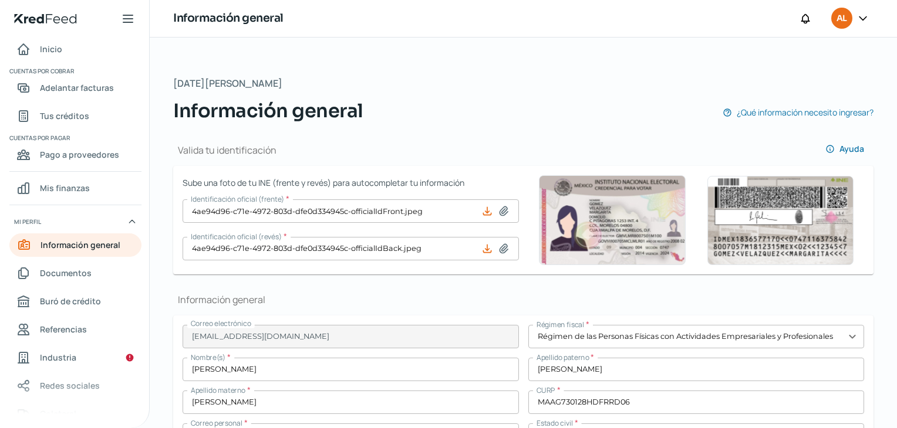
type input "IZCALLI JARD"
type input "ECATEPEC [PERSON_NAME]"
type input "CDMX"
type input "[GEOGRAPHIC_DATA]"
type input "WhatsApp Image [DATE] 1.45.43 PM.jpeg"
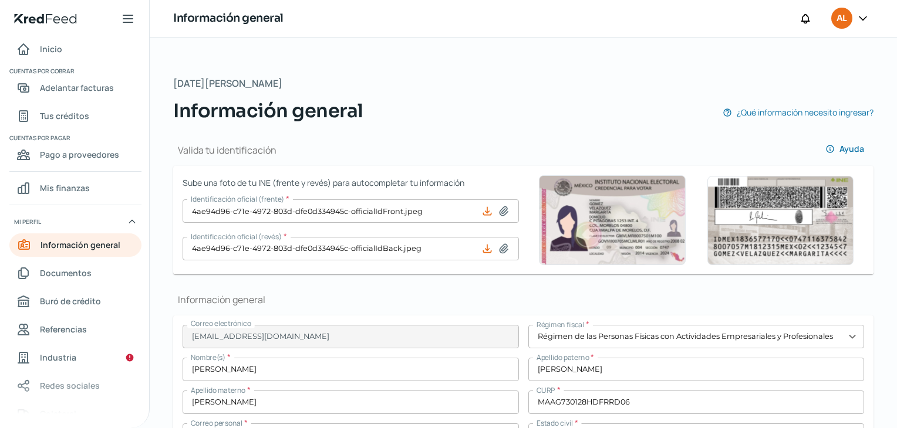
type input "22"
type input "8"
type input "Rentada"
click at [453, 111] on div "Información general ¿Qué información necesito ingresar?" at bounding box center [523, 111] width 700 height 28
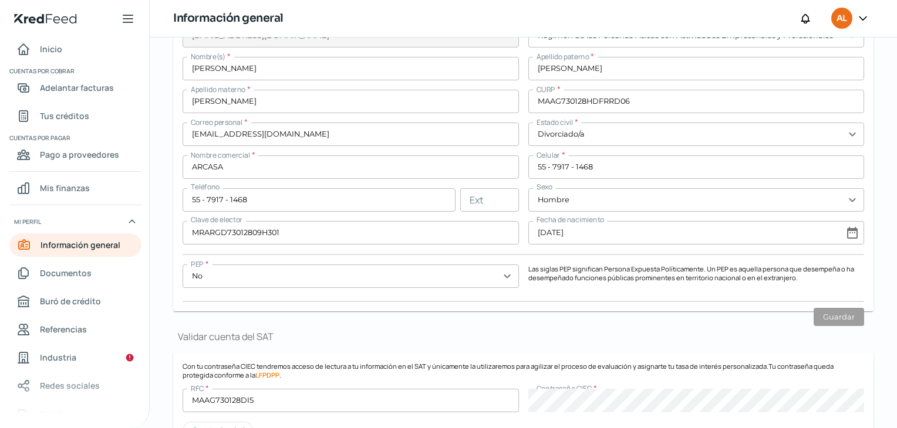
scroll to position [298, 0]
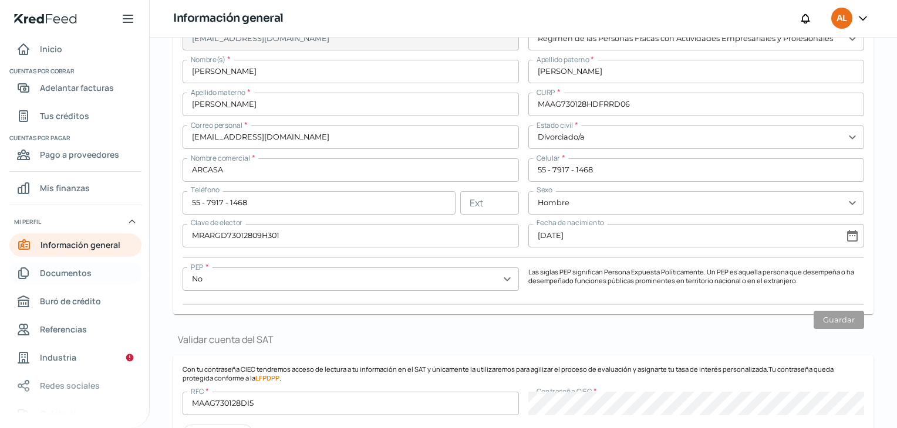
click at [56, 270] on span "Documentos" at bounding box center [66, 273] width 52 height 15
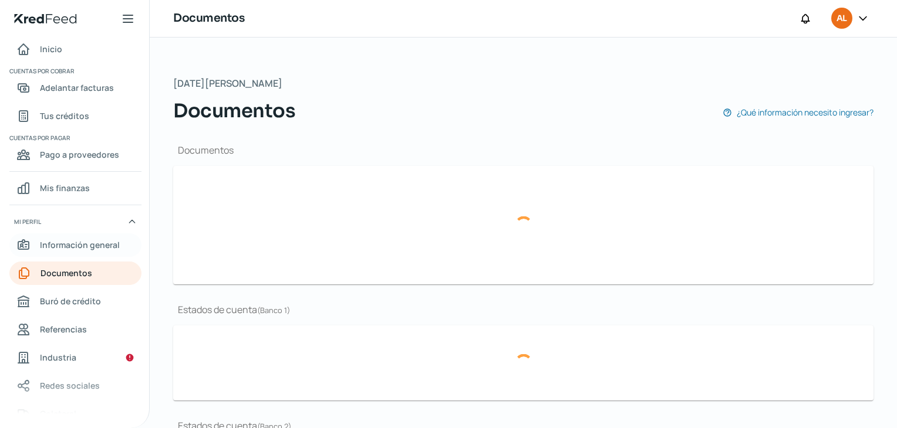
type input "SAT (4).pdf"
type input "Presentación Nuestra Empresa Tecnología Moderno Azul (1).pdf"
type input "Estado de Cuenta (47).pdf"
type input "Estado de Cuenta (46).pdf"
type input "Estado de Cuenta (48).pdf"
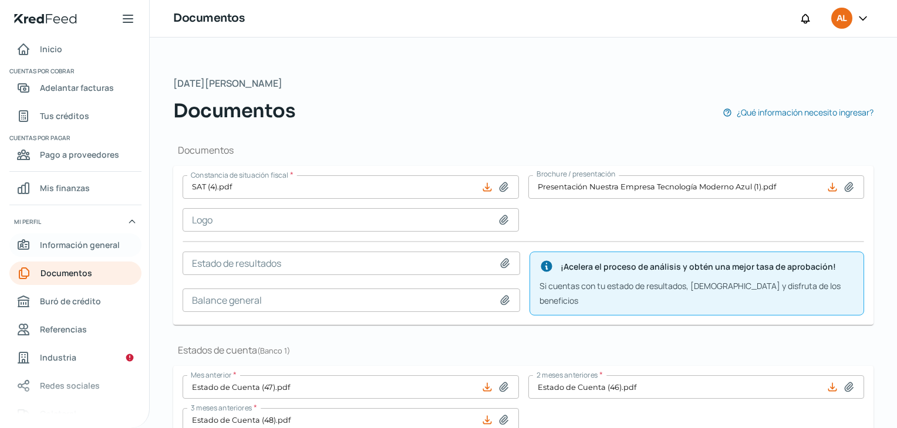
click at [74, 248] on span "Información general" at bounding box center [80, 245] width 80 height 15
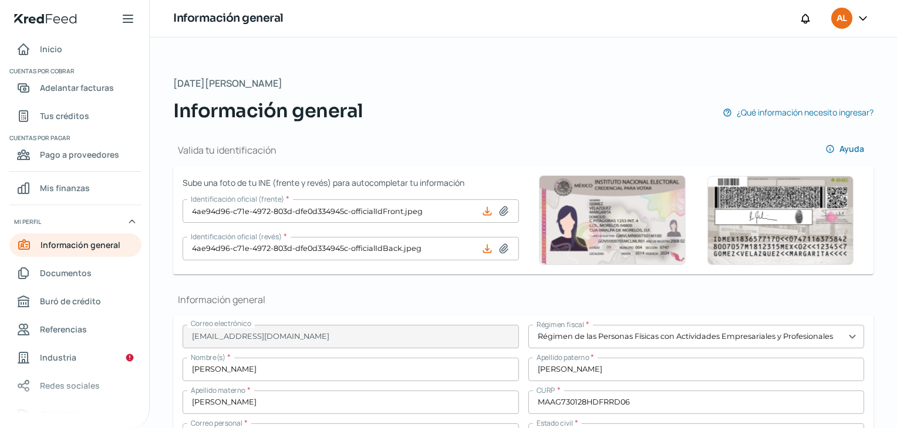
type input "MAAG730128DI5"
type input "ALONDRAS"
type input "15"
type input "MZ3 LT 24 LOC 1"
type input "55050"
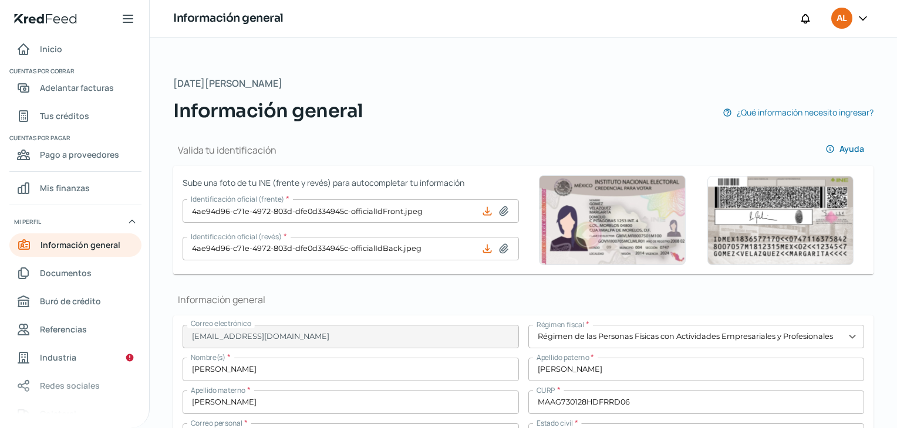
type input "IZCALLI JARD"
type input "ECATEPEC [PERSON_NAME]"
type input "CDMX"
type input "[GEOGRAPHIC_DATA]"
type input "WhatsApp Image [DATE] 1.45.43 PM.jpeg"
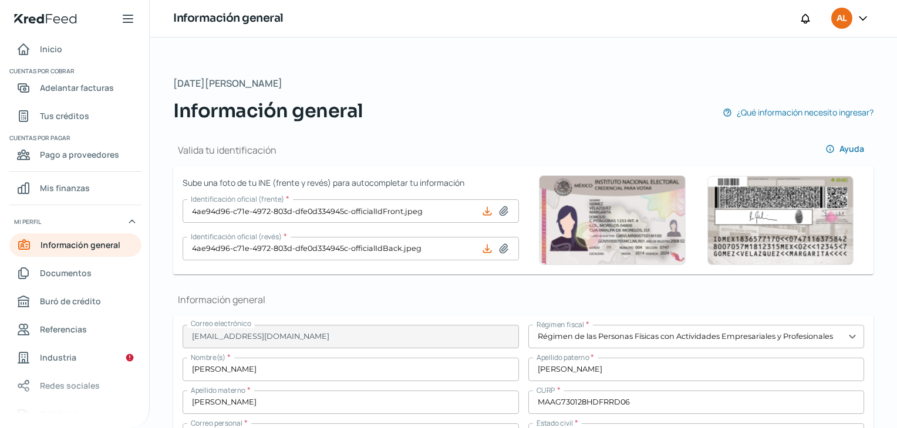
type input "22"
type input "8"
type input "Rentada"
click at [80, 272] on span "Documentos" at bounding box center [66, 273] width 52 height 15
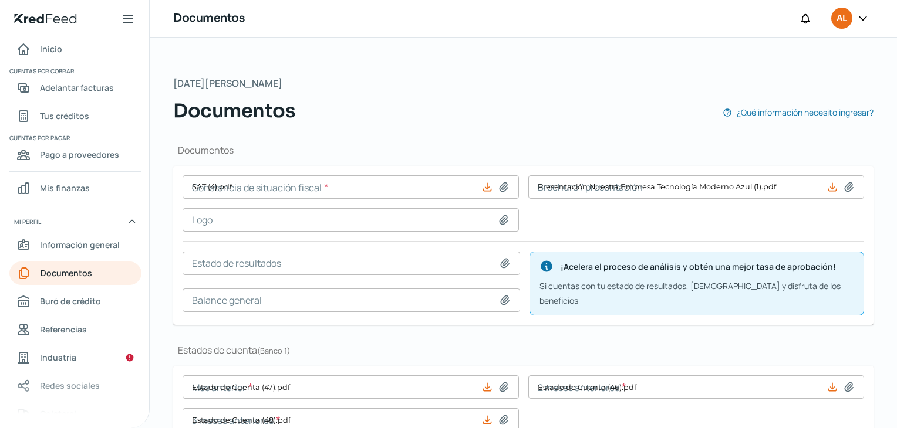
type input "SAT (4).pdf"
type input "Presentación Nuestra Empresa Tecnología Moderno Azul (1).pdf"
type input "Estado de Cuenta (47).pdf"
type input "Estado de Cuenta (46).pdf"
type input "Estado de Cuenta (48).pdf"
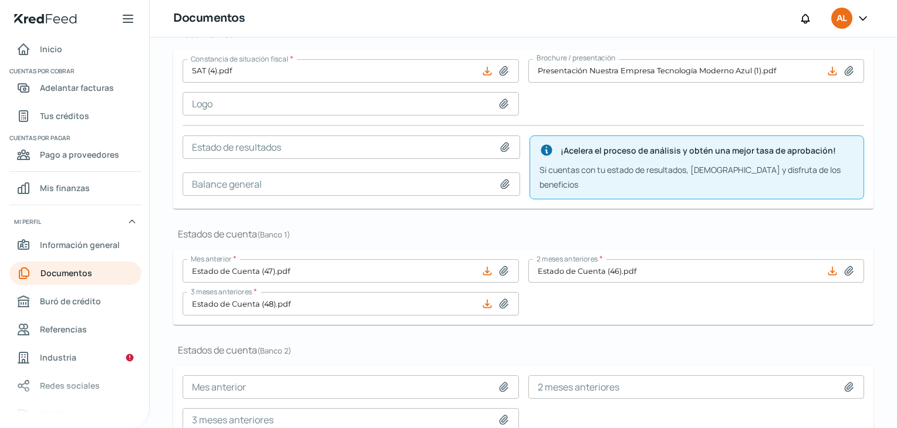
scroll to position [113, 0]
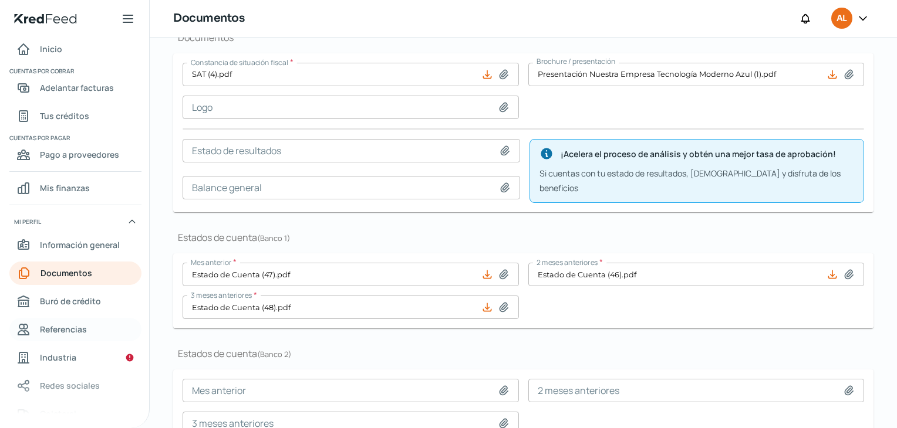
click at [73, 327] on span "Referencias" at bounding box center [63, 329] width 47 height 15
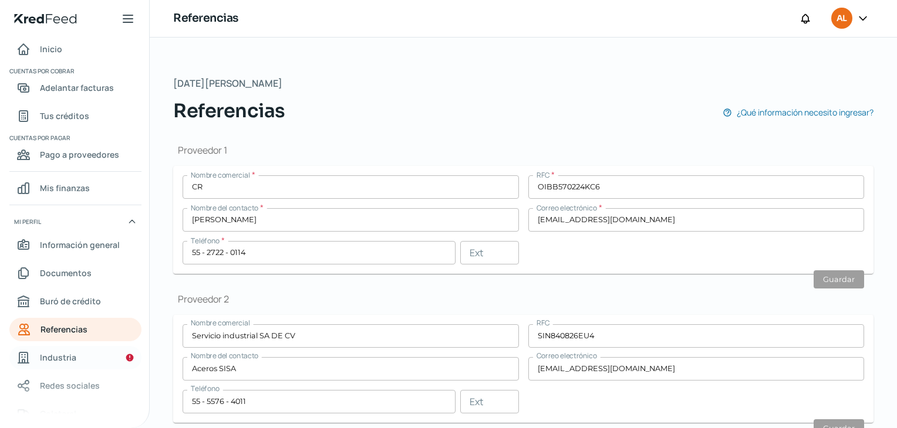
click at [116, 357] on link "Industria" at bounding box center [75, 357] width 132 height 23
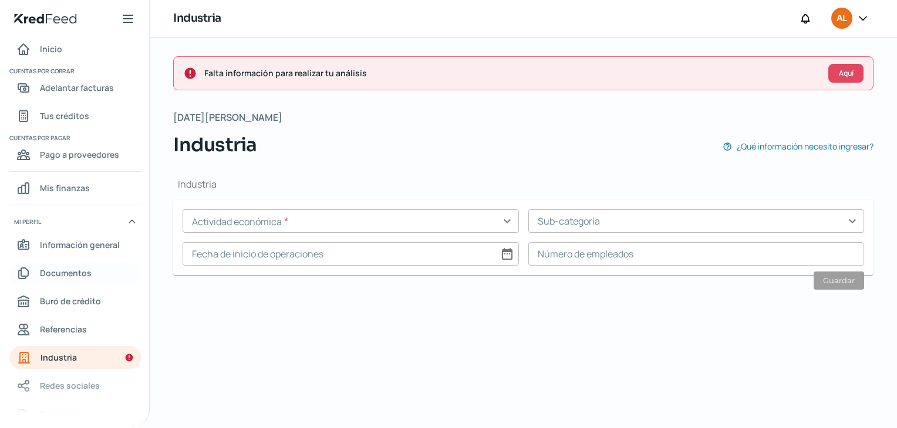
click at [87, 274] on link "Documentos" at bounding box center [75, 273] width 132 height 23
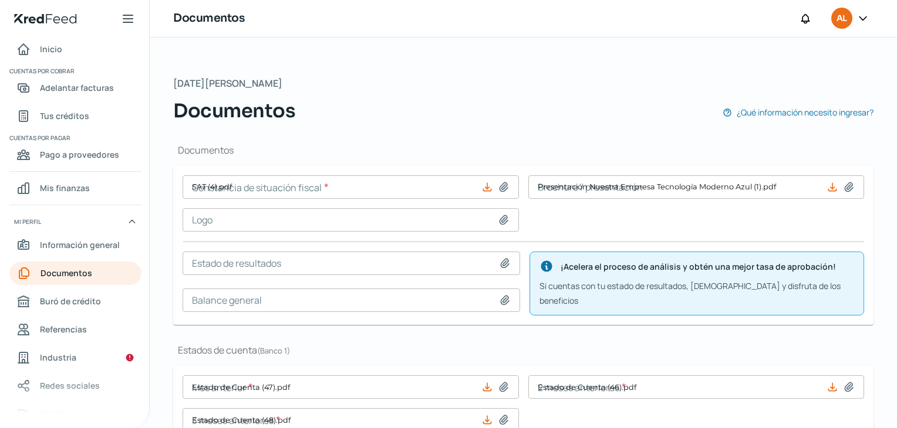
type input "SAT (4).pdf"
type input "Presentación Nuestra Empresa Tecnología Moderno Azul (1).pdf"
type input "Estado de Cuenta (47).pdf"
type input "Estado de Cuenta (46).pdf"
type input "Estado de Cuenta (48).pdf"
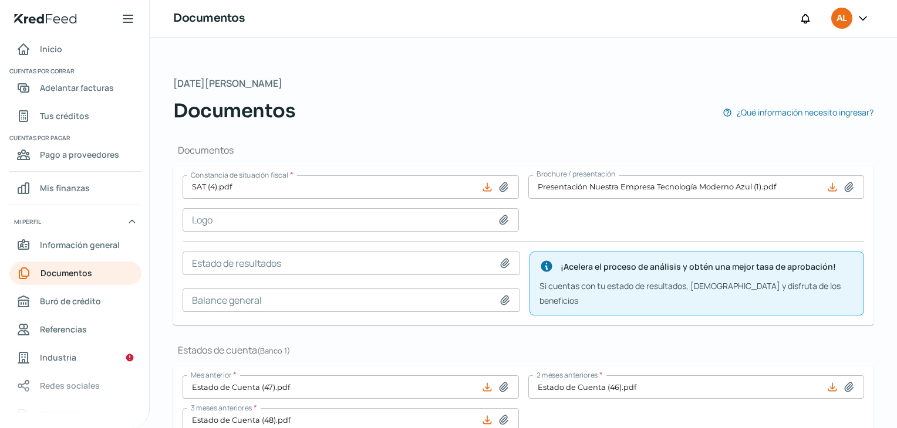
scroll to position [0, 5]
click at [63, 241] on span "Información general" at bounding box center [80, 245] width 80 height 15
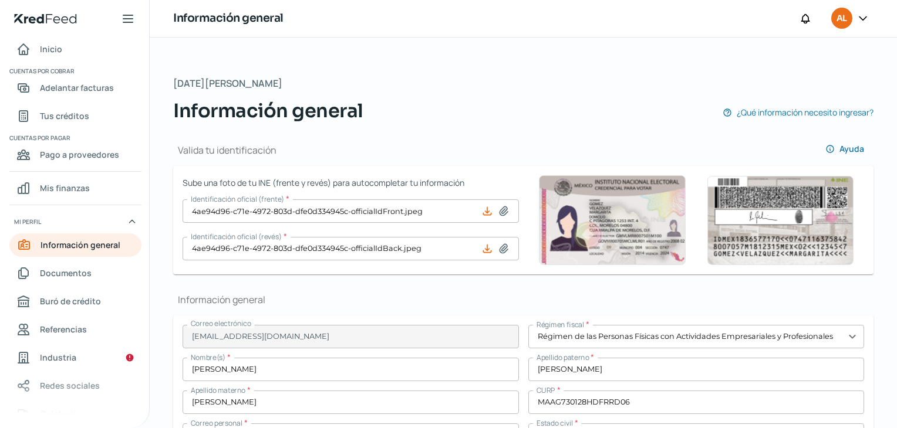
type input "MAAG730128DI5"
type input "ALONDRAS"
type input "15"
type input "MZ3 LT 24 LOC 1"
type input "55050"
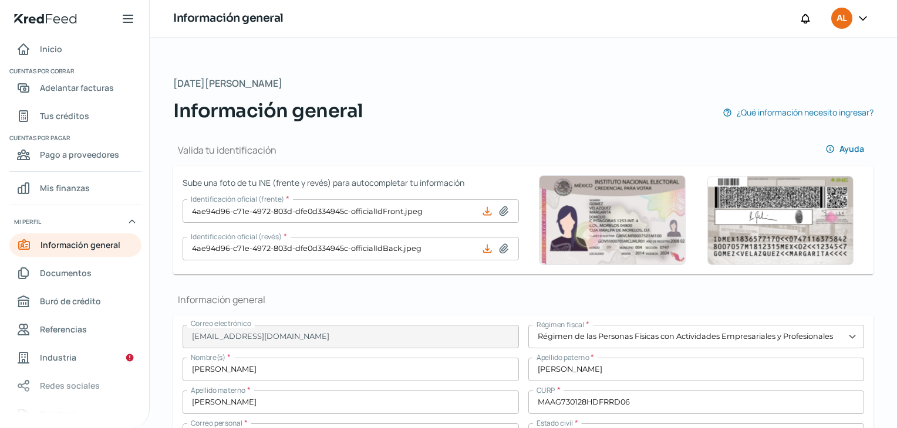
type input "IZCALLI JARD"
type input "ECATEPEC [PERSON_NAME]"
type input "CDMX"
type input "[GEOGRAPHIC_DATA]"
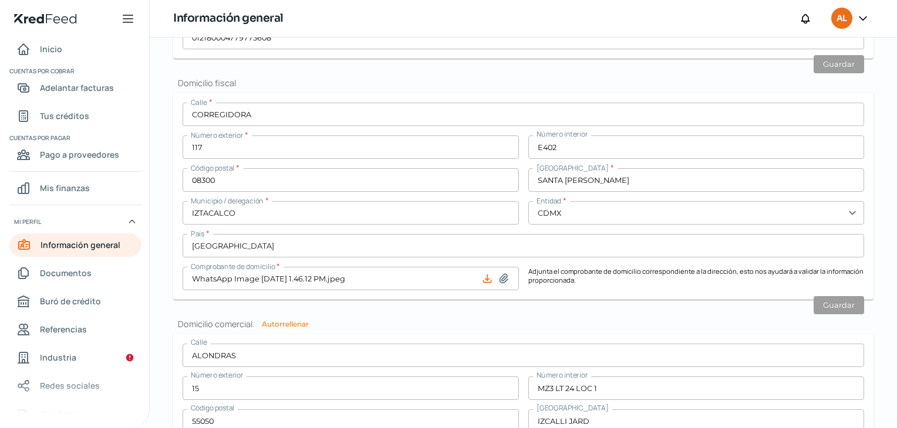
scroll to position [1036, 0]
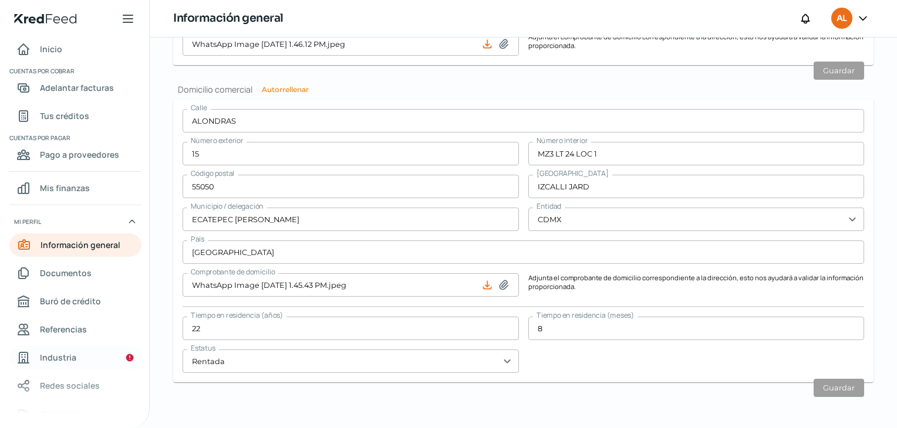
click at [61, 363] on span "Industria" at bounding box center [58, 357] width 36 height 15
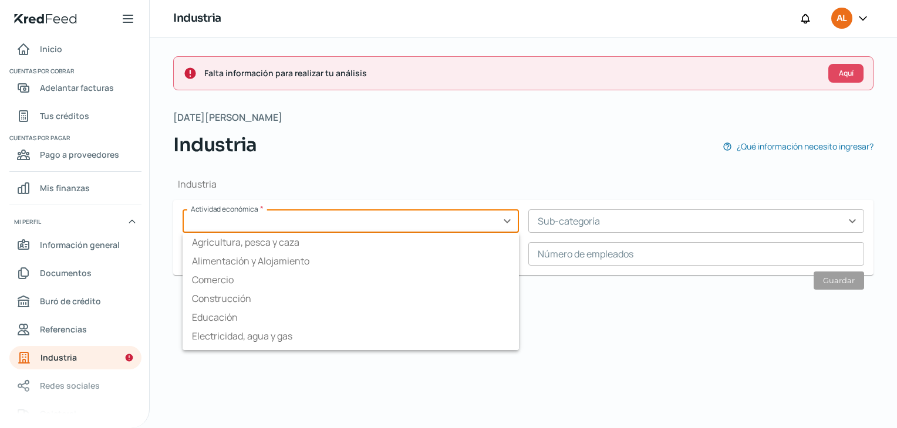
click at [502, 219] on input "text" at bounding box center [350, 220] width 336 height 23
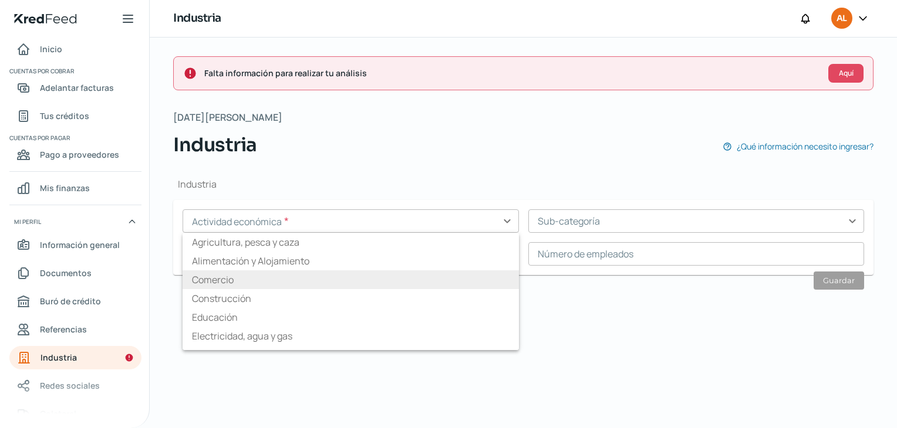
click at [478, 285] on li "Comercio" at bounding box center [350, 279] width 336 height 19
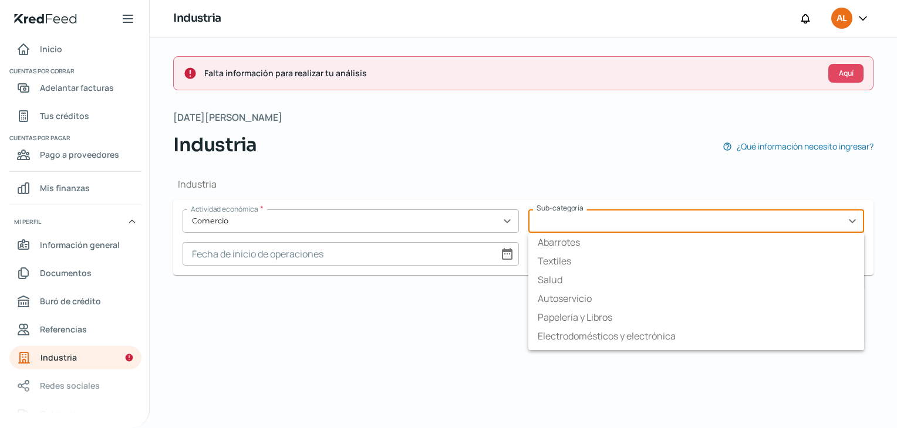
click at [852, 221] on input "text" at bounding box center [696, 220] width 336 height 23
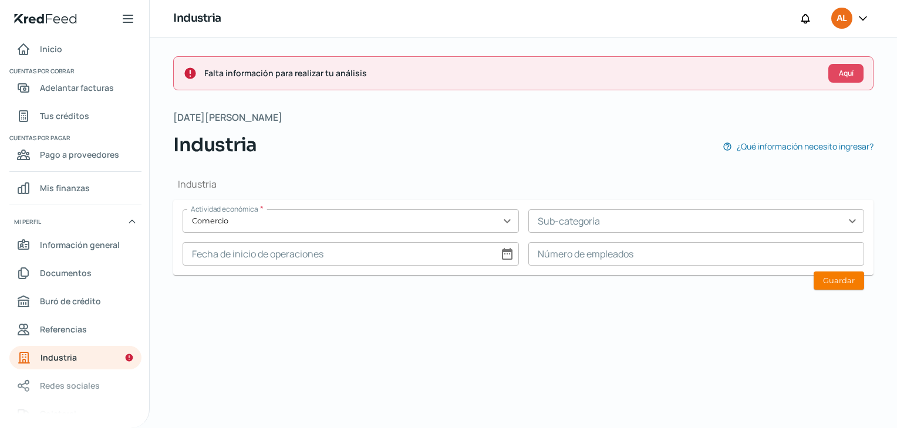
click at [864, 282] on div "Industria Actividad económica * Comercio expand_more Sub-categoría expand_more …" at bounding box center [523, 231] width 700 height 144
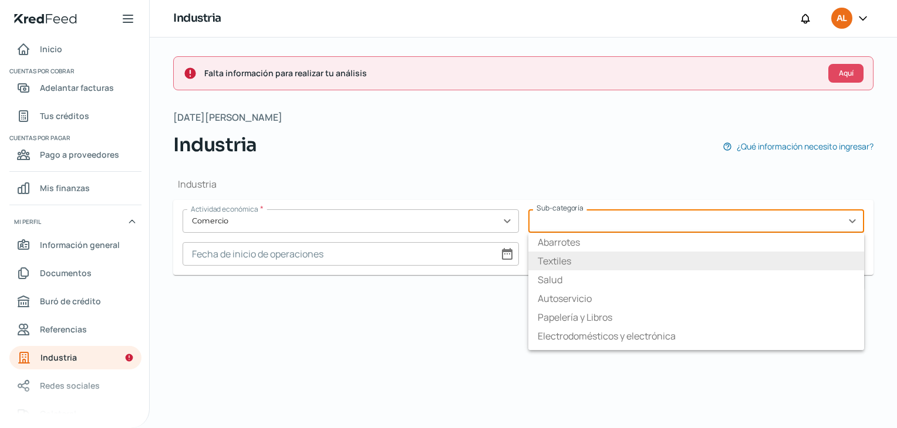
click at [852, 219] on input "text" at bounding box center [696, 220] width 336 height 23
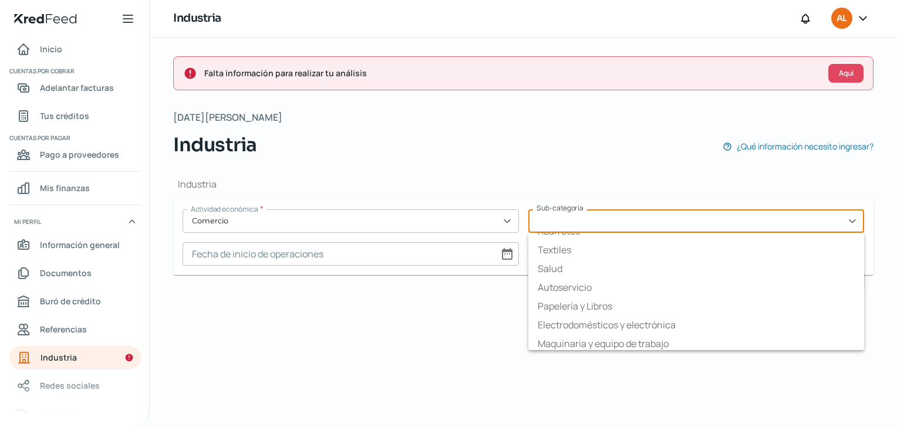
scroll to position [10, 0]
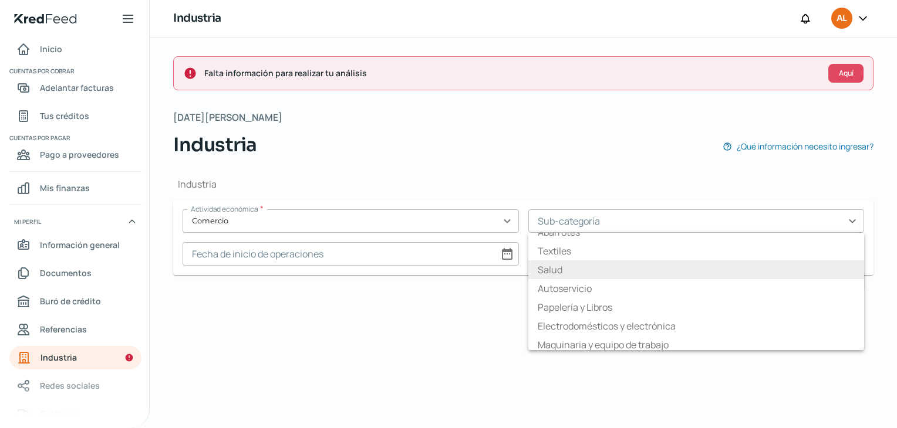
click at [851, 273] on li "Salud" at bounding box center [696, 270] width 336 height 19
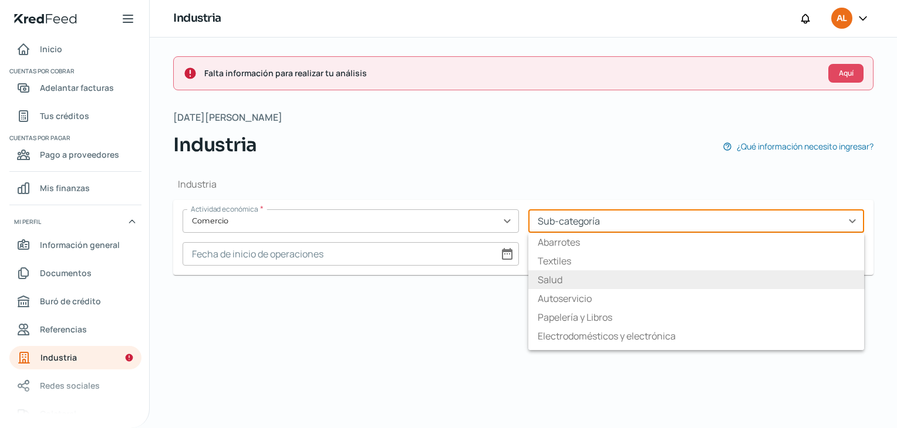
click at [853, 221] on input "text" at bounding box center [696, 220] width 336 height 23
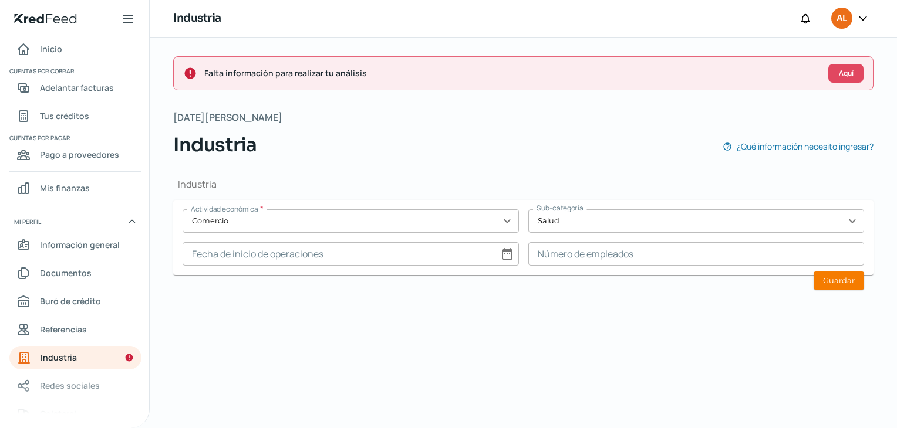
click at [393, 309] on div "Falta información para realizar tu análisis Aquí [DATE][PERSON_NAME] Industria …" at bounding box center [523, 233] width 747 height 391
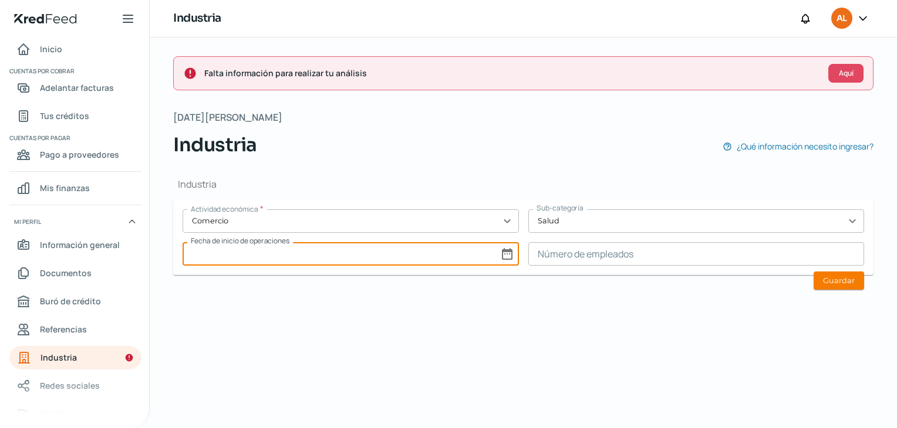
click at [499, 251] on input at bounding box center [350, 253] width 336 height 23
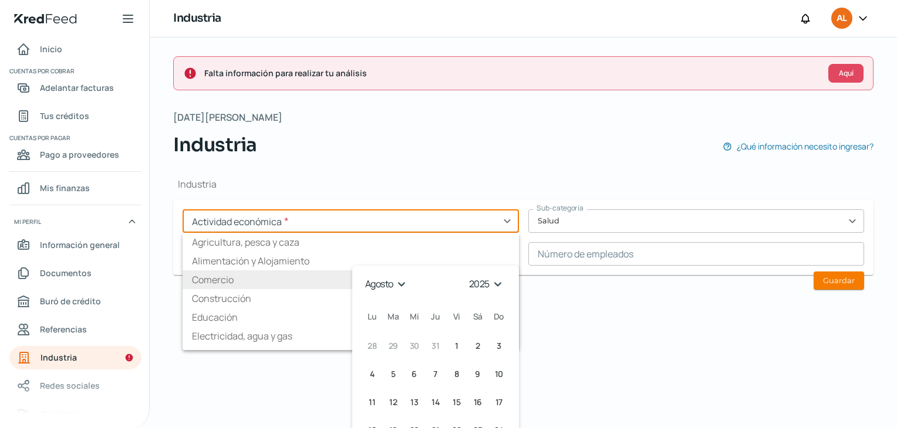
click at [502, 218] on input "text" at bounding box center [350, 220] width 336 height 23
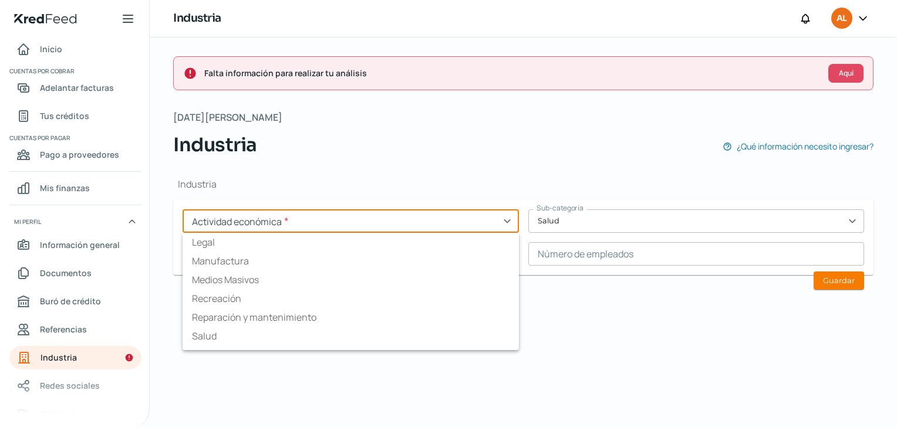
scroll to position [116, 0]
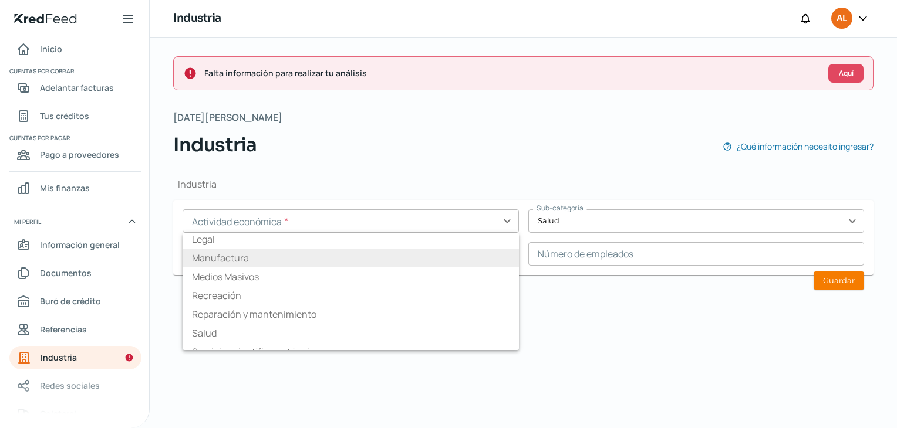
click at [394, 258] on li "Manufactura" at bounding box center [350, 258] width 336 height 19
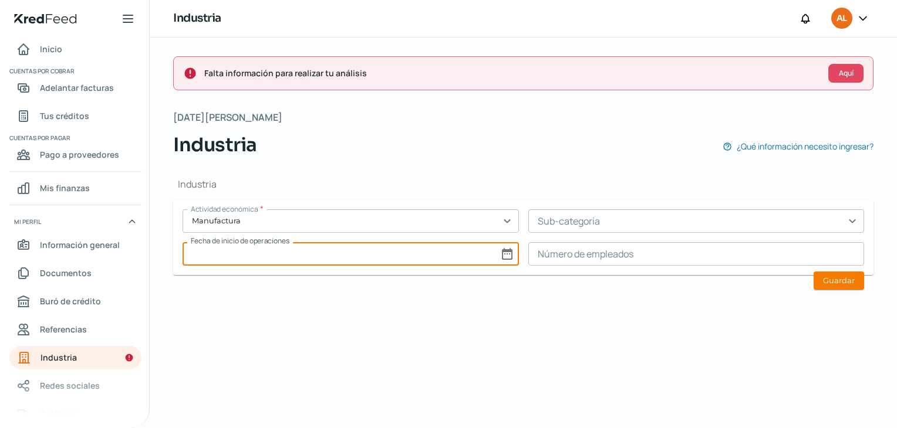
click at [505, 255] on input at bounding box center [350, 253] width 336 height 23
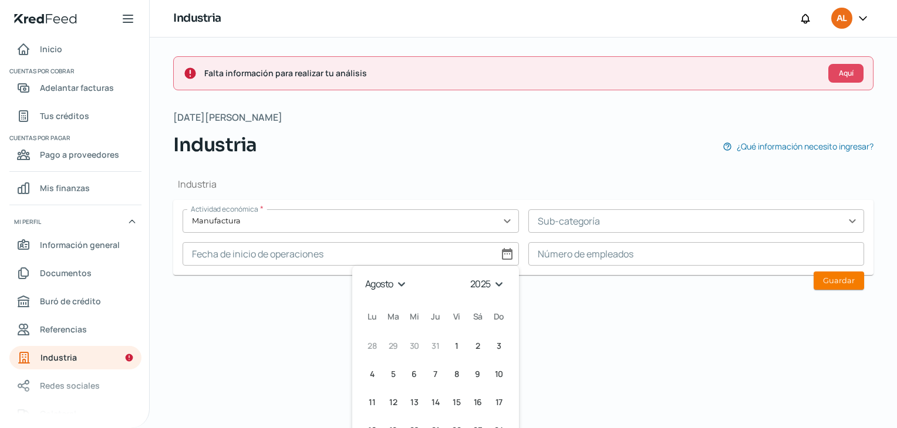
click at [481, 286] on select "1925 1926 1927 1928 1929 1930 1931 1932 1933 1934 1935 1936 1937 1938 1939 1940…" at bounding box center [489, 284] width 42 height 18
click at [468, 275] on select "1925 1926 1927 1928 1929 1930 1931 1932 1933 1934 1935 1936 1937 1938 1939 1940…" at bounding box center [489, 284] width 42 height 18
click at [397, 282] on select "enero febrero marzo abril mayo junio julio agosto septiembre octubre noviembre …" at bounding box center [385, 284] width 49 height 18
click at [361, 275] on select "enero febrero marzo abril mayo junio julio agosto septiembre octubre noviembre …" at bounding box center [385, 284] width 49 height 18
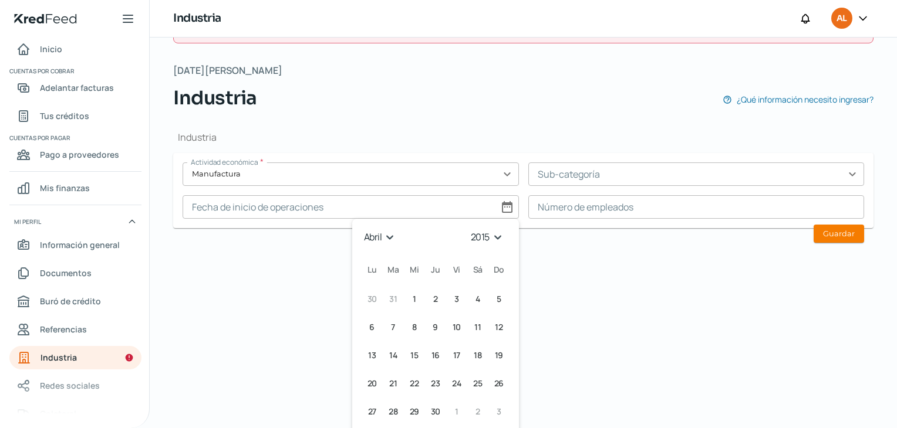
scroll to position [0, 5]
click at [544, 268] on div "Falta información para realizar tu análisis Aquí [DATE][PERSON_NAME] Industria …" at bounding box center [523, 186] width 747 height 391
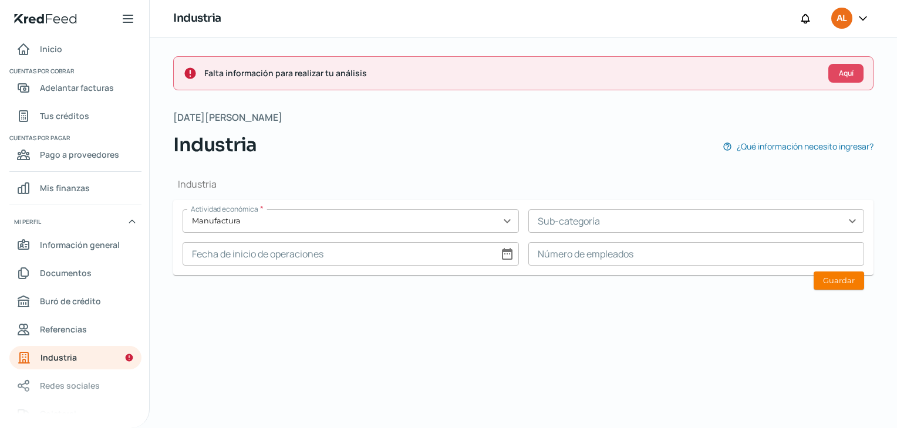
click at [489, 252] on input at bounding box center [350, 253] width 336 height 23
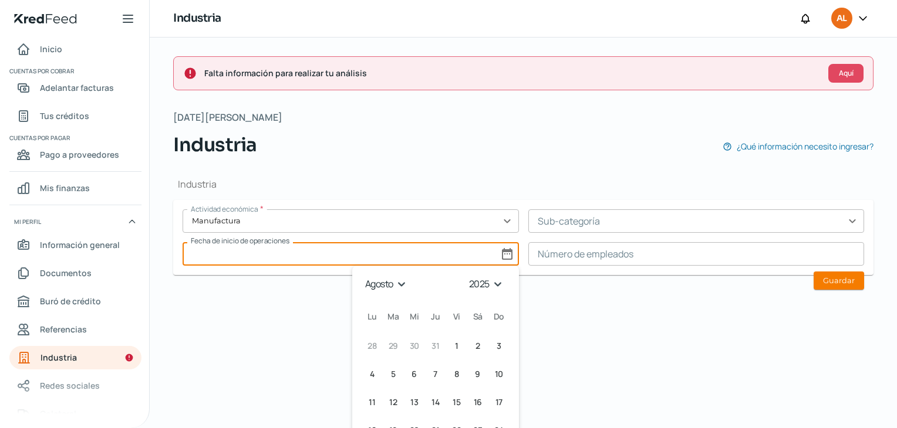
click at [489, 252] on input at bounding box center [350, 253] width 336 height 23
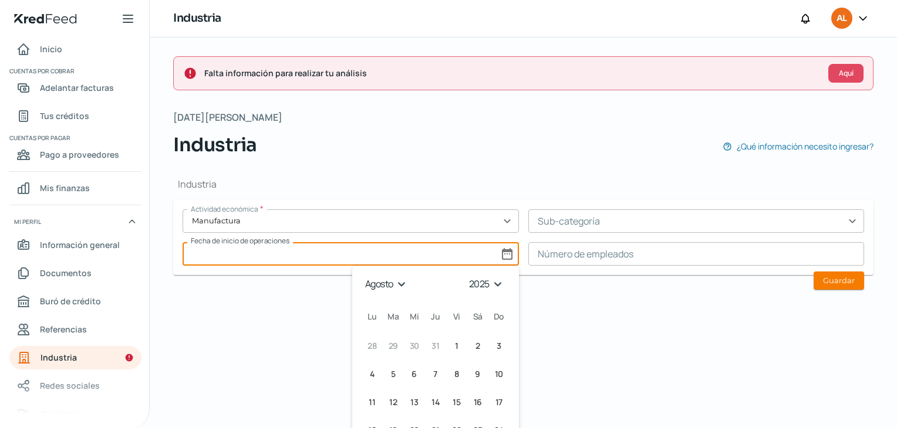
click at [489, 252] on input at bounding box center [350, 253] width 336 height 23
drag, startPoint x: 489, startPoint y: 252, endPoint x: 479, endPoint y: 281, distance: 31.2
click at [479, 266] on div "Fecha de inicio de operaciones date_range [DATE] Month: enero febrero marzo [PE…" at bounding box center [350, 253] width 336 height 23
click at [479, 281] on div "Industria Actividad económica * Manufactura expand_more Sub-categoría expand_mo…" at bounding box center [523, 231] width 700 height 144
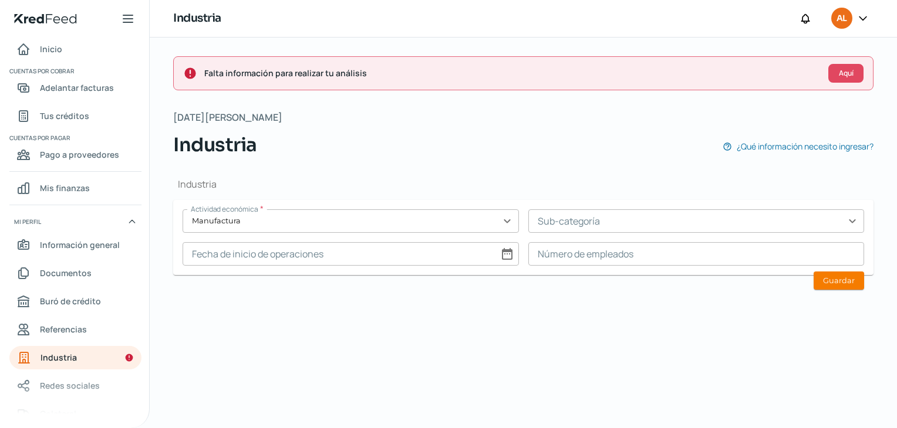
click at [479, 281] on div "Industria Actividad económica * Manufactura expand_more Sub-categoría expand_mo…" at bounding box center [523, 231] width 700 height 144
click at [478, 280] on div "Industria Actividad económica * Manufactura expand_more Sub-categoría expand_mo…" at bounding box center [523, 231] width 700 height 144
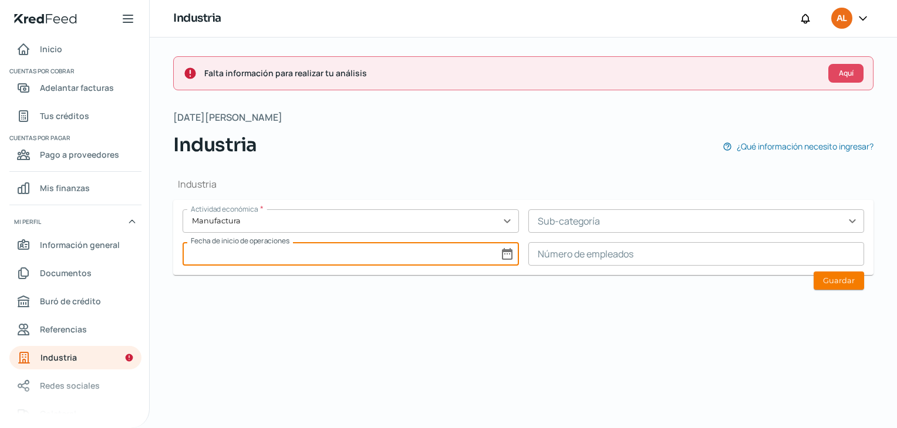
click at [346, 263] on input at bounding box center [350, 253] width 336 height 23
click at [367, 266] on div "[DATE] Month: enero febrero marzo [PERSON_NAME] [PERSON_NAME] septiembre octubr…" at bounding box center [435, 376] width 167 height 220
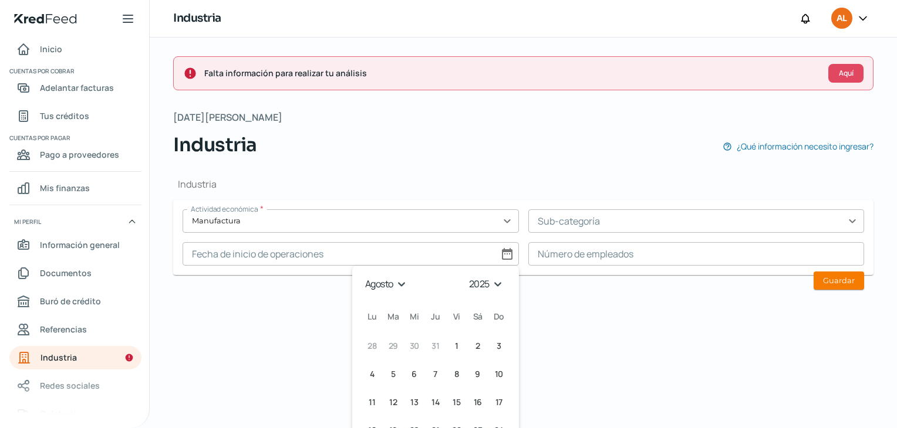
drag, startPoint x: 367, startPoint y: 265, endPoint x: 424, endPoint y: 289, distance: 61.8
click at [424, 289] on div "[DATE] Month: enero febrero marzo [PERSON_NAME] [PERSON_NAME] septiembre octubr…" at bounding box center [435, 376] width 167 height 220
click at [426, 292] on div "[DATE] Month: enero febrero marzo [PERSON_NAME] [PERSON_NAME] septiembre octubr…" at bounding box center [435, 284] width 148 height 18
drag, startPoint x: 426, startPoint y: 292, endPoint x: 487, endPoint y: 285, distance: 61.4
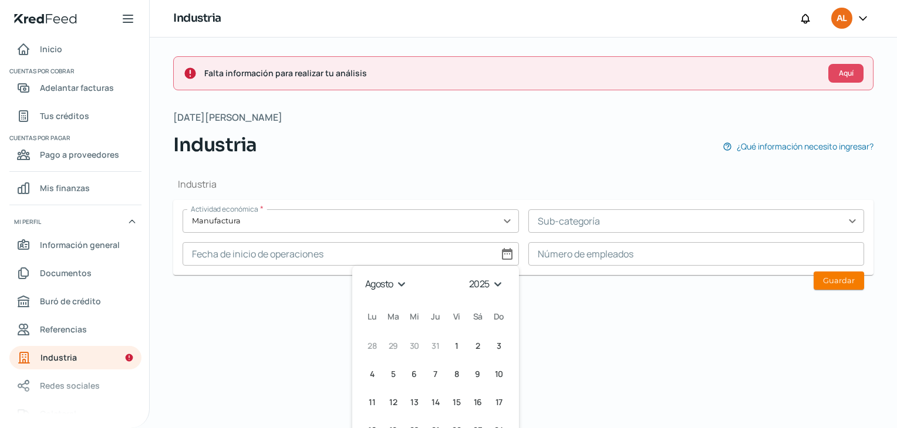
click at [487, 285] on div "[DATE] Month: enero febrero marzo [PERSON_NAME] [PERSON_NAME] septiembre octubr…" at bounding box center [435, 284] width 148 height 18
click at [487, 285] on select "1925 1926 1927 1928 1929 1930 1931 1932 1933 1934 1935 1936 1937 1938 1939 1940…" at bounding box center [489, 284] width 42 height 18
click at [468, 275] on select "1925 1926 1927 1928 1929 1930 1931 1932 1933 1934 1935 1936 1937 1938 1939 1940…" at bounding box center [489, 284] width 42 height 18
click at [392, 280] on select "enero febrero marzo abril mayo junio julio agosto septiembre octubre noviembre …" at bounding box center [385, 284] width 49 height 18
click at [361, 275] on select "enero febrero marzo abril mayo junio julio agosto septiembre octubre noviembre …" at bounding box center [385, 284] width 49 height 18
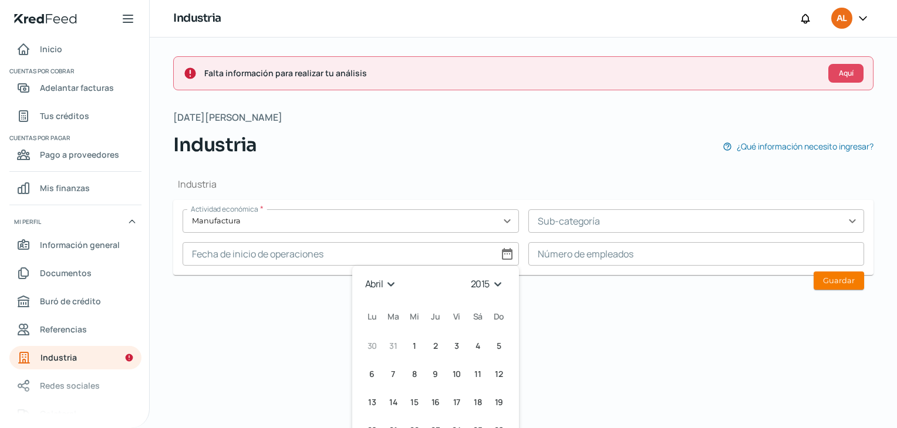
click at [420, 148] on div "Industria ¿Qué información necesito ingresar?" at bounding box center [523, 145] width 700 height 28
drag, startPoint x: 420, startPoint y: 148, endPoint x: 472, endPoint y: 177, distance: 59.6
click at [472, 177] on div "[DATE][PERSON_NAME] Industria ¿Qué información necesito ingresar? Industria Act…" at bounding box center [523, 206] width 700 height 194
click at [582, 202] on form "Actividad económica * Manufactura expand_more Sub-categoría expand_more Fecha d…" at bounding box center [523, 237] width 700 height 75
drag, startPoint x: 582, startPoint y: 202, endPoint x: 582, endPoint y: 217, distance: 14.1
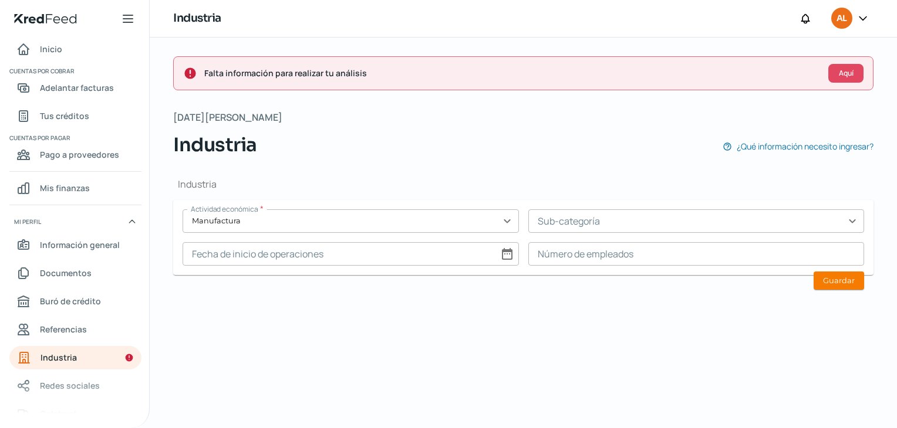
click at [582, 217] on form "Actividad económica * Manufactura expand_more Sub-categoría expand_more Fecha d…" at bounding box center [523, 237] width 700 height 75
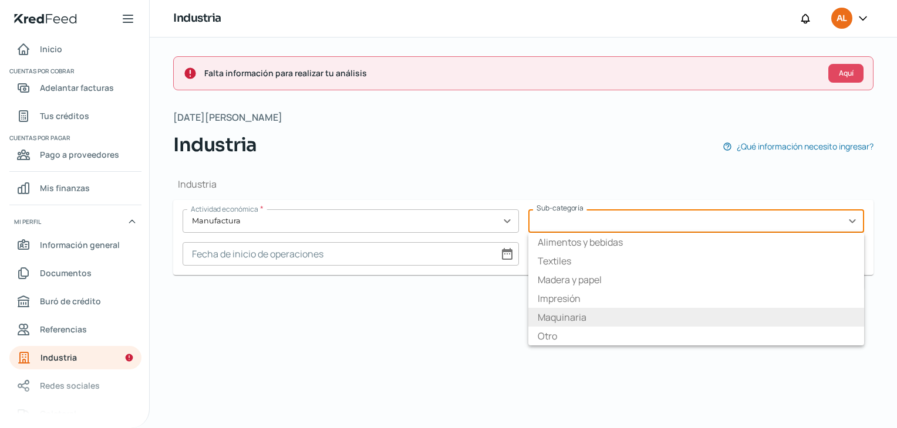
click at [582, 217] on input "text" at bounding box center [696, 220] width 336 height 23
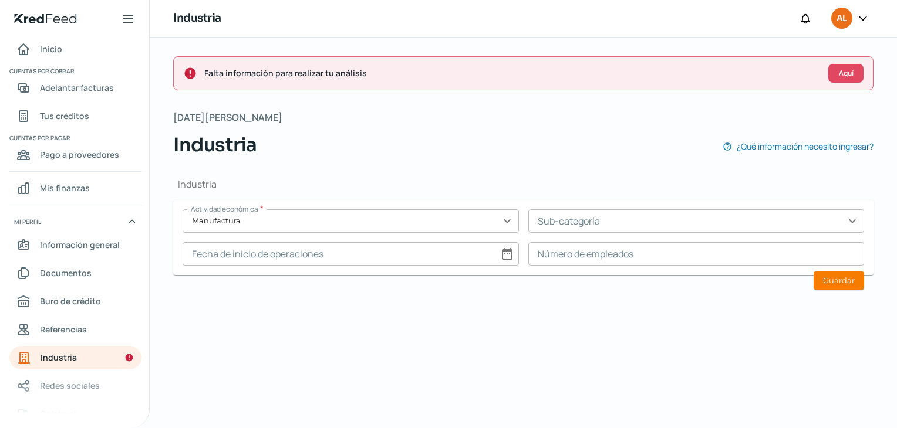
click at [767, 172] on div "Industria Actividad económica * Manufactura expand_more Sub-categoría expand_mo…" at bounding box center [523, 231] width 700 height 144
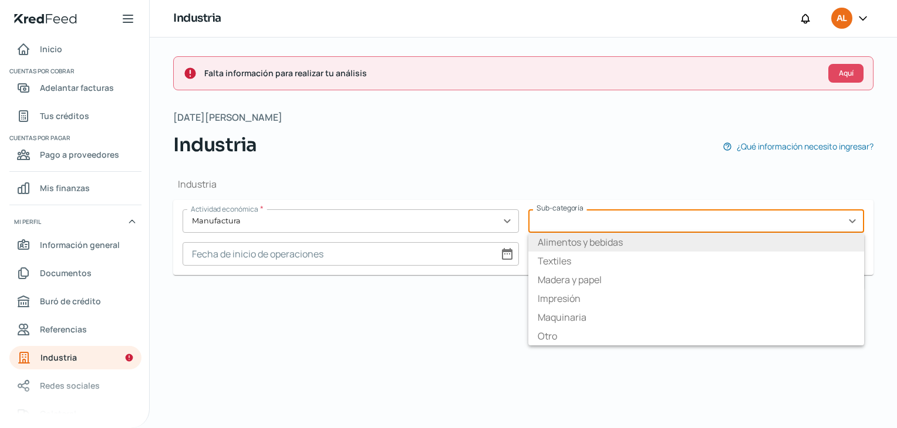
click at [854, 217] on input "text" at bounding box center [696, 220] width 336 height 23
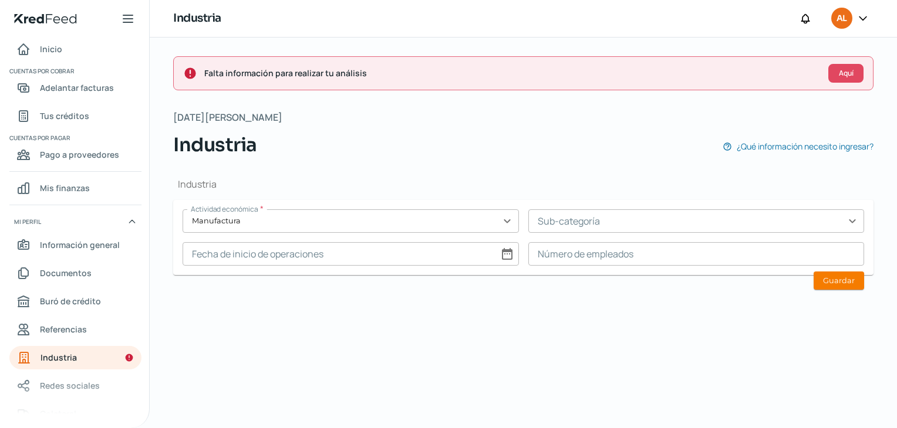
click at [645, 161] on div "Industria Actividad económica * Manufactura expand_more Sub-categoría expand_mo…" at bounding box center [523, 231] width 700 height 144
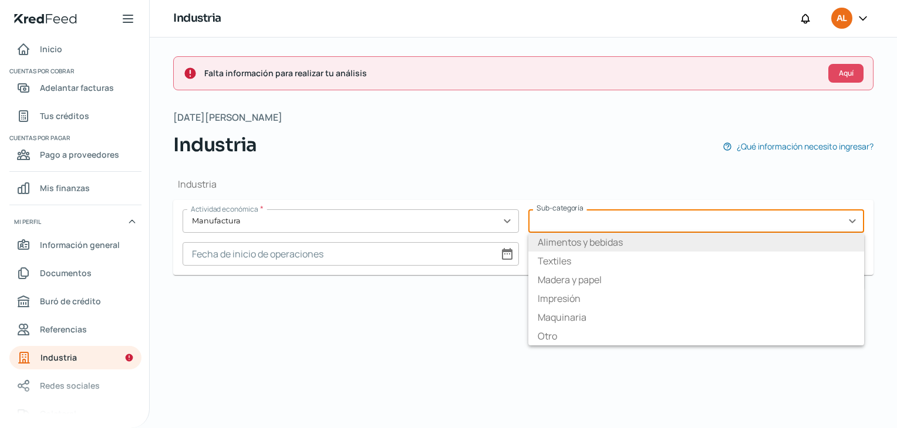
click at [853, 217] on input "text" at bounding box center [696, 220] width 336 height 23
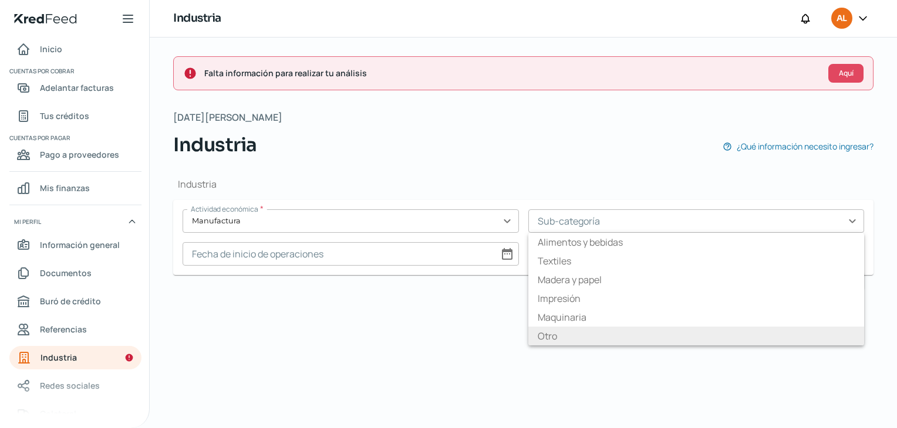
click at [688, 331] on li "Otro" at bounding box center [696, 336] width 336 height 19
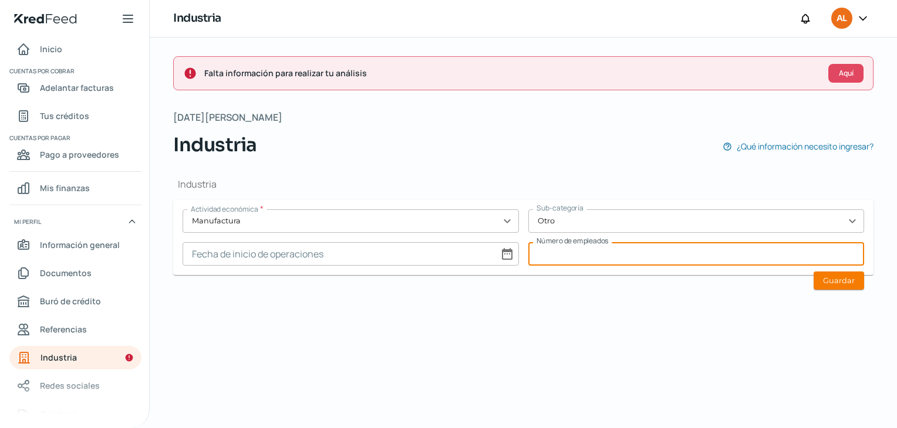
click at [552, 256] on input at bounding box center [696, 253] width 336 height 23
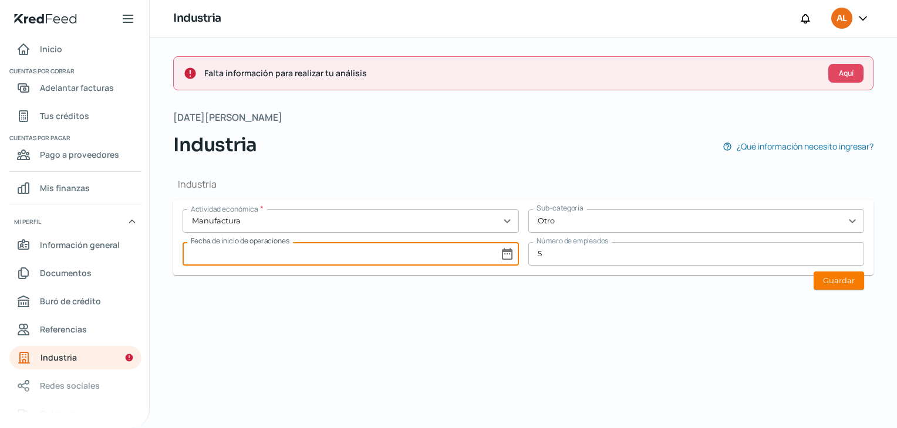
click at [398, 262] on input at bounding box center [350, 253] width 336 height 23
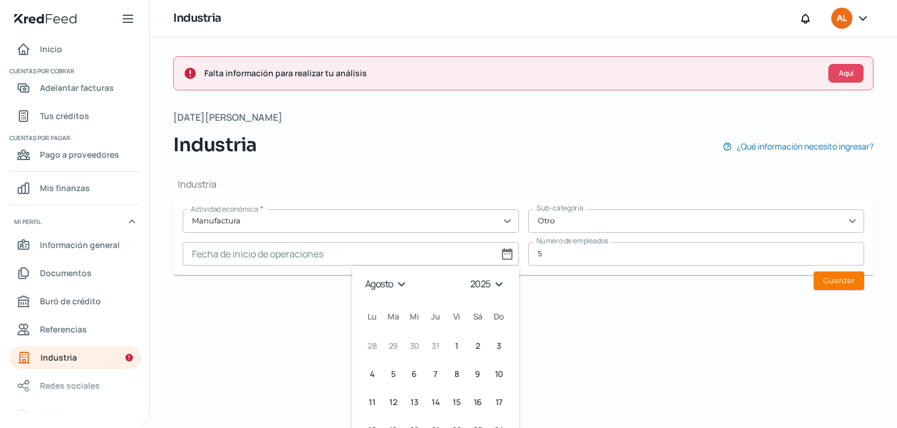
click at [472, 282] on select "1925 1926 1927 1928 1929 1930 1931 1932 1933 1934 1935 1936 1937 1938 1939 1940…" at bounding box center [489, 284] width 42 height 18
click at [468, 275] on select "1925 1926 1927 1928 1929 1930 1931 1932 1933 1934 1935 1936 1937 1938 1939 1940…" at bounding box center [489, 284] width 42 height 18
click at [374, 287] on select "enero febrero marzo abril mayo junio julio agosto septiembre octubre noviembre …" at bounding box center [385, 284] width 49 height 18
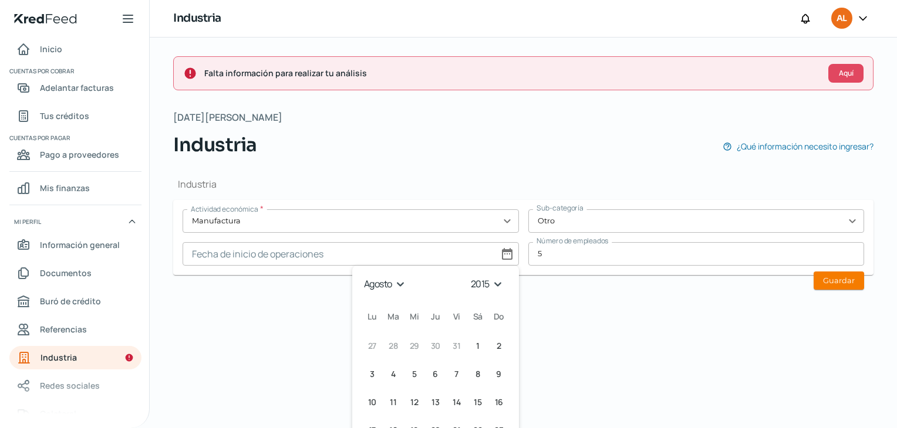
click at [361, 275] on select "enero febrero marzo abril mayo junio julio agosto septiembre octubre noviembre …" at bounding box center [385, 284] width 49 height 18
click at [361, 275] on select "enero febrero marzo abril mayo junio julio agosto septiembre octubre noviembre …" at bounding box center [380, 284] width 39 height 18
click at [476, 421] on button "25 [DATE] ([DATE])" at bounding box center [477, 430] width 21 height 21
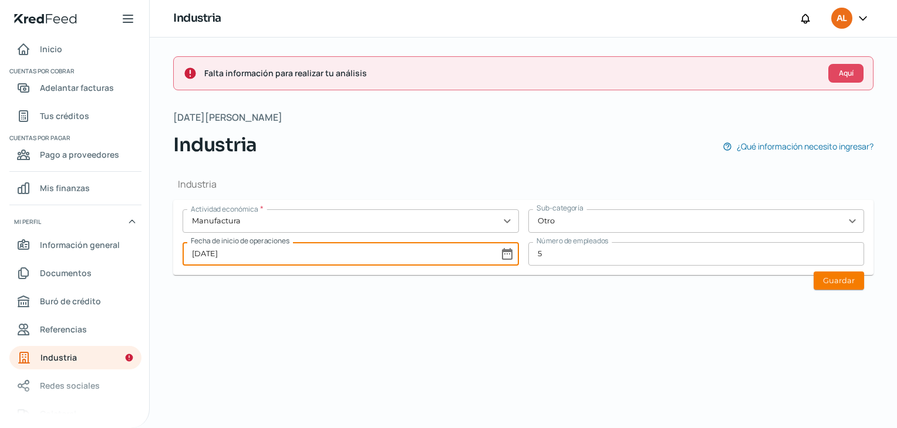
click at [502, 250] on input "[DATE]" at bounding box center [350, 253] width 336 height 23
click at [412, 343] on span "1" at bounding box center [414, 346] width 4 height 14
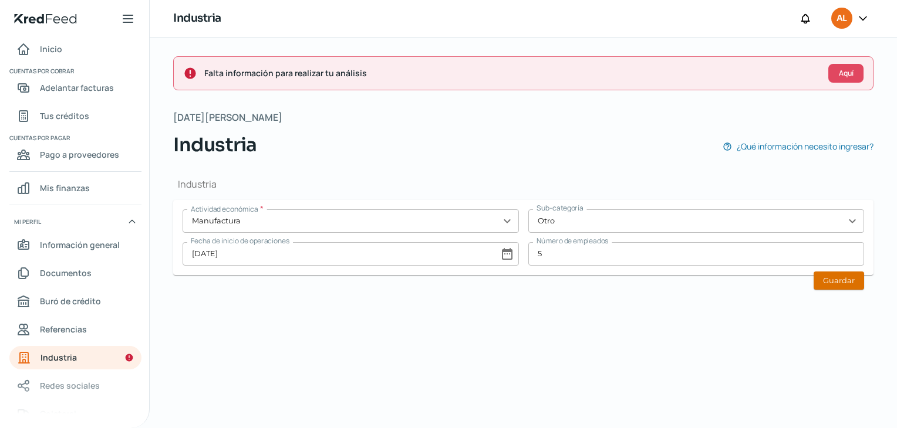
click at [845, 275] on button "Guardar" at bounding box center [838, 281] width 50 height 18
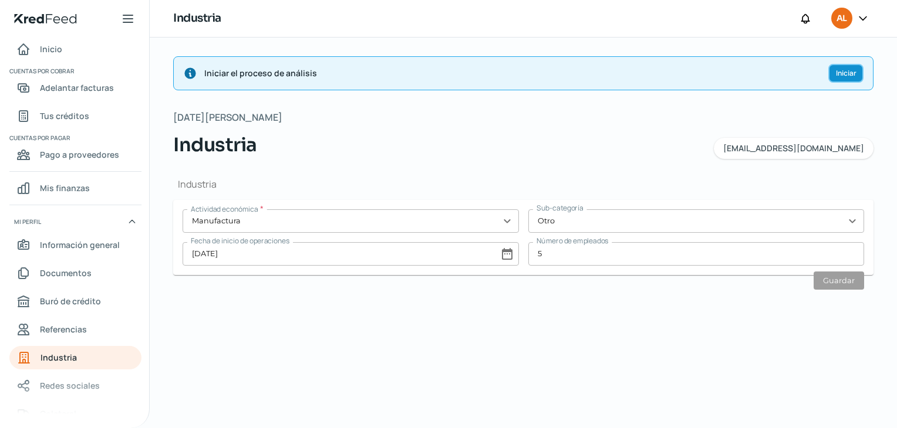
click at [847, 70] on span "Iniciar" at bounding box center [845, 73] width 21 height 7
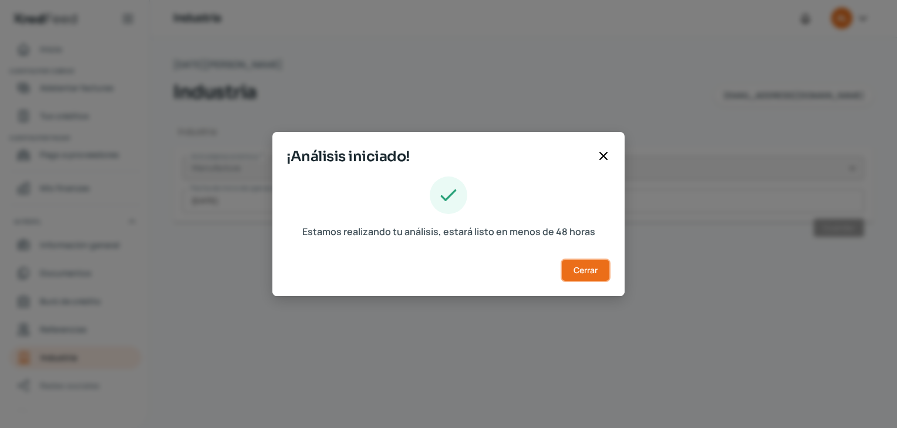
click at [591, 272] on span "Cerrar" at bounding box center [585, 270] width 24 height 8
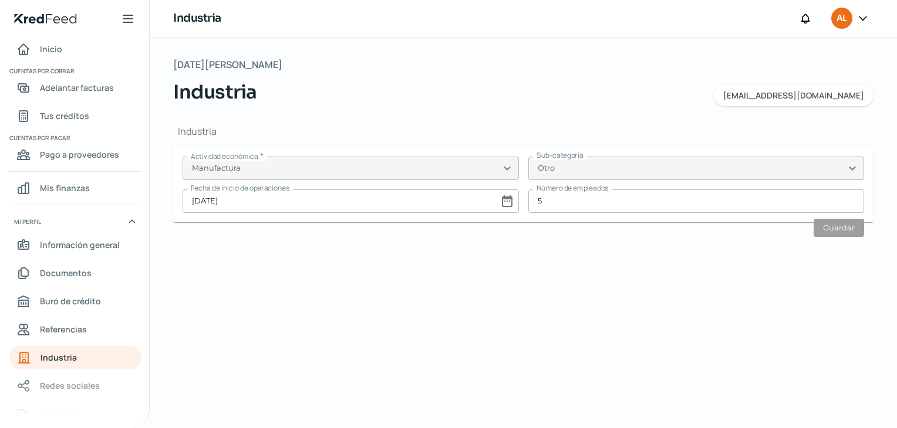
click at [863, 16] on icon at bounding box center [863, 18] width 12 height 12
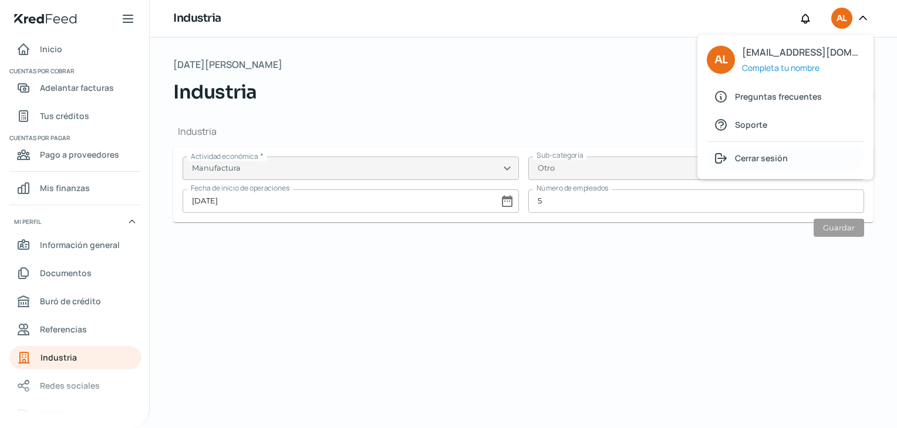
click at [757, 158] on span "Cerrar sesión" at bounding box center [761, 158] width 53 height 15
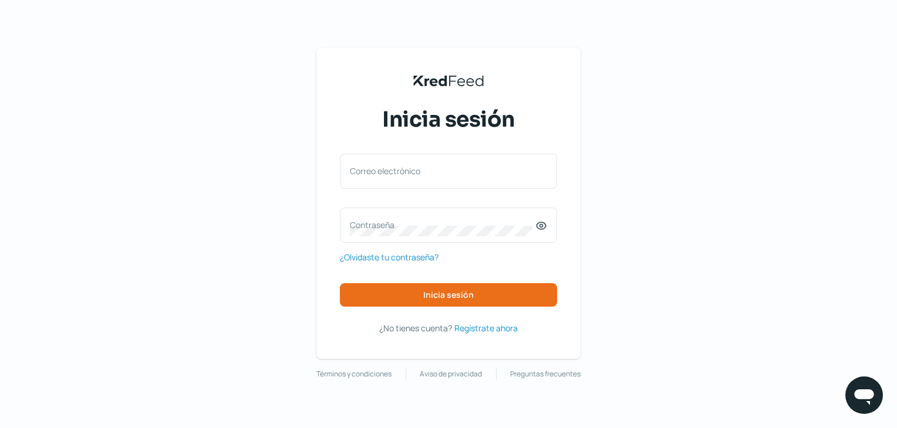
scroll to position [0, 5]
